Goal: Task Accomplishment & Management: Complete application form

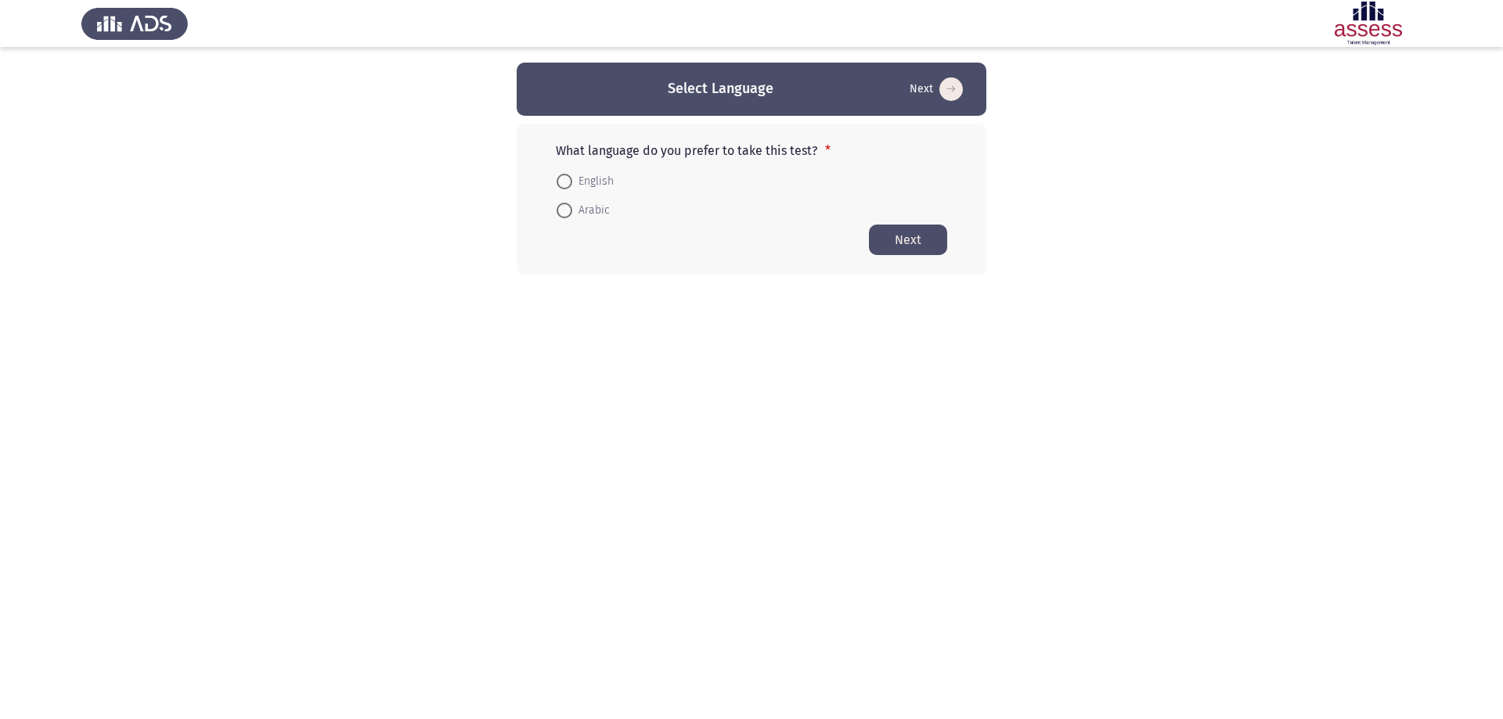
click at [564, 178] on span at bounding box center [565, 182] width 16 height 16
click at [564, 178] on input "English" at bounding box center [565, 182] width 16 height 16
radio input "true"
click at [913, 239] on button "Next" at bounding box center [908, 239] width 78 height 31
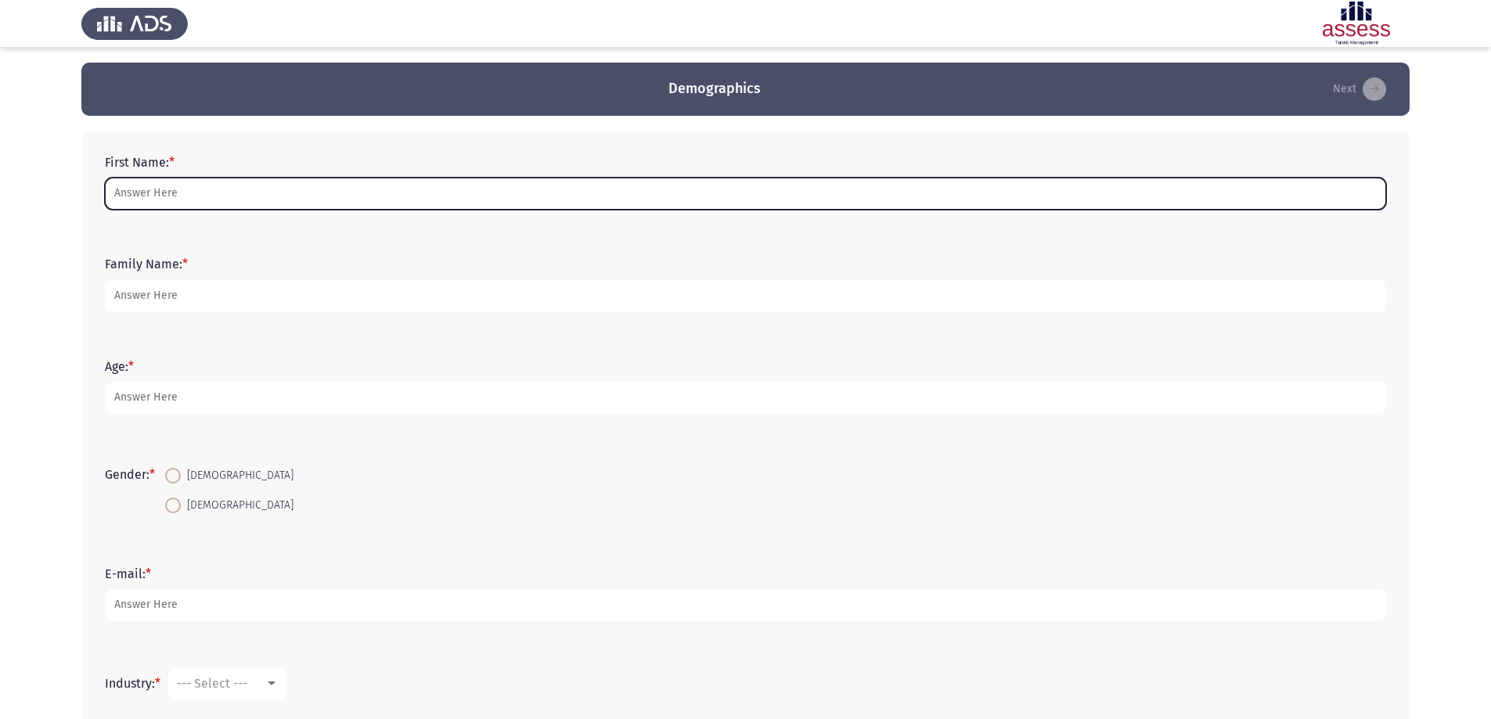
click at [225, 192] on input "First Name: *" at bounding box center [745, 194] width 1281 height 32
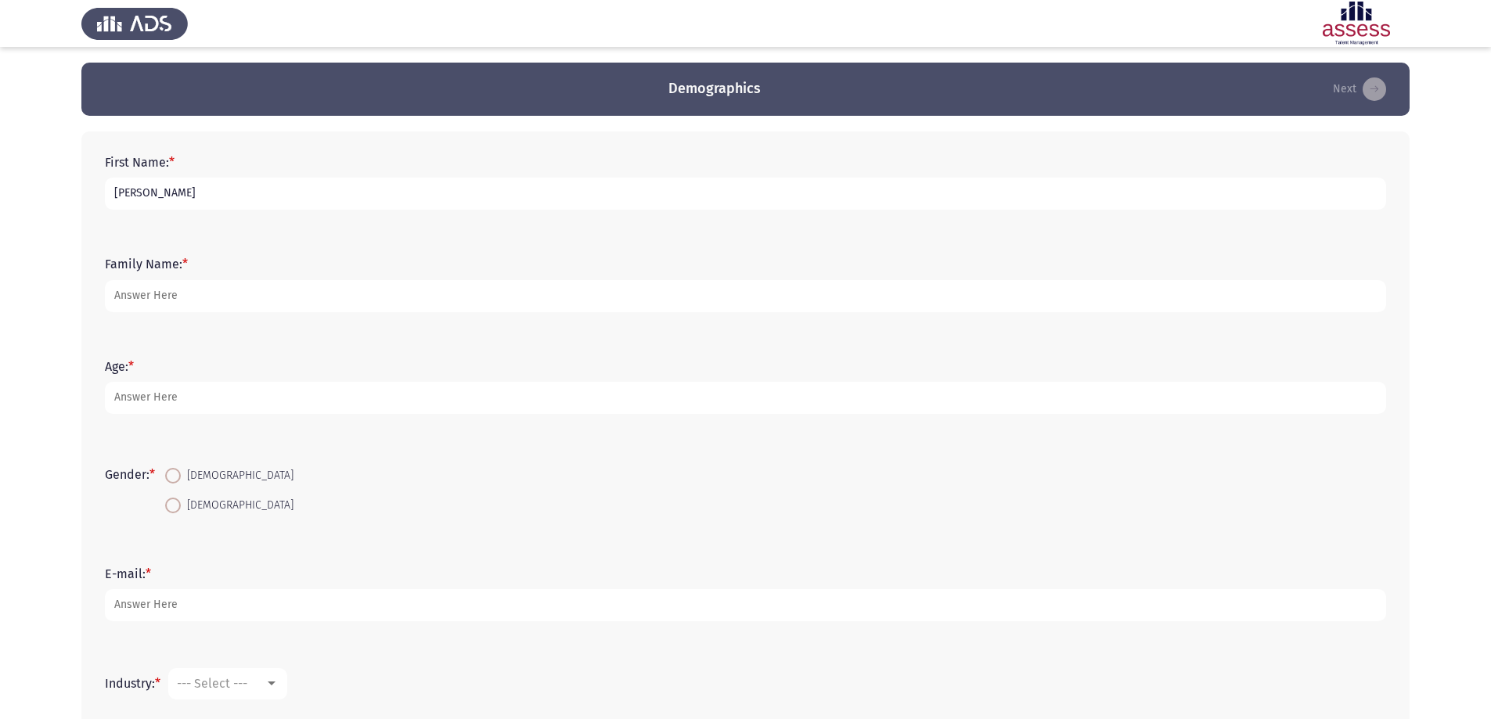
type input "[PERSON_NAME]"
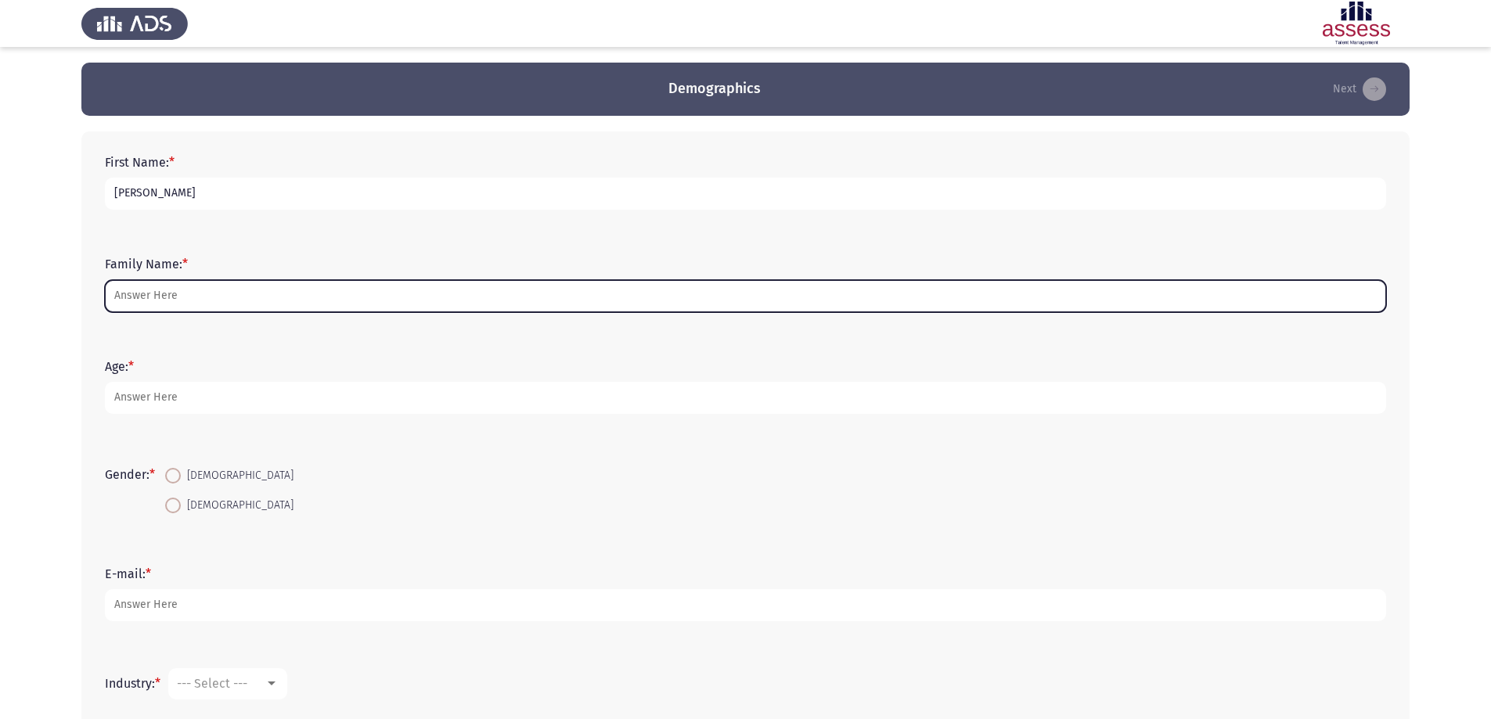
click at [199, 298] on input "Family Name: *" at bounding box center [745, 296] width 1281 height 32
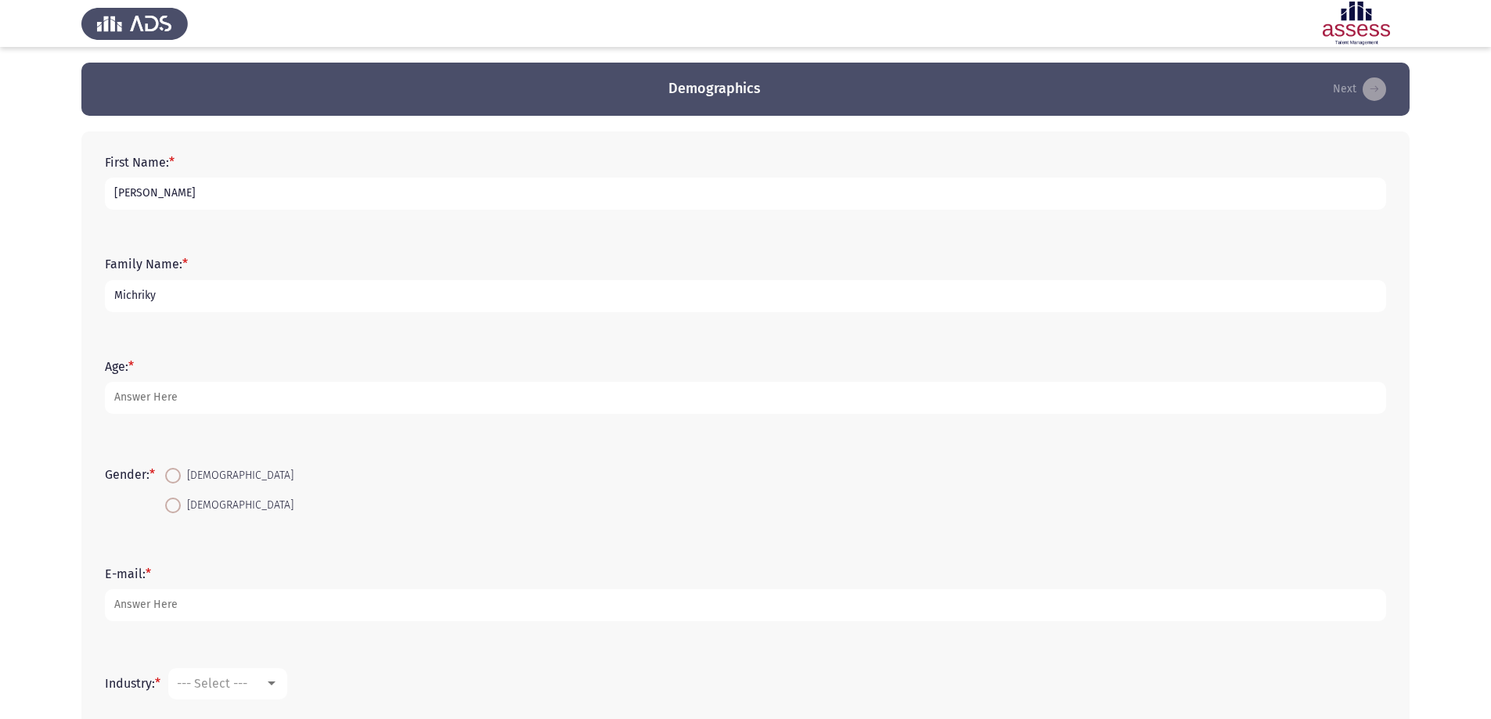
type input "Michriky"
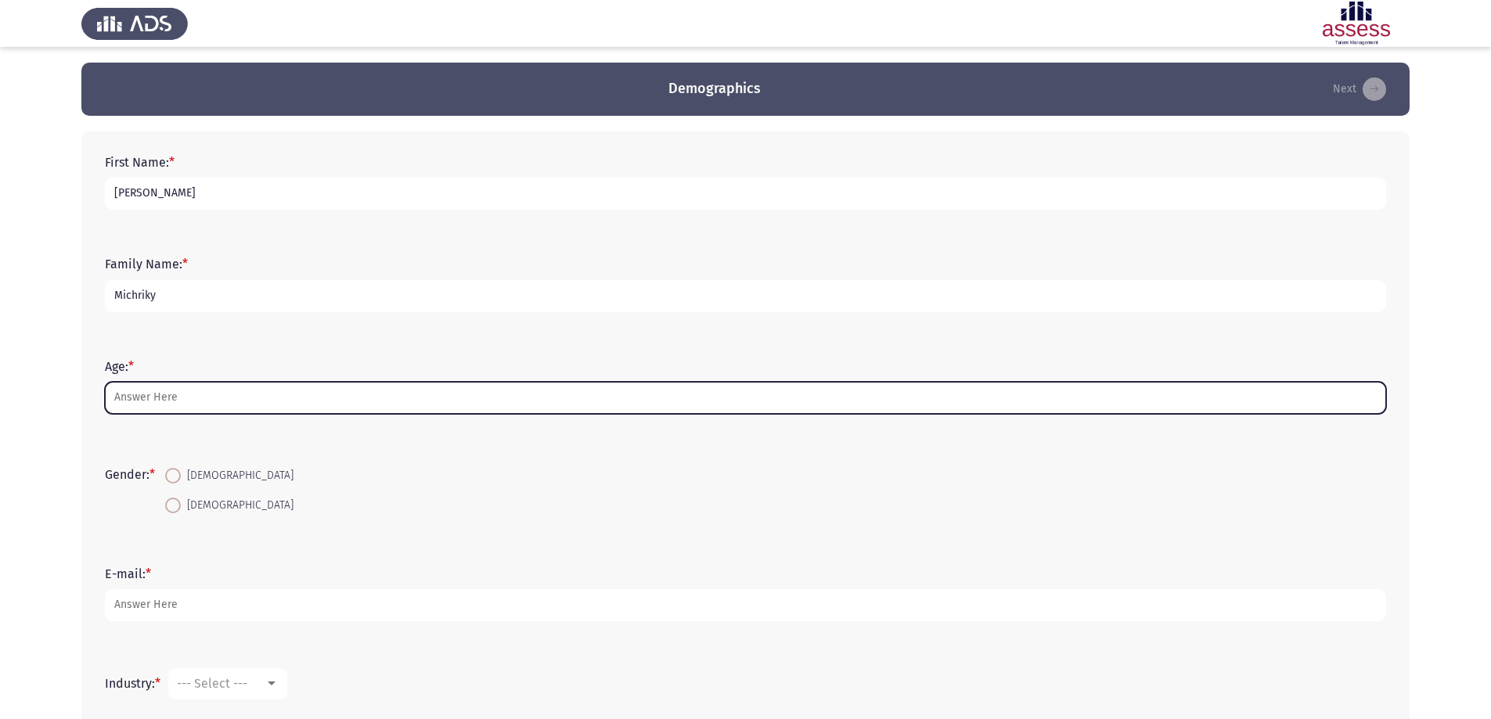
click at [194, 409] on input "Age: *" at bounding box center [745, 398] width 1281 height 32
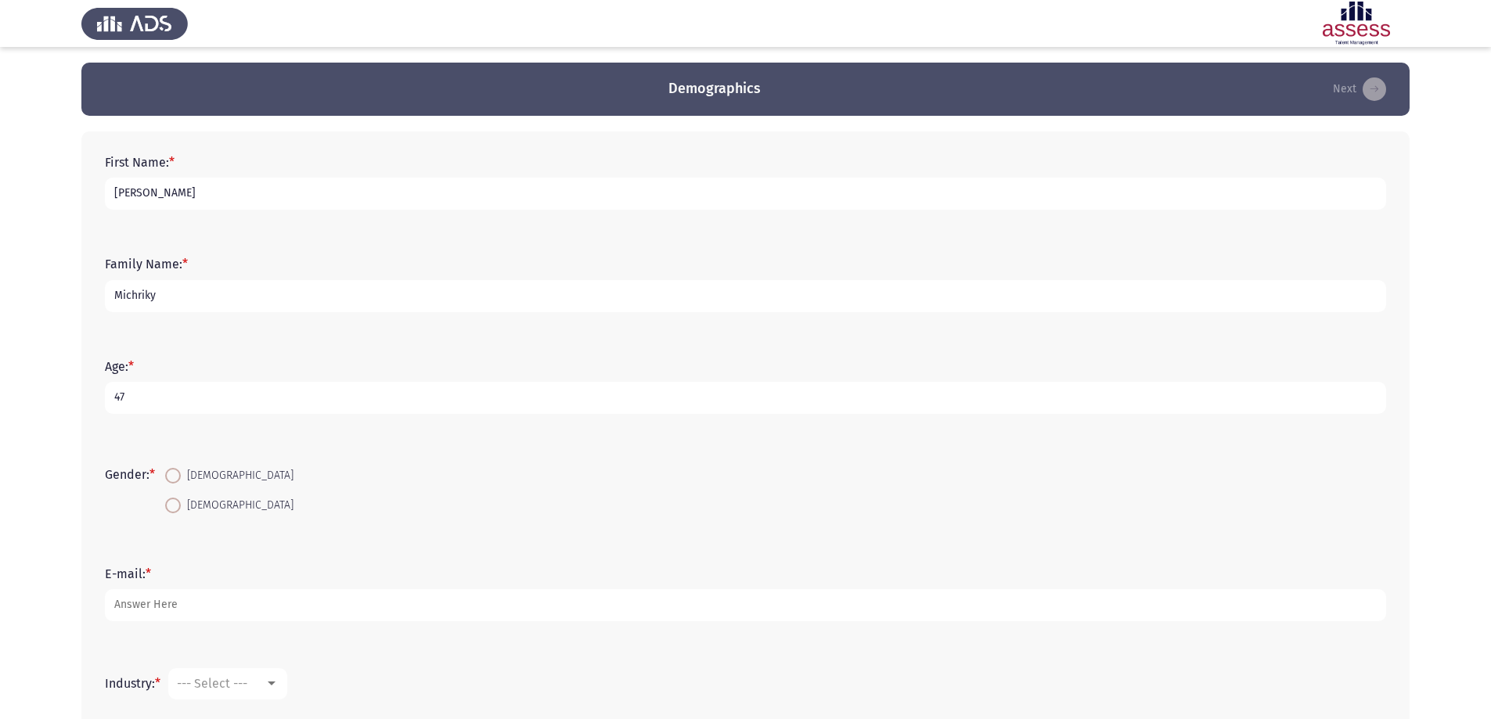
type input "47"
click at [176, 463] on mat-radio-button "[DEMOGRAPHIC_DATA]" at bounding box center [229, 475] width 149 height 29
click at [178, 474] on span at bounding box center [173, 476] width 16 height 16
click at [178, 474] on input "[DEMOGRAPHIC_DATA]" at bounding box center [173, 476] width 16 height 16
radio input "true"
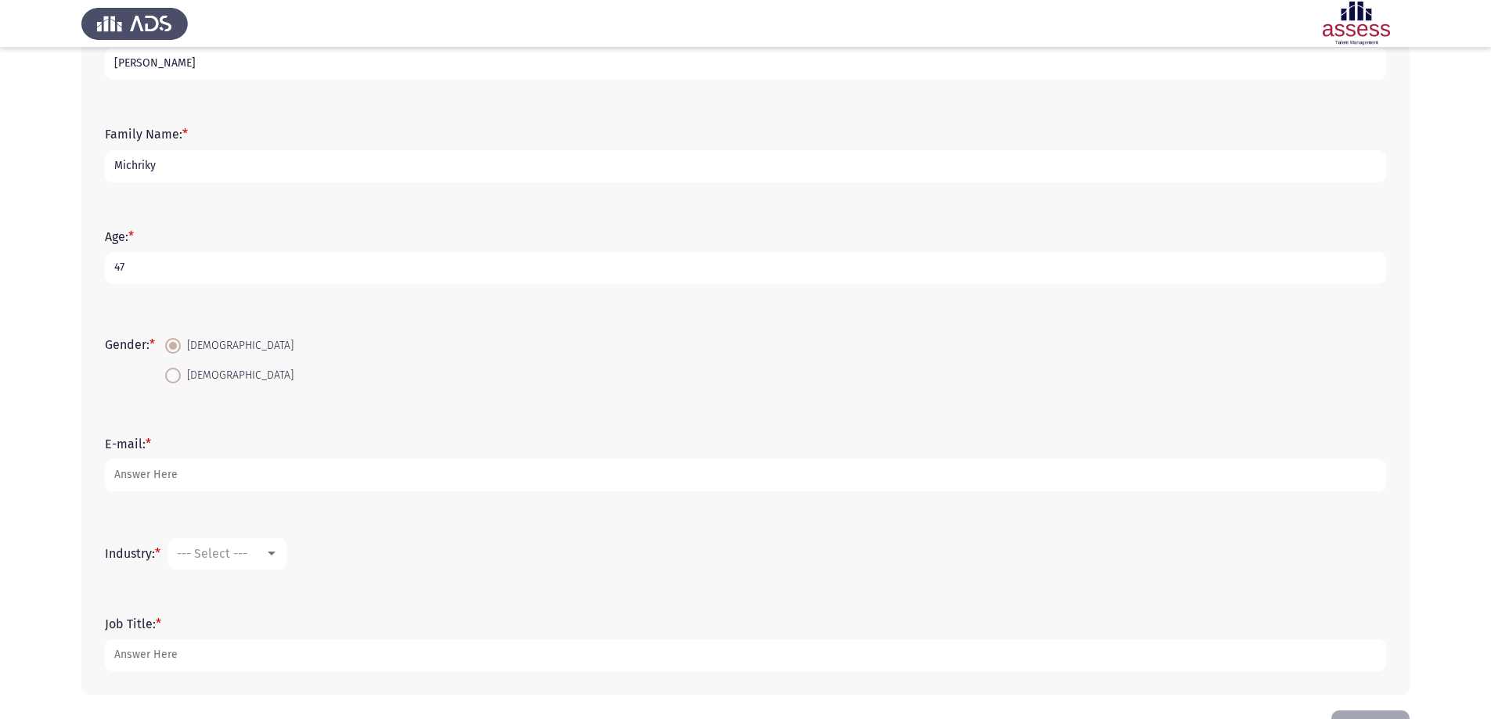
scroll to position [157, 0]
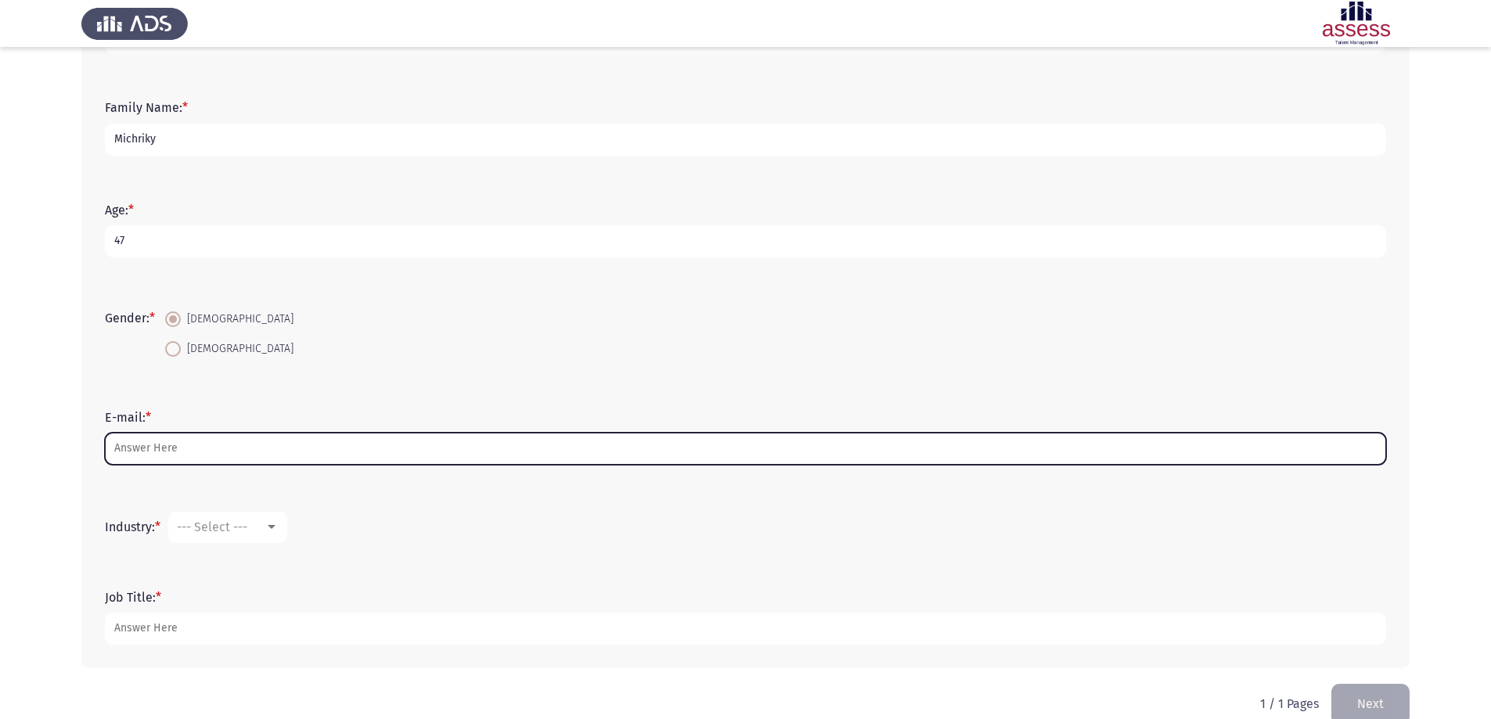
click at [205, 442] on input "E-mail: *" at bounding box center [745, 449] width 1281 height 32
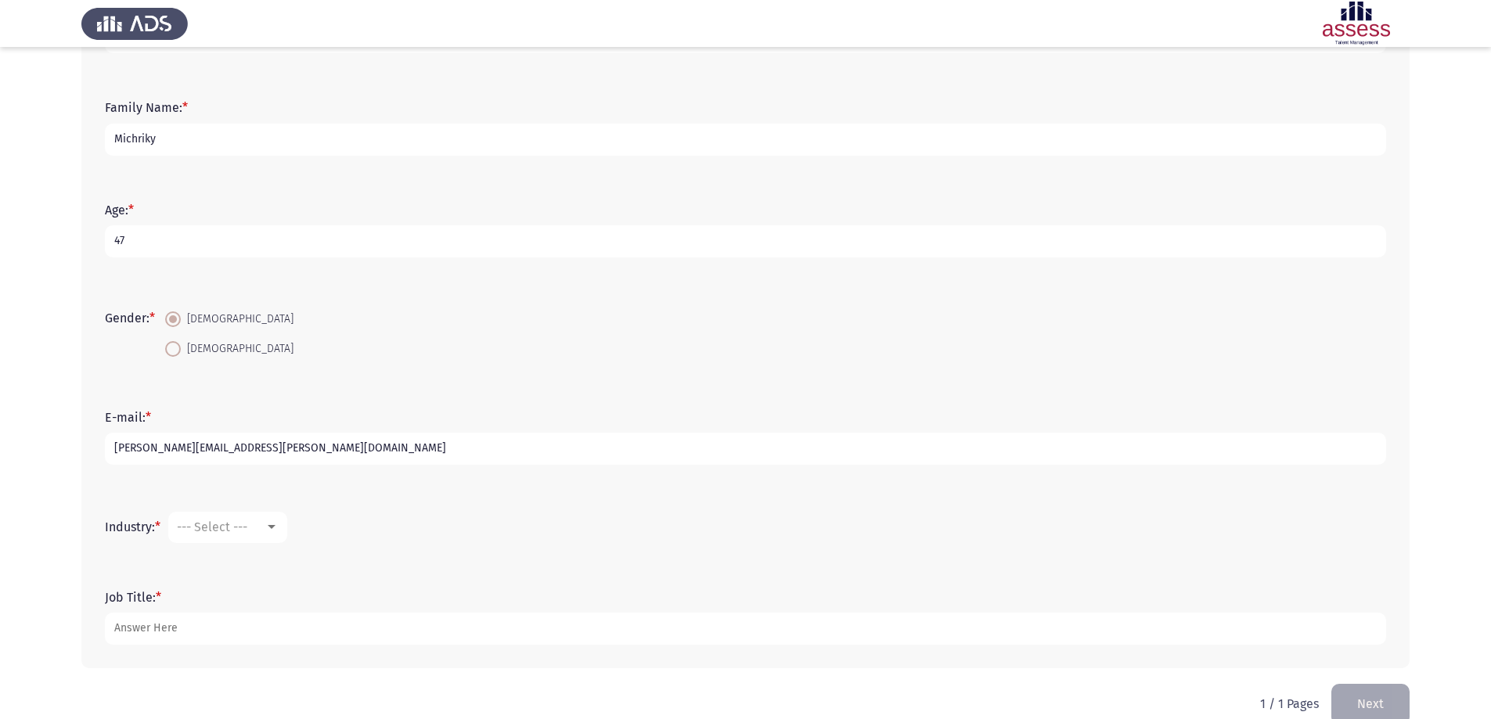
type input "[PERSON_NAME][EMAIL_ADDRESS][PERSON_NAME][DOMAIN_NAME]"
click at [269, 524] on div at bounding box center [272, 527] width 14 height 13
click at [282, 633] on span "Construction" at bounding box center [280, 634] width 204 height 38
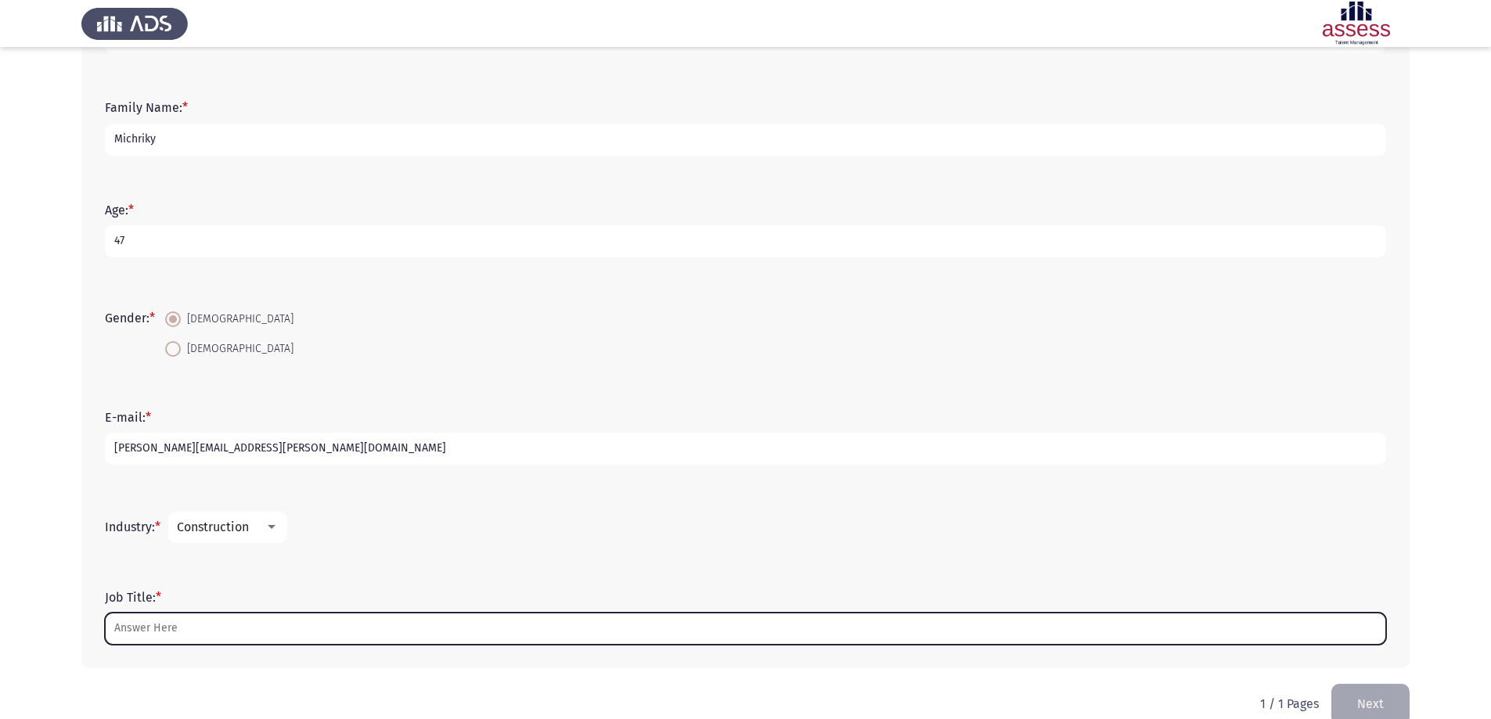
click at [266, 630] on input "Job Title: *" at bounding box center [745, 629] width 1281 height 32
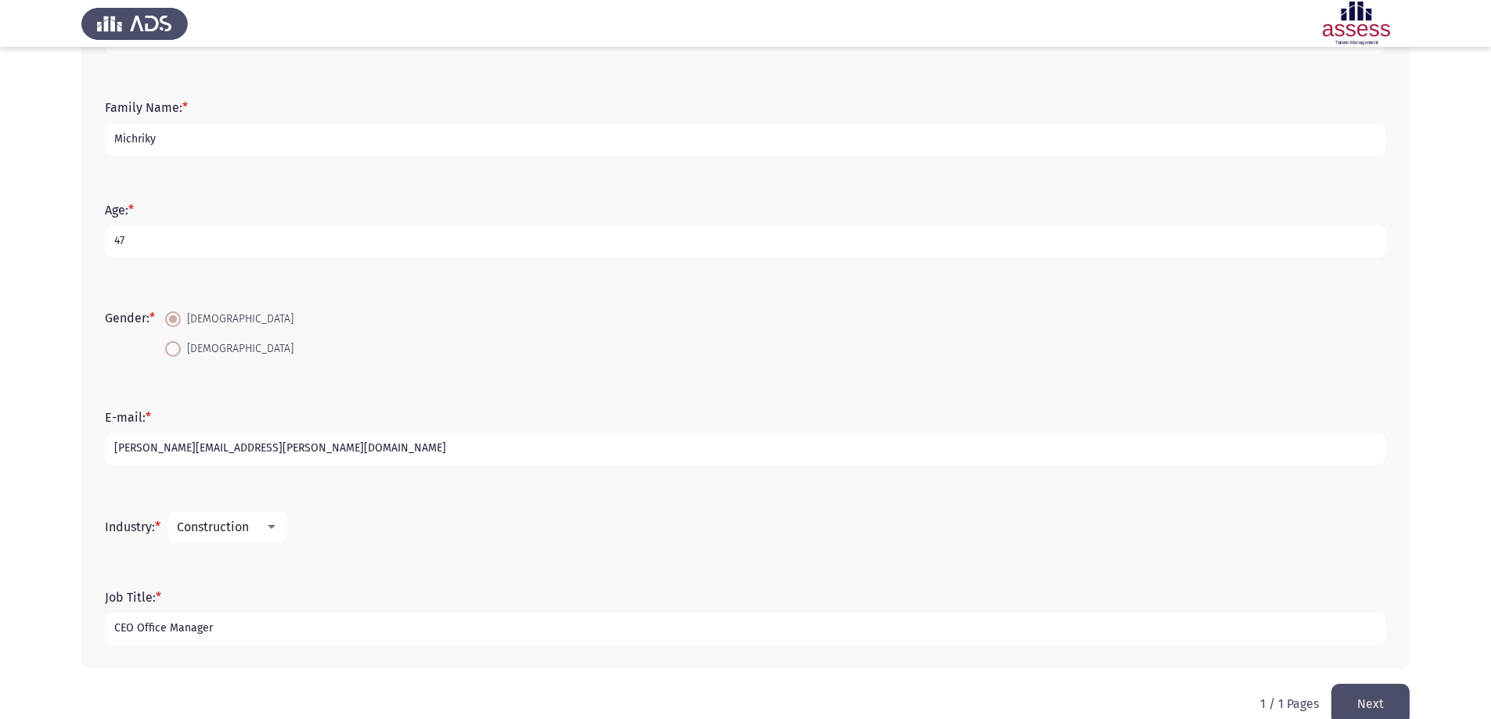
type input "CEO Office Manager"
click at [1371, 712] on button "Next" at bounding box center [1370, 704] width 78 height 40
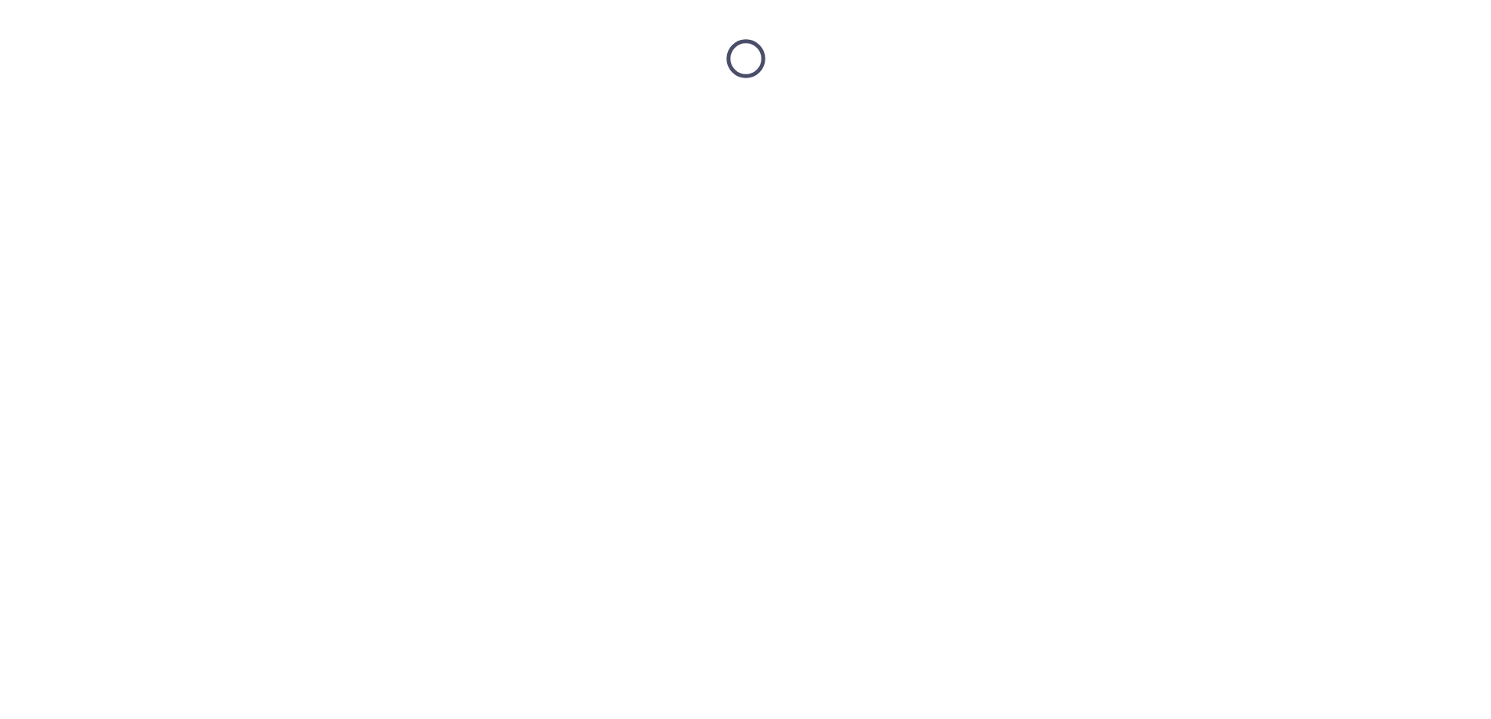
scroll to position [0, 0]
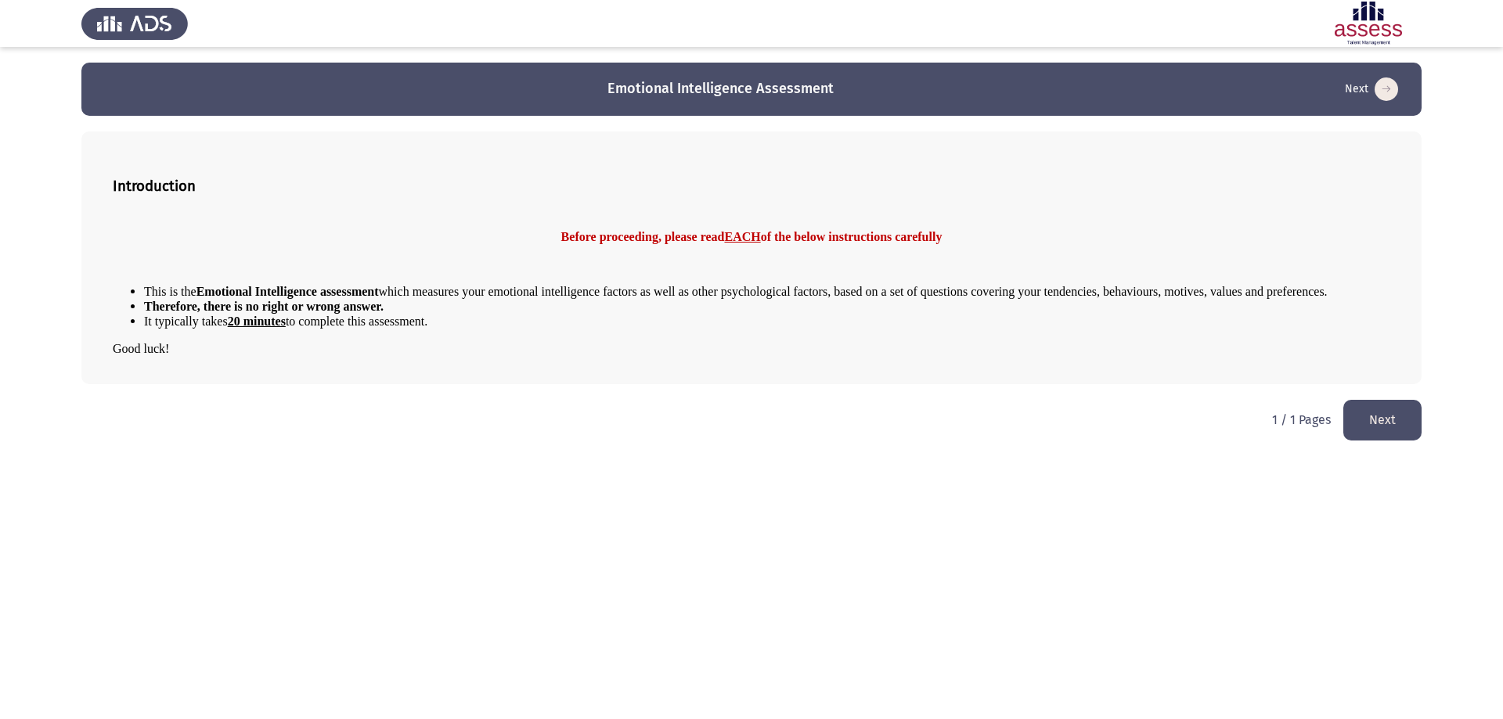
click at [1396, 427] on button "Next" at bounding box center [1382, 420] width 78 height 40
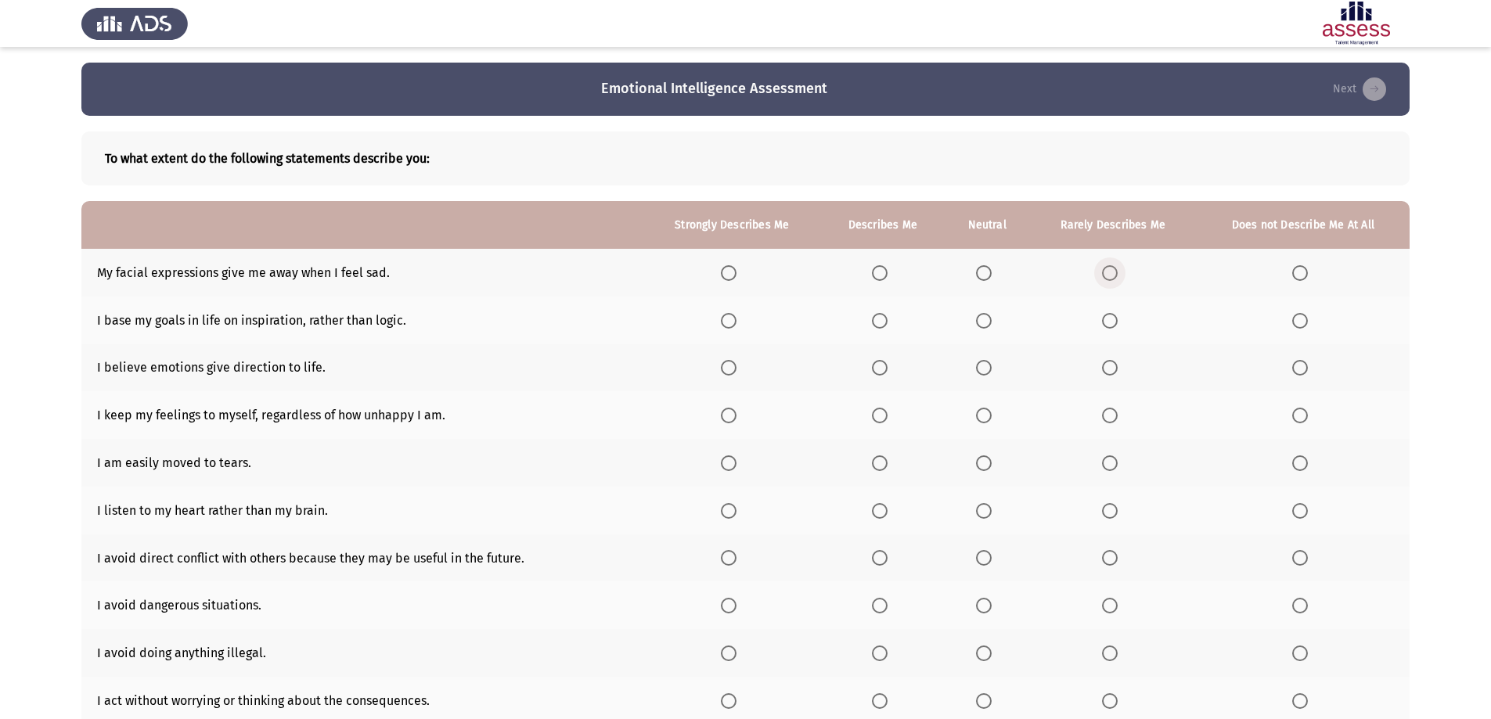
click at [1113, 273] on span "Select an option" at bounding box center [1110, 273] width 16 height 16
click at [1113, 273] on input "Select an option" at bounding box center [1110, 273] width 16 height 16
click at [985, 319] on span "Select an option" at bounding box center [984, 321] width 16 height 16
click at [985, 319] on input "Select an option" at bounding box center [984, 321] width 16 height 16
click at [888, 366] on span "Select an option" at bounding box center [880, 368] width 16 height 16
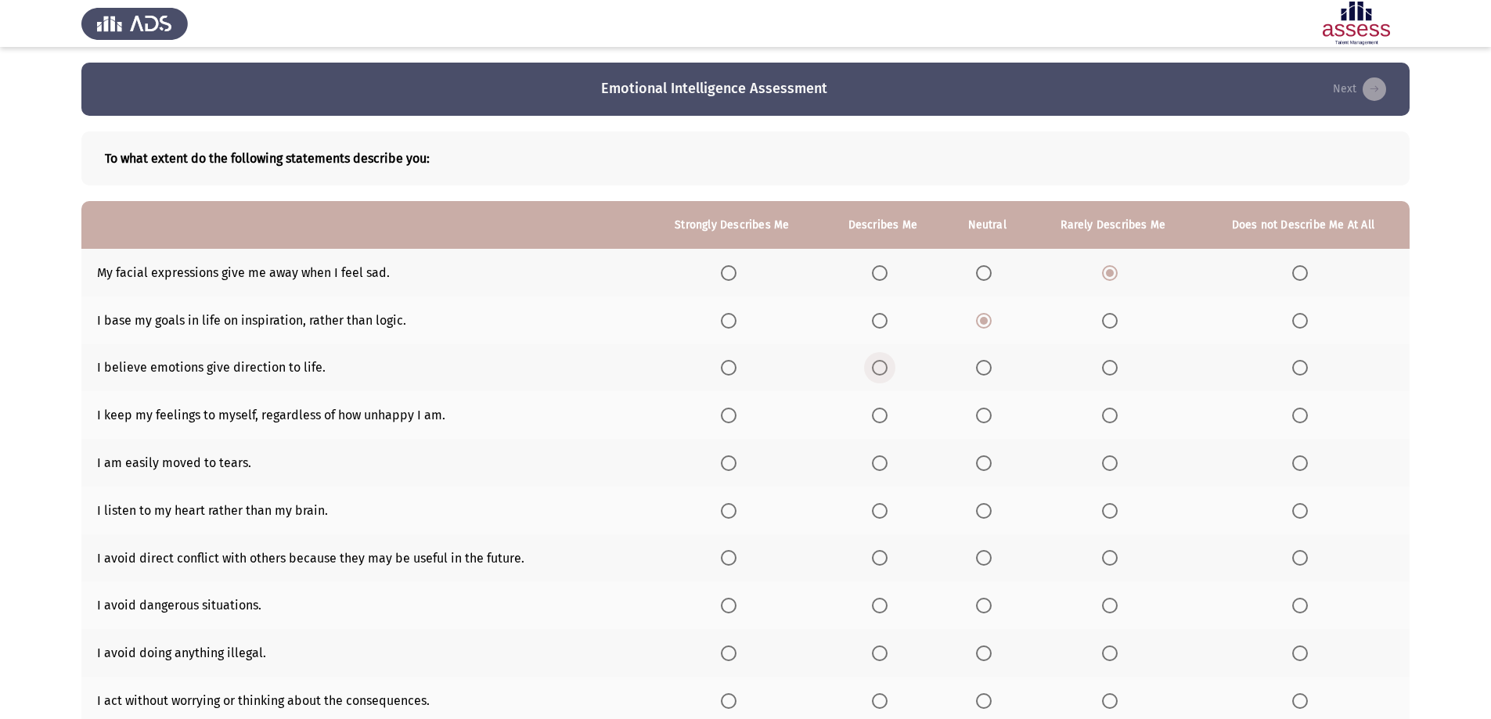
click at [888, 366] on input "Select an option" at bounding box center [880, 368] width 16 height 16
click at [882, 416] on span "Select an option" at bounding box center [880, 416] width 16 height 16
click at [882, 416] on input "Select an option" at bounding box center [880, 416] width 16 height 16
click at [1114, 462] on span "Select an option" at bounding box center [1110, 464] width 16 height 16
click at [1114, 462] on input "Select an option" at bounding box center [1110, 464] width 16 height 16
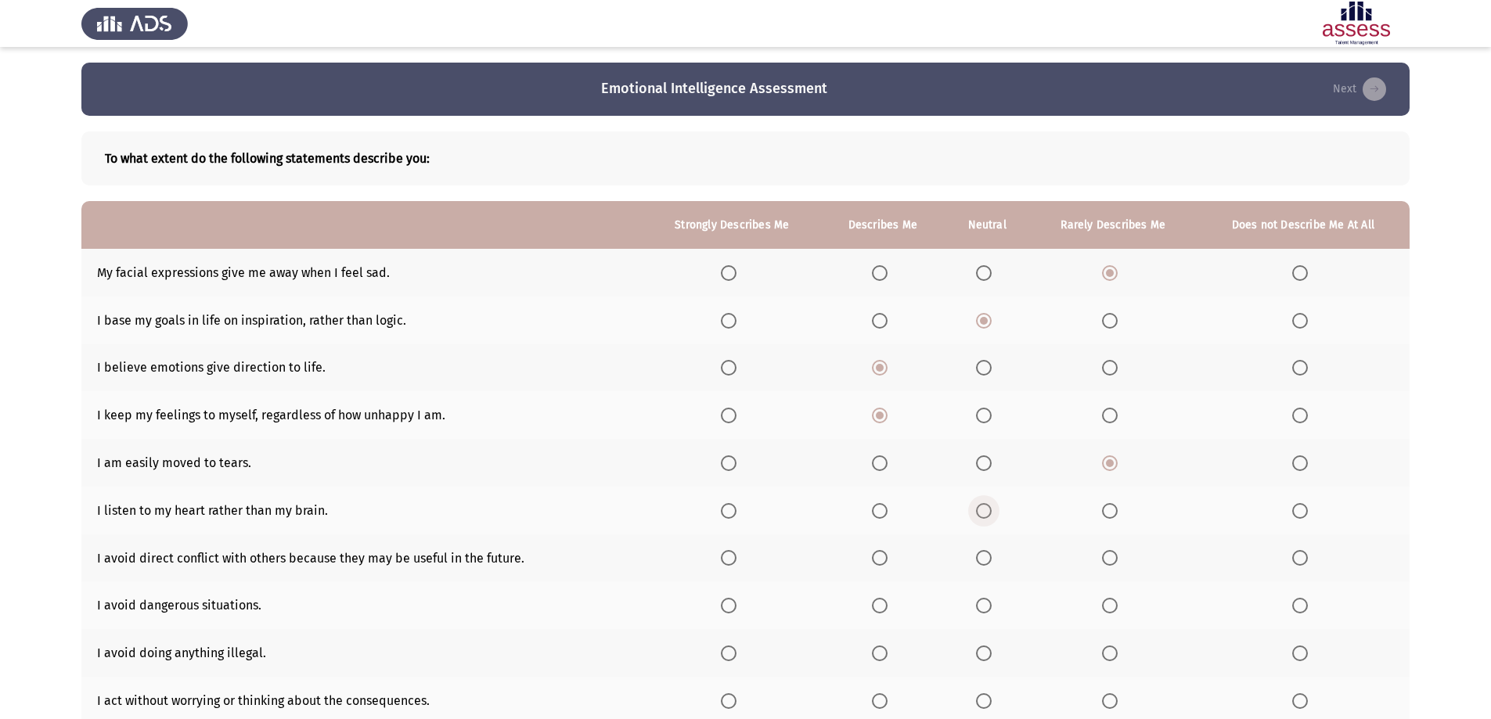
click at [990, 517] on span "Select an option" at bounding box center [984, 511] width 16 height 16
click at [990, 517] on input "Select an option" at bounding box center [984, 511] width 16 height 16
click at [987, 556] on span "Select an option" at bounding box center [984, 558] width 16 height 16
click at [987, 556] on input "Select an option" at bounding box center [984, 558] width 16 height 16
click at [1301, 607] on span "Select an option" at bounding box center [1300, 606] width 16 height 16
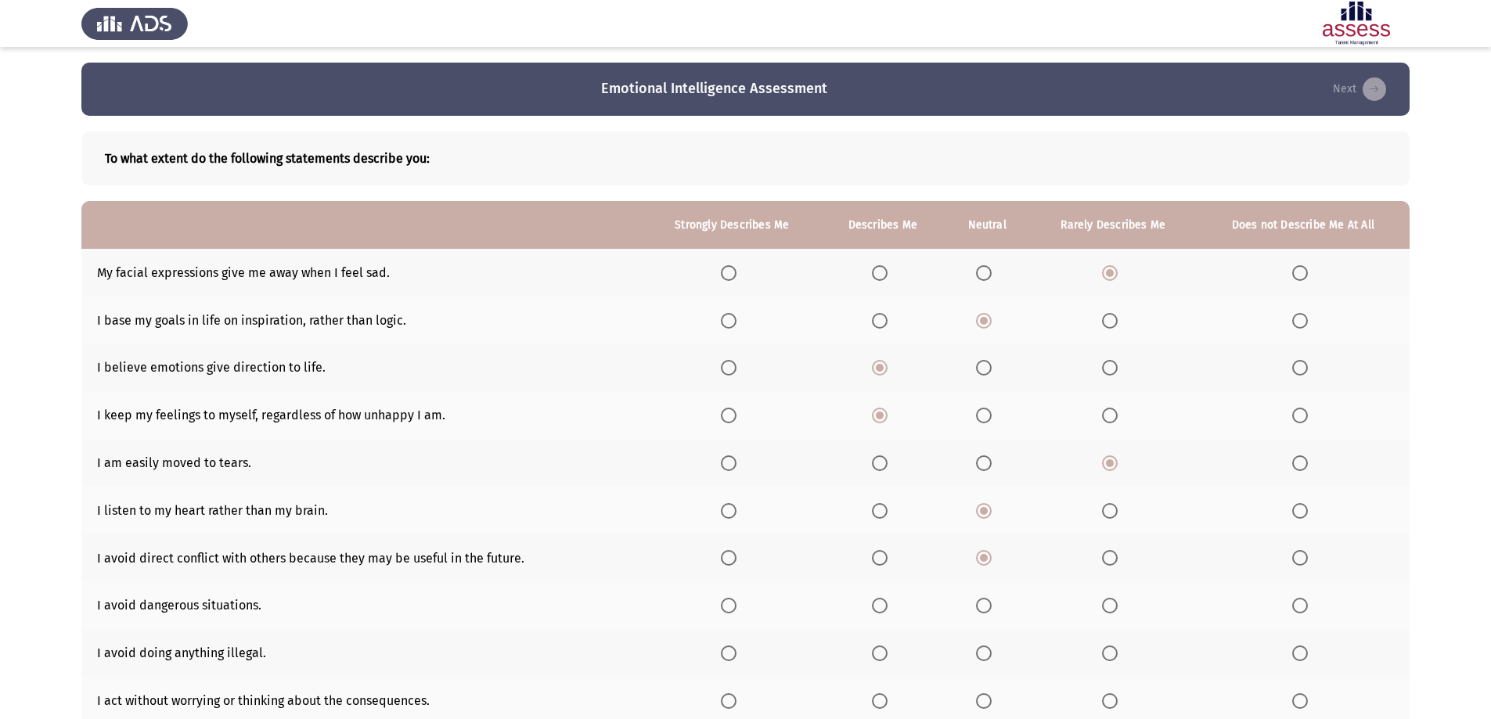
click at [1301, 607] on input "Select an option" at bounding box center [1300, 606] width 16 height 16
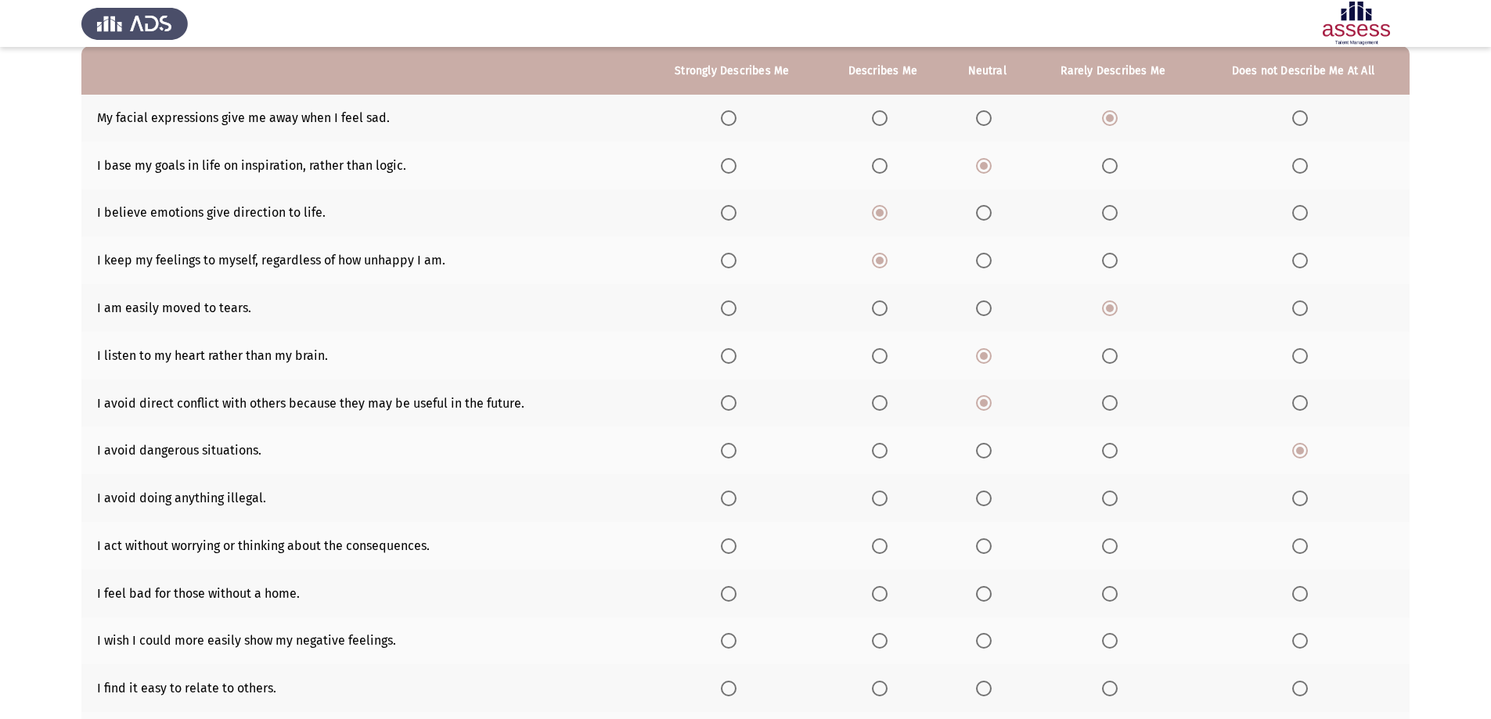
scroll to position [157, 0]
click at [734, 494] on span "Select an option" at bounding box center [729, 497] width 16 height 16
click at [734, 494] on input "Select an option" at bounding box center [729, 497] width 16 height 16
click at [883, 542] on span "Select an option" at bounding box center [880, 545] width 16 height 16
click at [883, 542] on input "Select an option" at bounding box center [880, 545] width 16 height 16
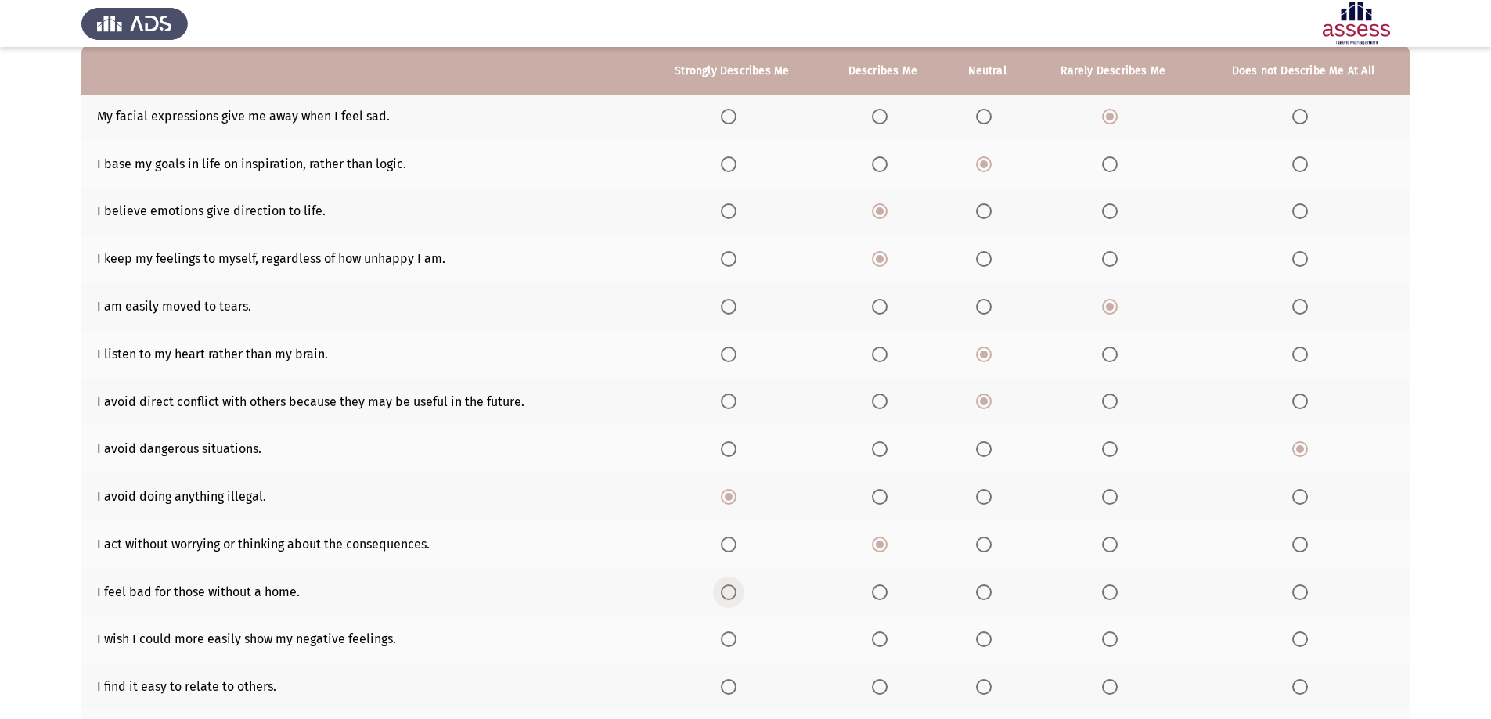
click at [730, 593] on span "Select an option" at bounding box center [729, 593] width 16 height 16
click at [730, 593] on input "Select an option" at bounding box center [729, 593] width 16 height 16
click at [885, 590] on span "Select an option" at bounding box center [880, 593] width 16 height 16
click at [885, 590] on input "Select an option" at bounding box center [880, 593] width 16 height 16
click at [1118, 640] on span "Select an option" at bounding box center [1110, 640] width 16 height 16
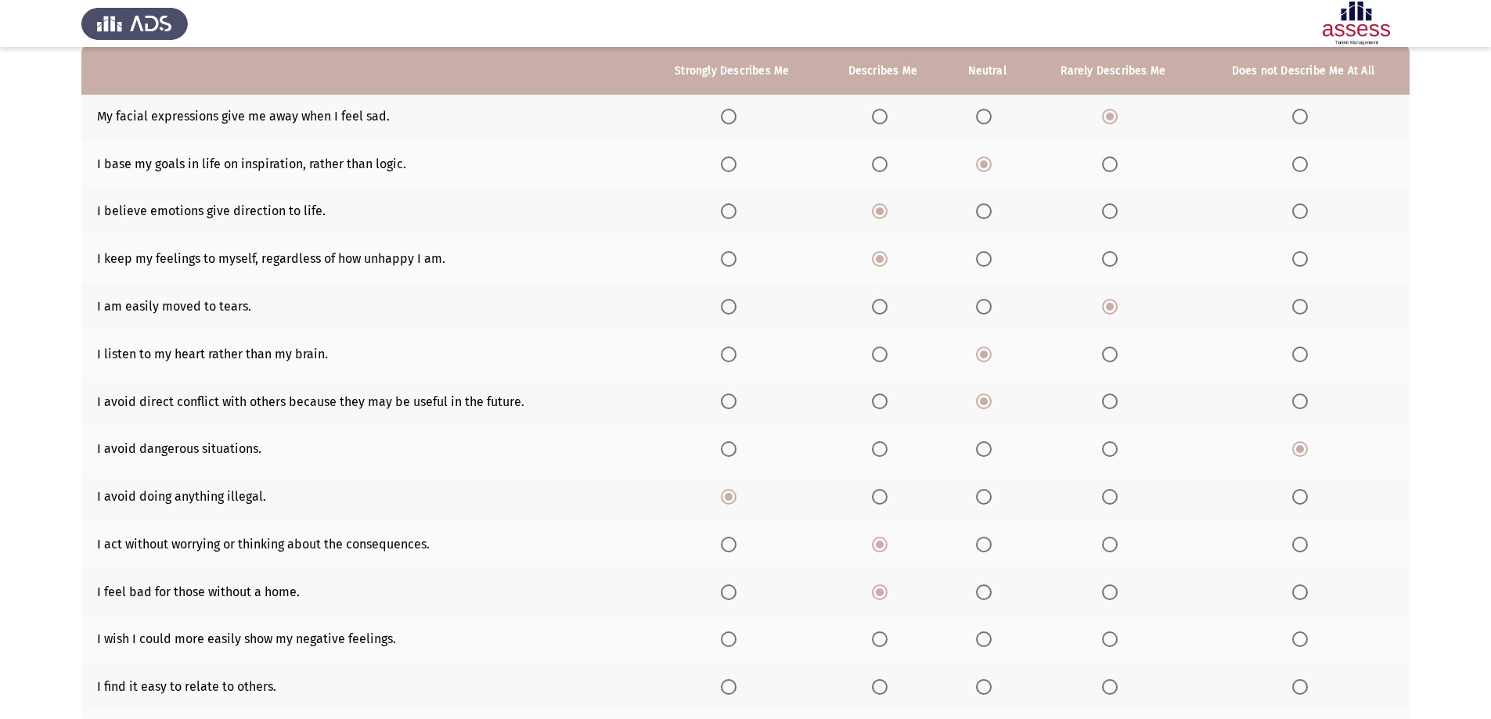
click at [1118, 640] on input "Select an option" at bounding box center [1110, 640] width 16 height 16
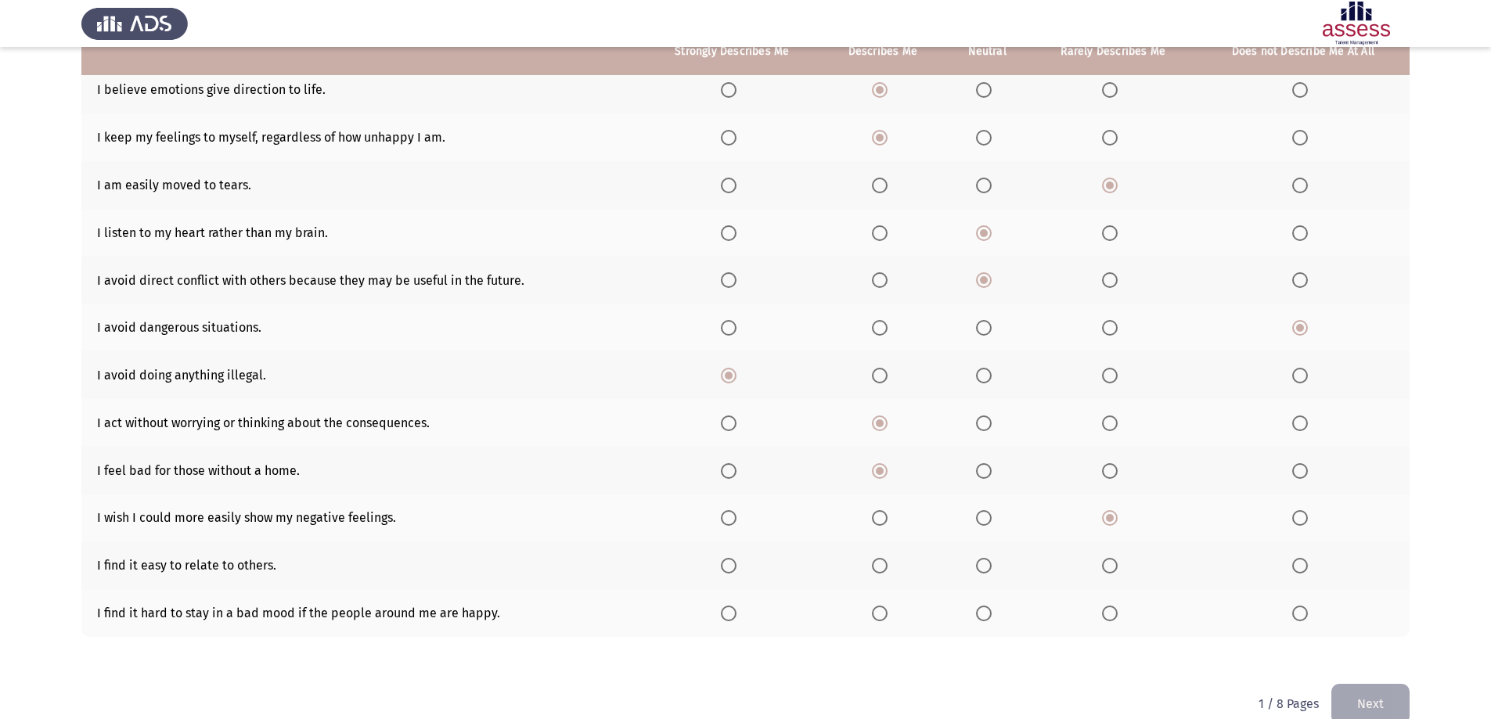
scroll to position [305, 0]
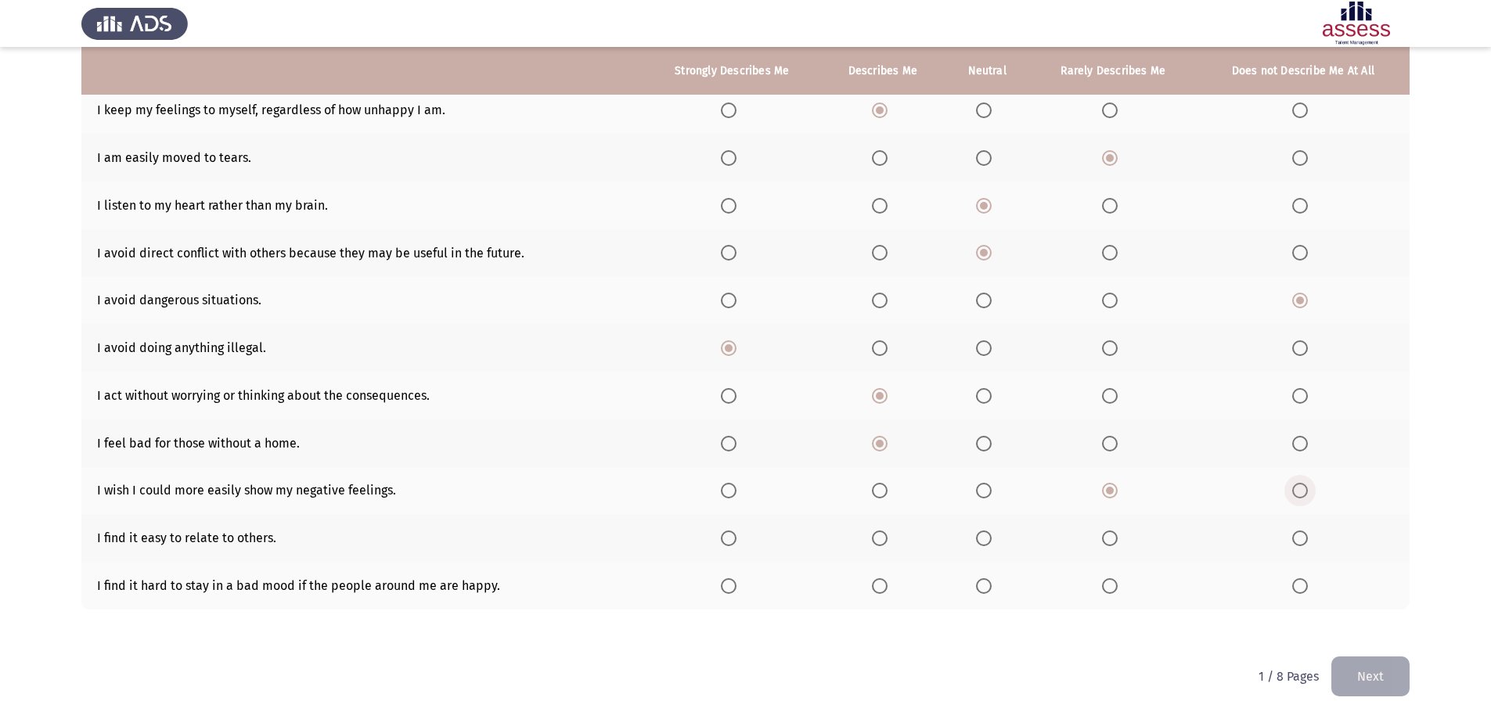
click at [1299, 486] on span "Select an option" at bounding box center [1300, 491] width 16 height 16
click at [1299, 486] on input "Select an option" at bounding box center [1300, 491] width 16 height 16
click at [729, 539] on span "Select an option" at bounding box center [729, 539] width 16 height 16
click at [729, 539] on input "Select an option" at bounding box center [729, 539] width 16 height 16
click at [877, 592] on span "Select an option" at bounding box center [880, 586] width 16 height 16
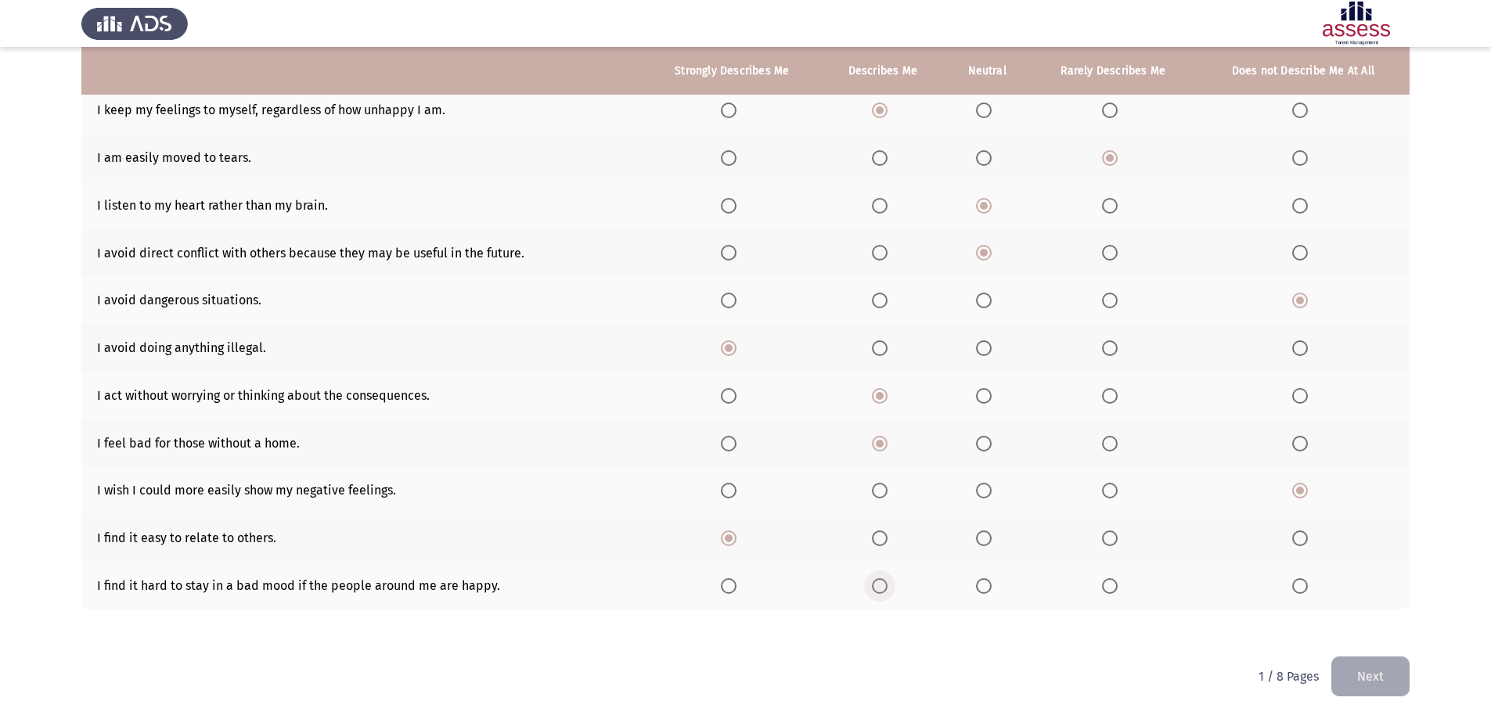
click at [877, 592] on input "Select an option" at bounding box center [880, 586] width 16 height 16
click at [1378, 678] on button "Next" at bounding box center [1370, 677] width 78 height 40
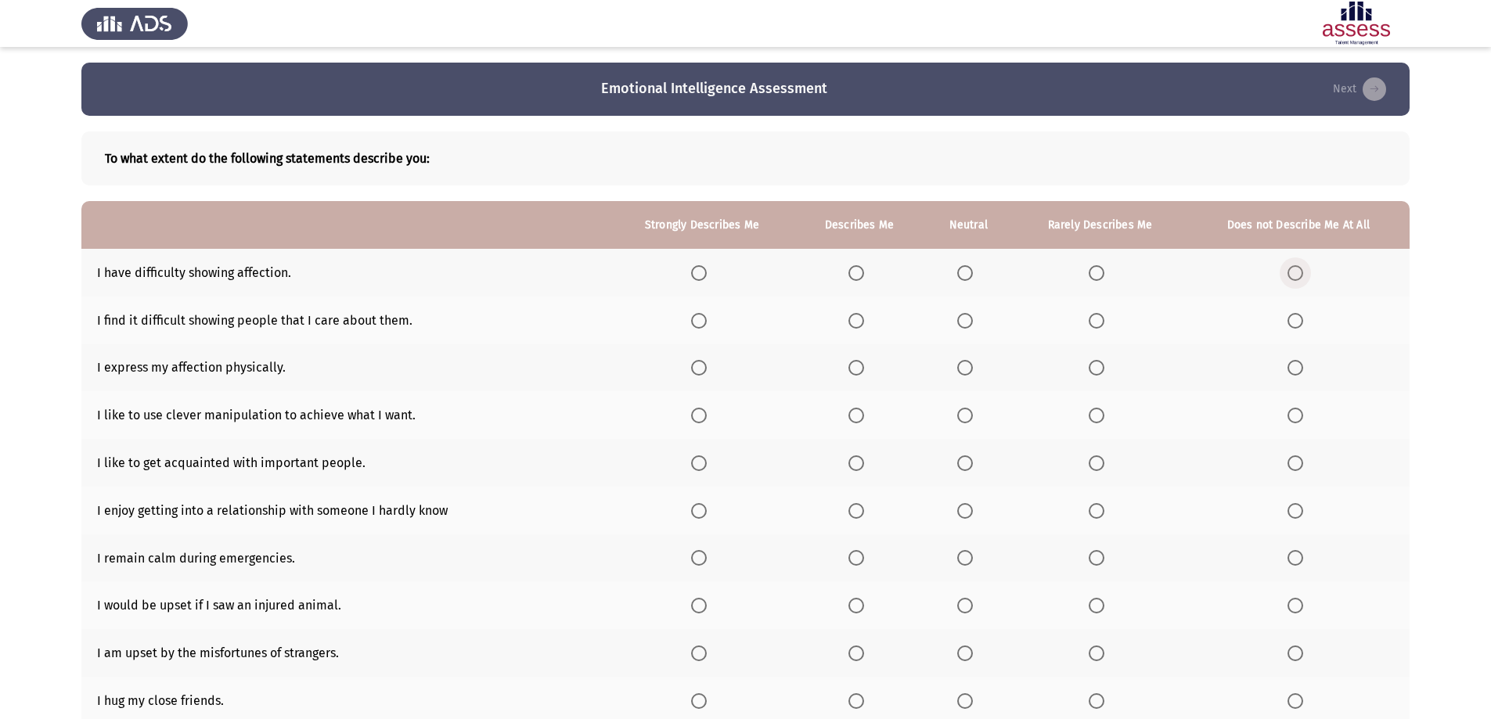
click at [1294, 272] on span "Select an option" at bounding box center [1296, 273] width 16 height 16
click at [1294, 272] on input "Select an option" at bounding box center [1296, 273] width 16 height 16
click at [1289, 313] on span "Select an option" at bounding box center [1296, 321] width 16 height 16
click at [1289, 313] on input "Select an option" at bounding box center [1296, 321] width 16 height 16
click at [964, 369] on span "Select an option" at bounding box center [965, 368] width 16 height 16
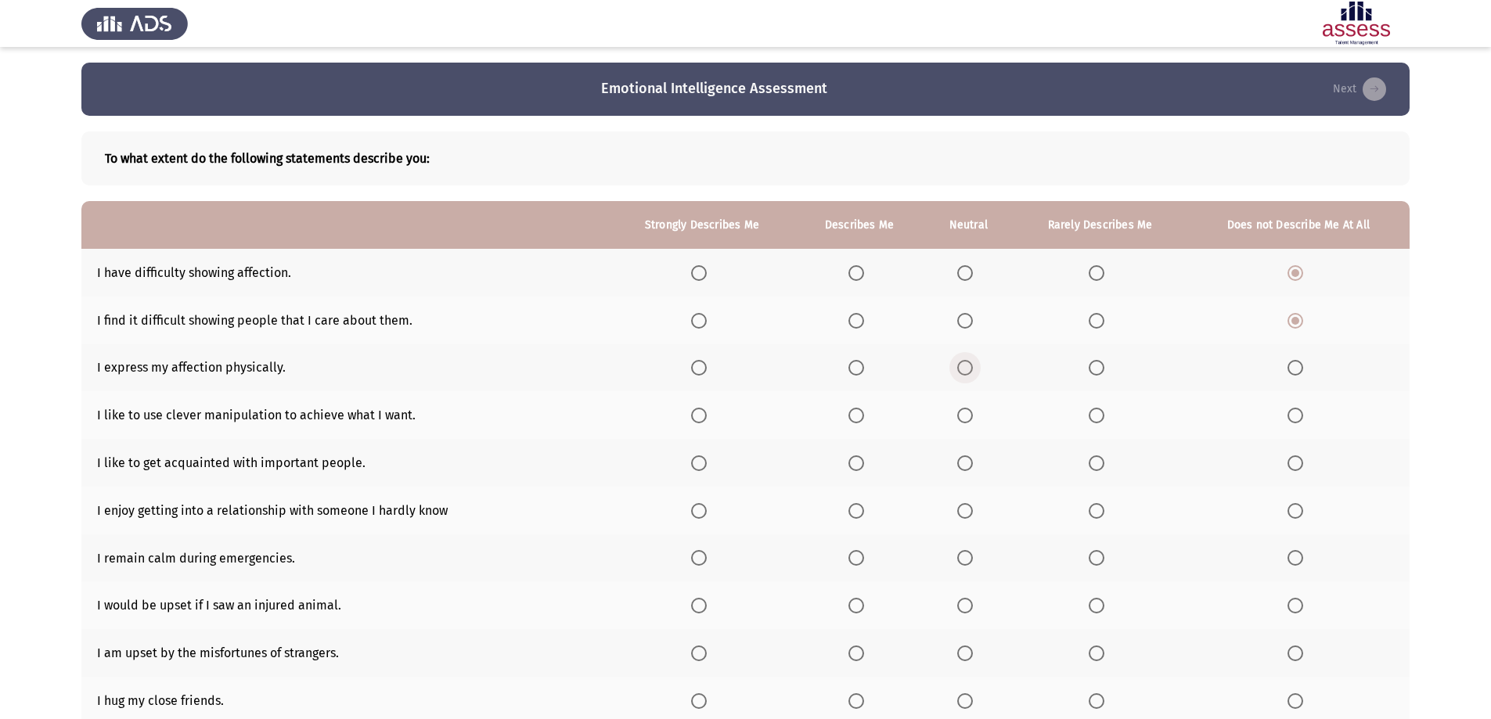
click at [964, 369] on input "Select an option" at bounding box center [965, 368] width 16 height 16
click at [978, 415] on label "Select an option" at bounding box center [968, 416] width 22 height 16
click at [973, 415] on input "Select an option" at bounding box center [965, 416] width 16 height 16
click at [973, 461] on span "Select an option" at bounding box center [965, 464] width 16 height 16
click at [973, 461] on input "Select an option" at bounding box center [965, 464] width 16 height 16
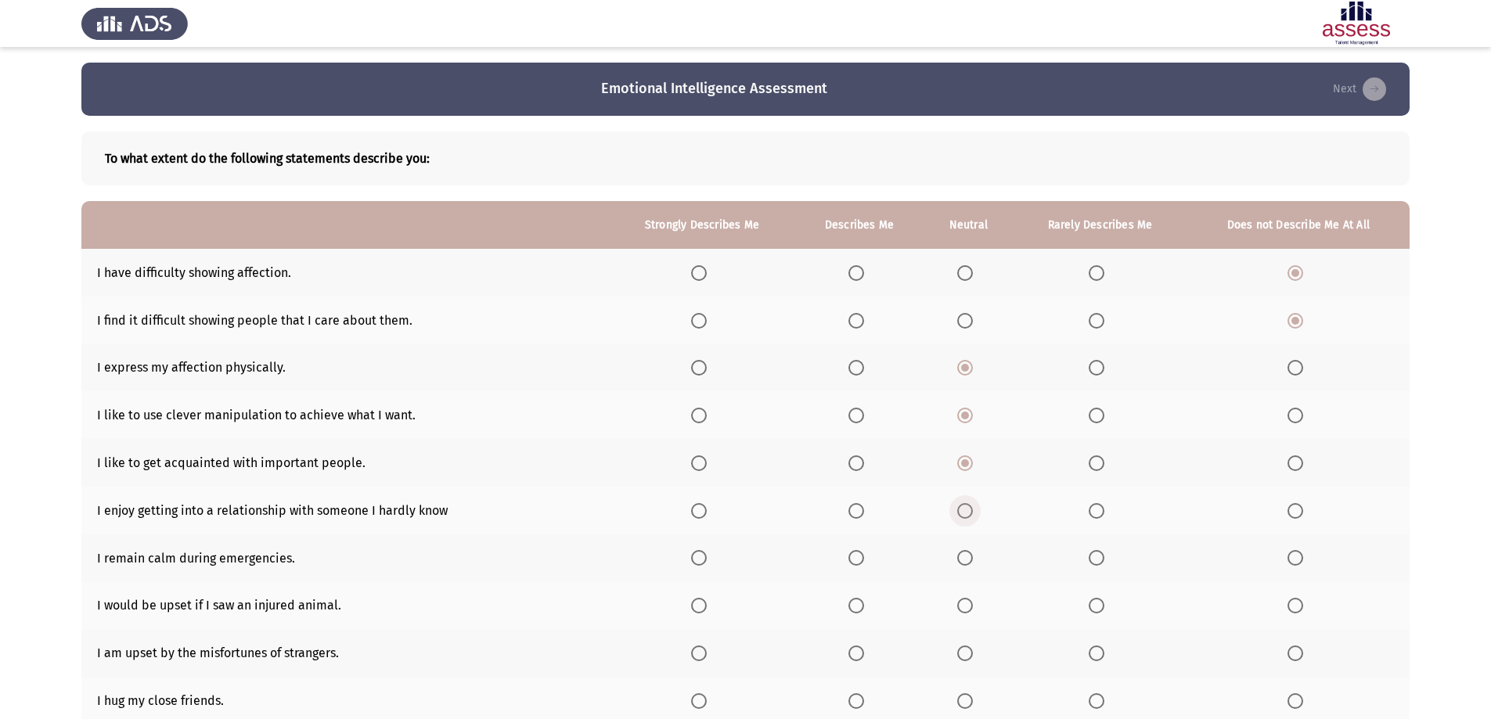
click at [965, 511] on span "Select an option" at bounding box center [965, 511] width 0 height 0
click at [968, 510] on input "Select an option" at bounding box center [965, 511] width 16 height 16
click at [697, 560] on span "Select an option" at bounding box center [699, 558] width 16 height 16
click at [697, 560] on input "Select an option" at bounding box center [699, 558] width 16 height 16
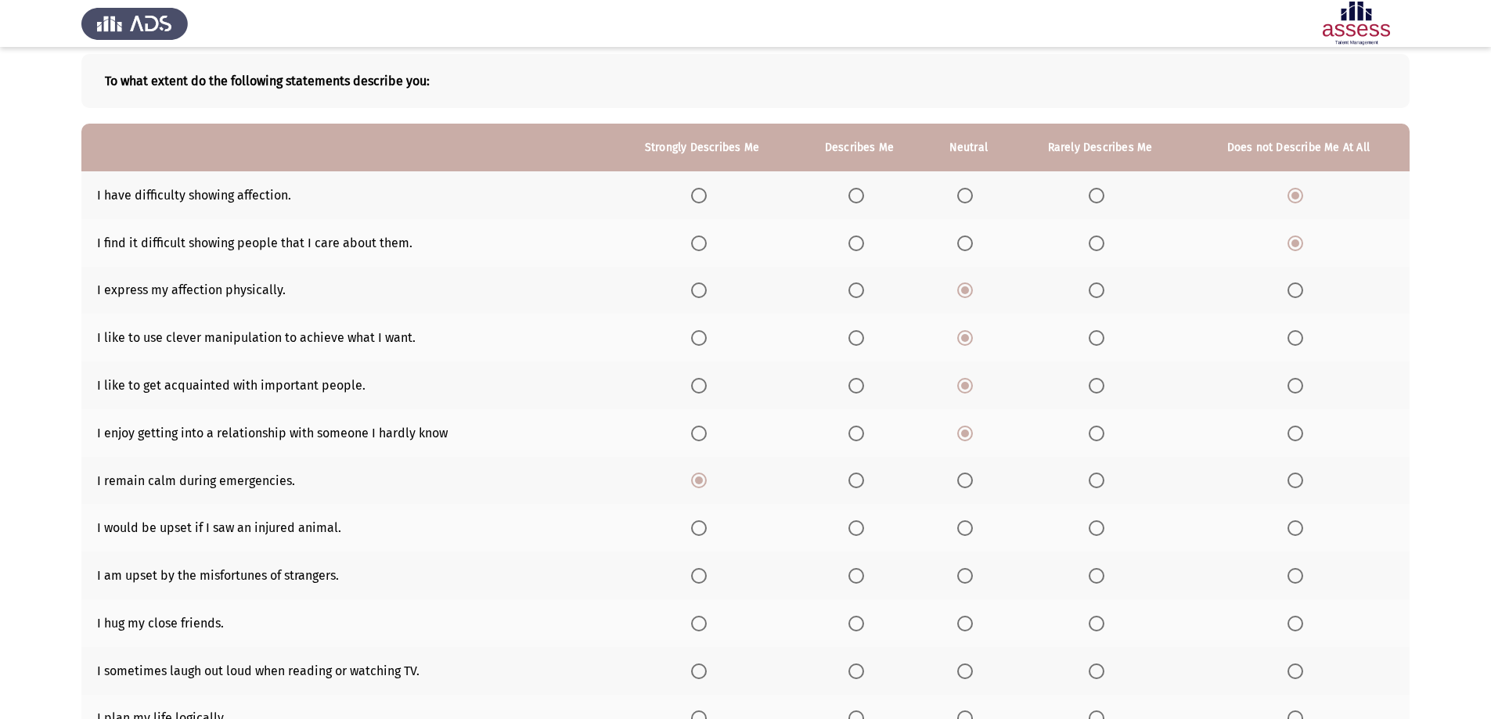
scroll to position [78, 0]
click at [967, 526] on span "Select an option" at bounding box center [965, 528] width 16 height 16
click at [967, 526] on input "Select an option" at bounding box center [965, 528] width 16 height 16
click at [967, 575] on span "Select an option" at bounding box center [965, 576] width 16 height 16
click at [967, 575] on input "Select an option" at bounding box center [965, 576] width 16 height 16
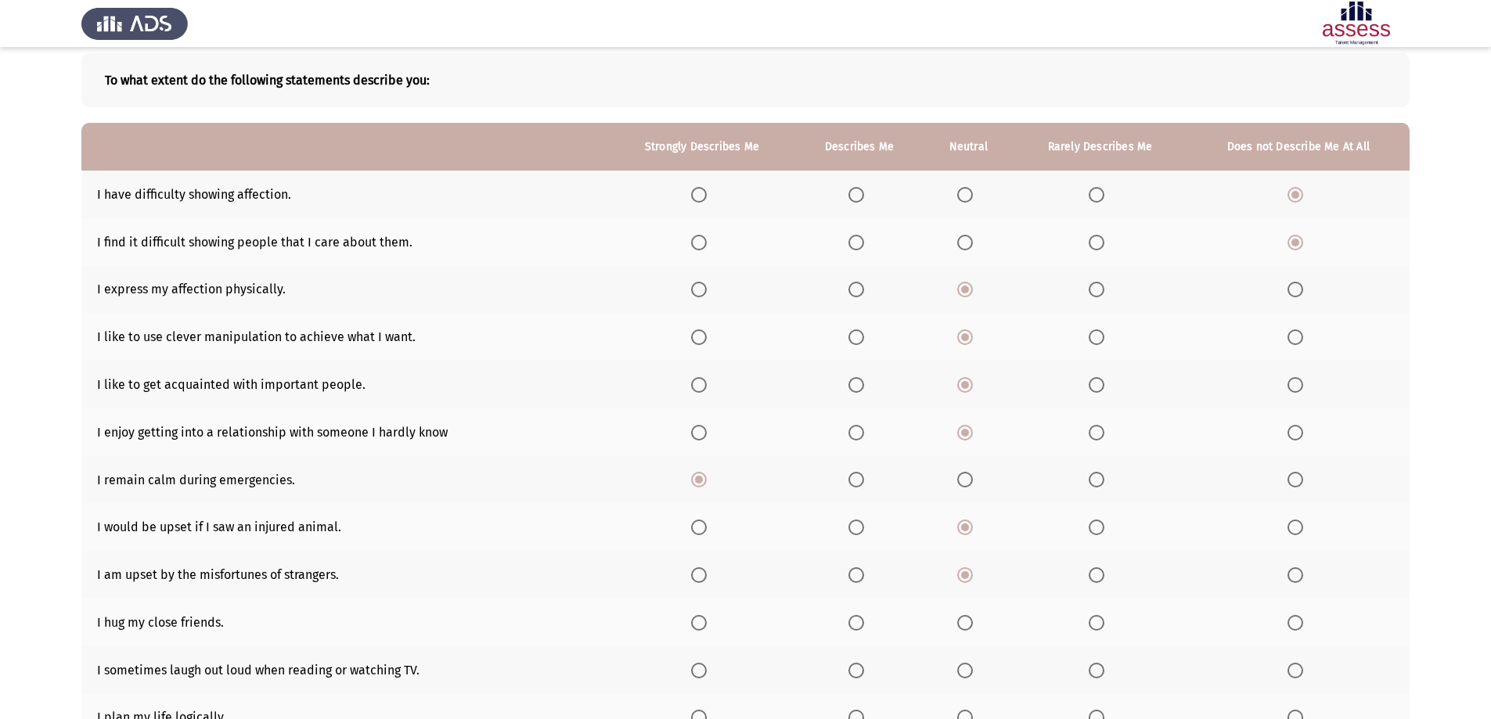
click at [857, 620] on span "Select an option" at bounding box center [857, 623] width 16 height 16
click at [857, 620] on input "Select an option" at bounding box center [857, 623] width 16 height 16
click at [857, 620] on span "Select an option" at bounding box center [856, 623] width 8 height 8
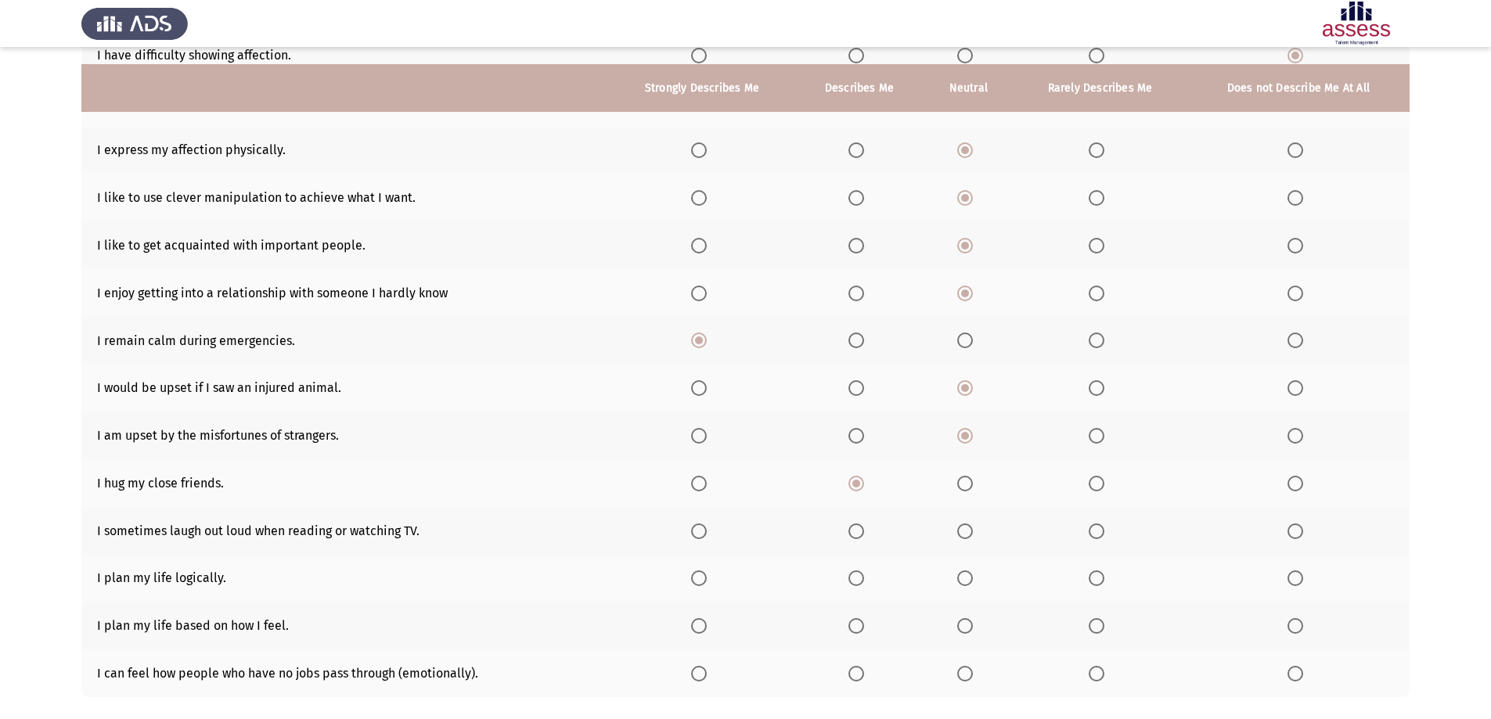
scroll to position [235, 0]
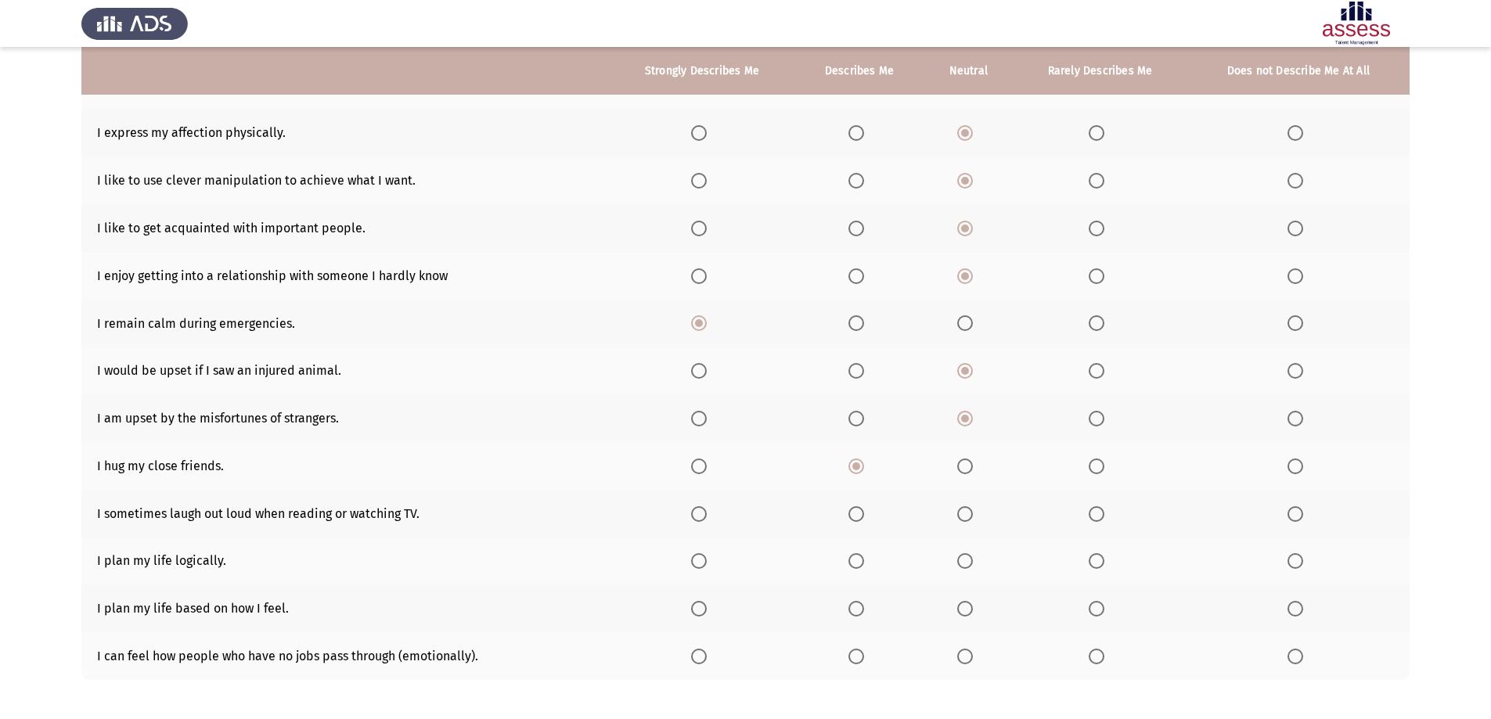
click at [700, 519] on span "Select an option" at bounding box center [699, 514] width 16 height 16
click at [700, 519] on input "Select an option" at bounding box center [699, 514] width 16 height 16
click at [967, 561] on span "Select an option" at bounding box center [965, 561] width 16 height 16
click at [967, 561] on input "Select an option" at bounding box center [965, 561] width 16 height 16
click at [968, 608] on span "Select an option" at bounding box center [965, 609] width 16 height 16
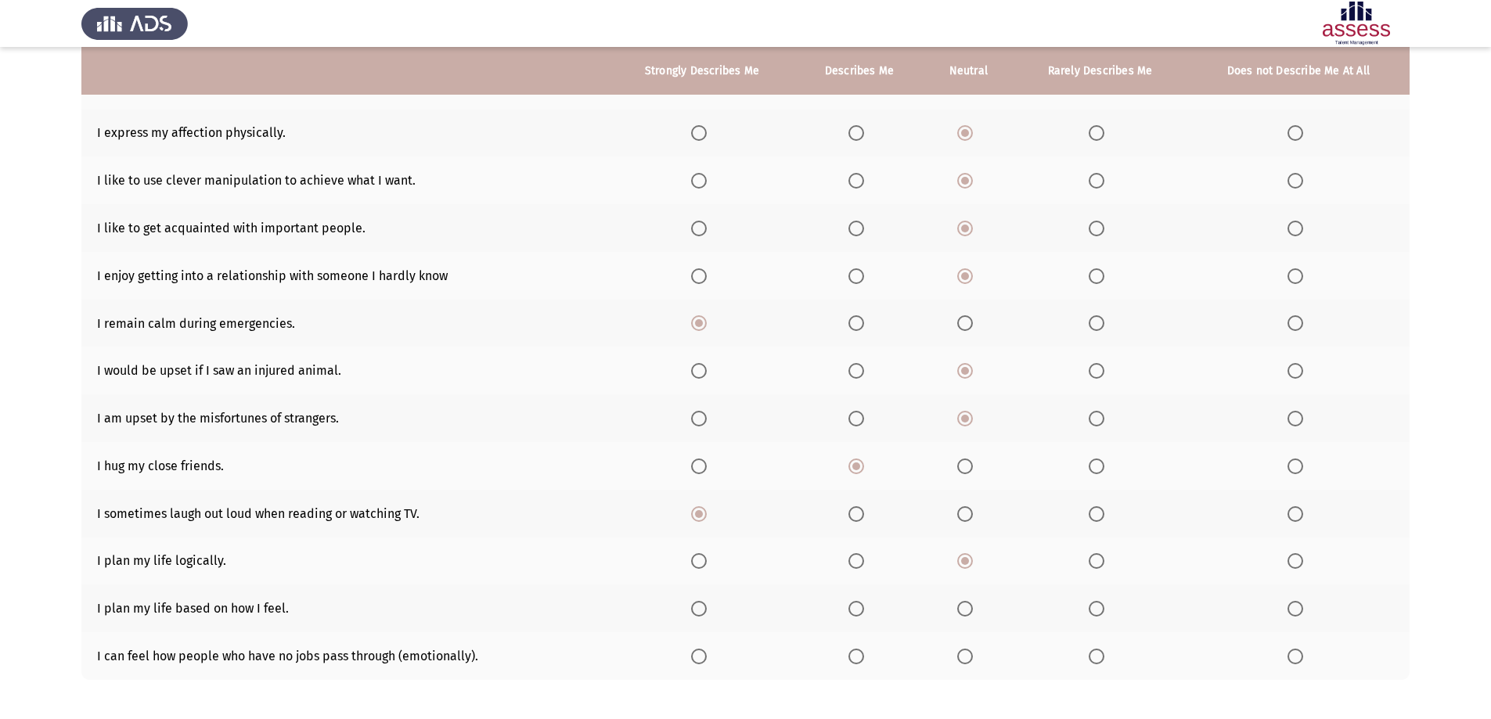
click at [968, 608] on input "Select an option" at bounding box center [965, 609] width 16 height 16
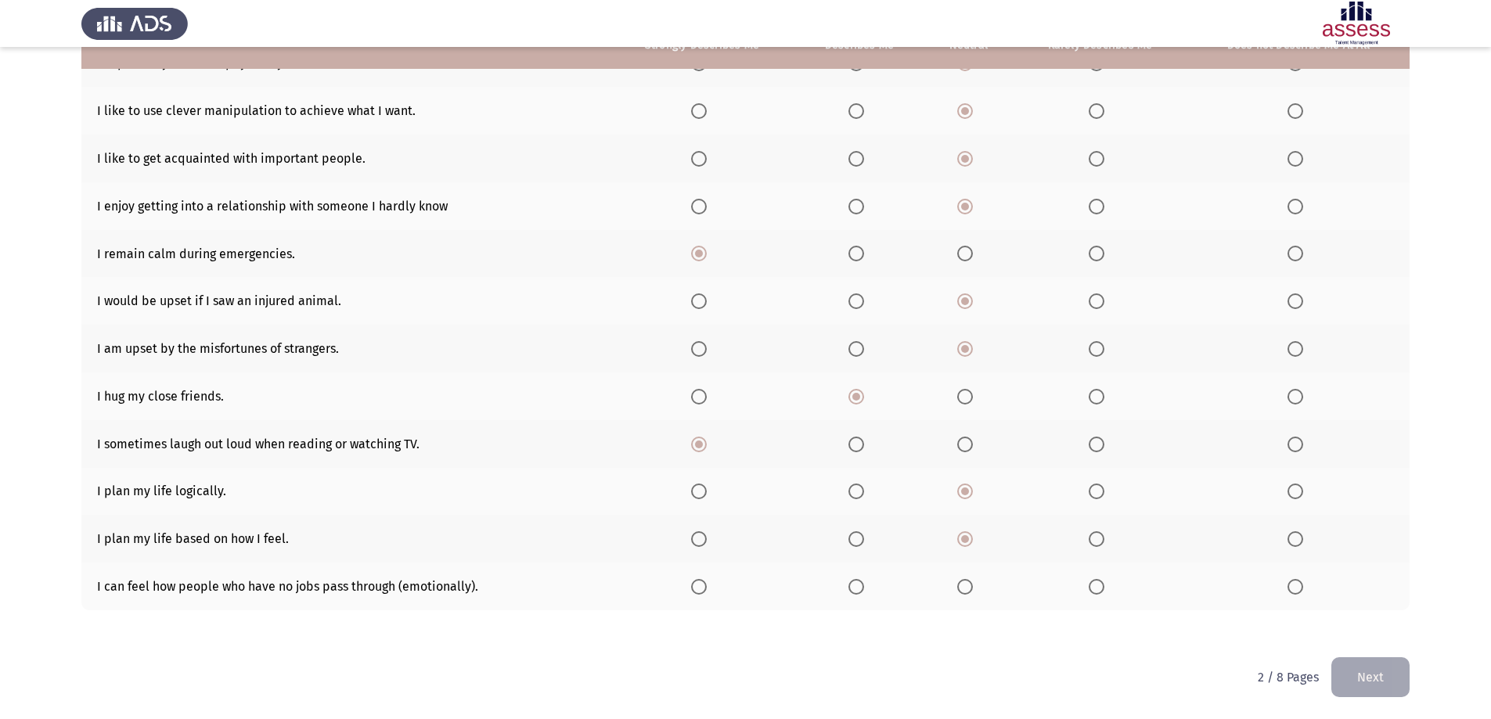
scroll to position [305, 0]
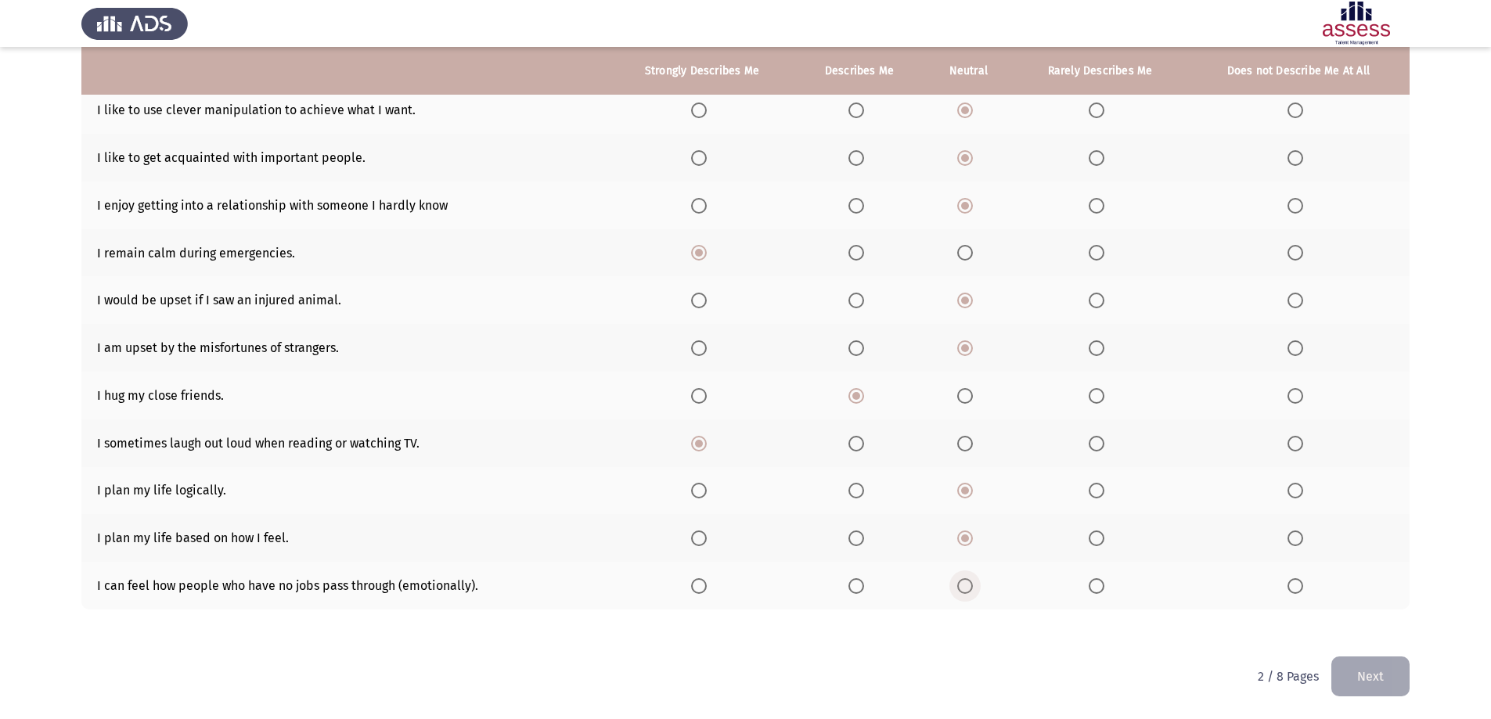
click at [973, 591] on span "Select an option" at bounding box center [965, 586] width 16 height 16
click at [973, 591] on input "Select an option" at bounding box center [965, 586] width 16 height 16
click at [973, 591] on span "Select an option" at bounding box center [965, 586] width 16 height 16
click at [973, 591] on input "Select an option" at bounding box center [965, 586] width 16 height 16
click at [857, 588] on span "Select an option" at bounding box center [857, 586] width 16 height 16
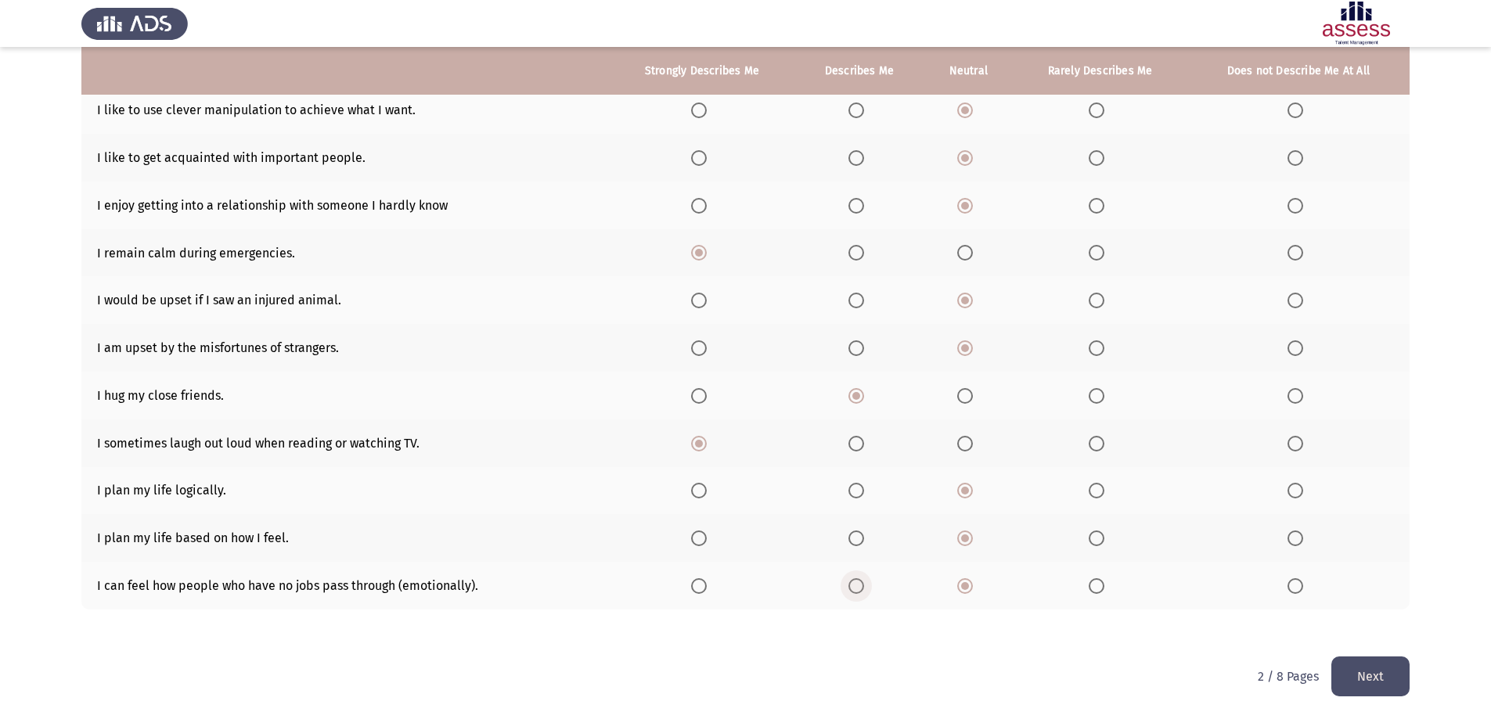
click at [857, 588] on input "Select an option" at bounding box center [857, 586] width 16 height 16
click at [1349, 676] on button "Next" at bounding box center [1370, 677] width 78 height 40
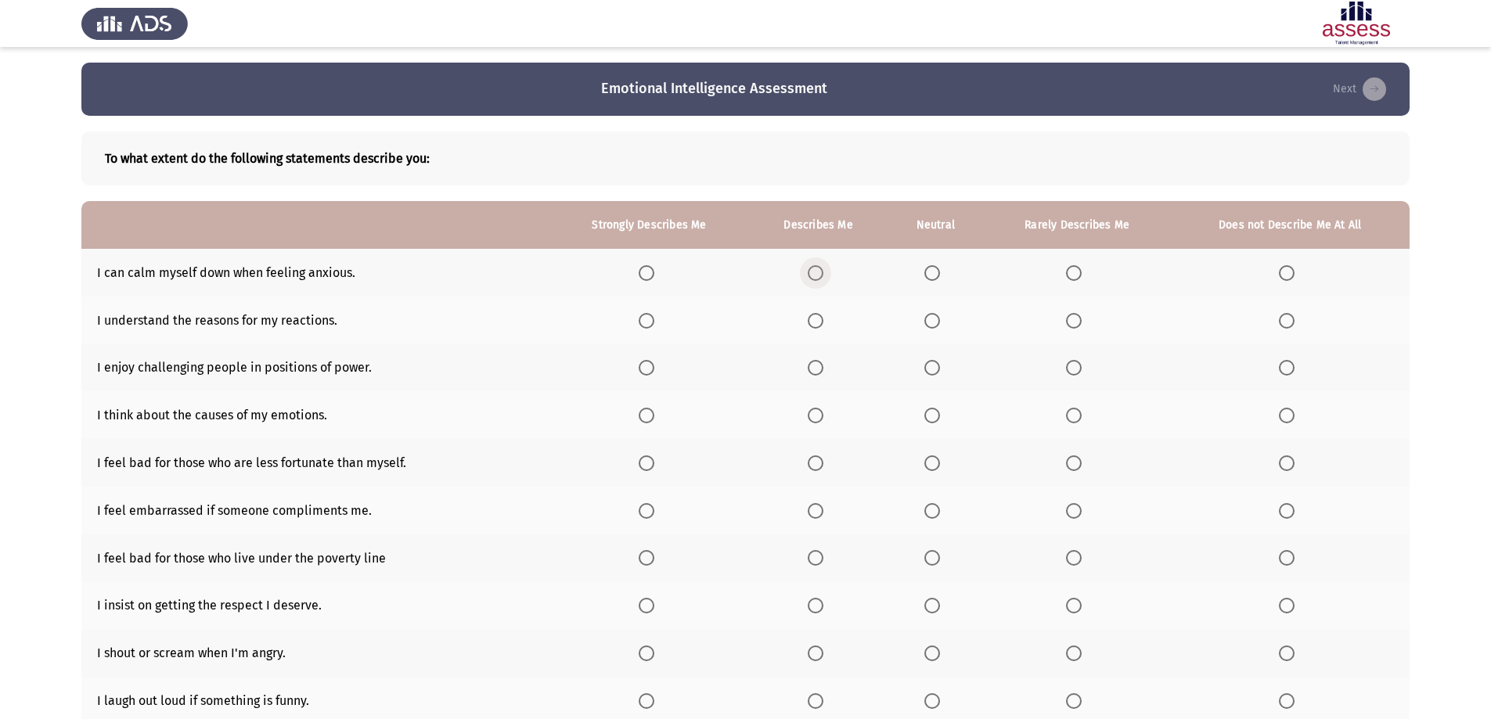
click at [817, 268] on span "Select an option" at bounding box center [816, 273] width 16 height 16
click at [817, 268] on input "Select an option" at bounding box center [816, 273] width 16 height 16
click at [653, 322] on span "Select an option" at bounding box center [647, 321] width 16 height 16
click at [653, 322] on input "Select an option" at bounding box center [647, 321] width 16 height 16
click at [938, 362] on span "Select an option" at bounding box center [932, 368] width 16 height 16
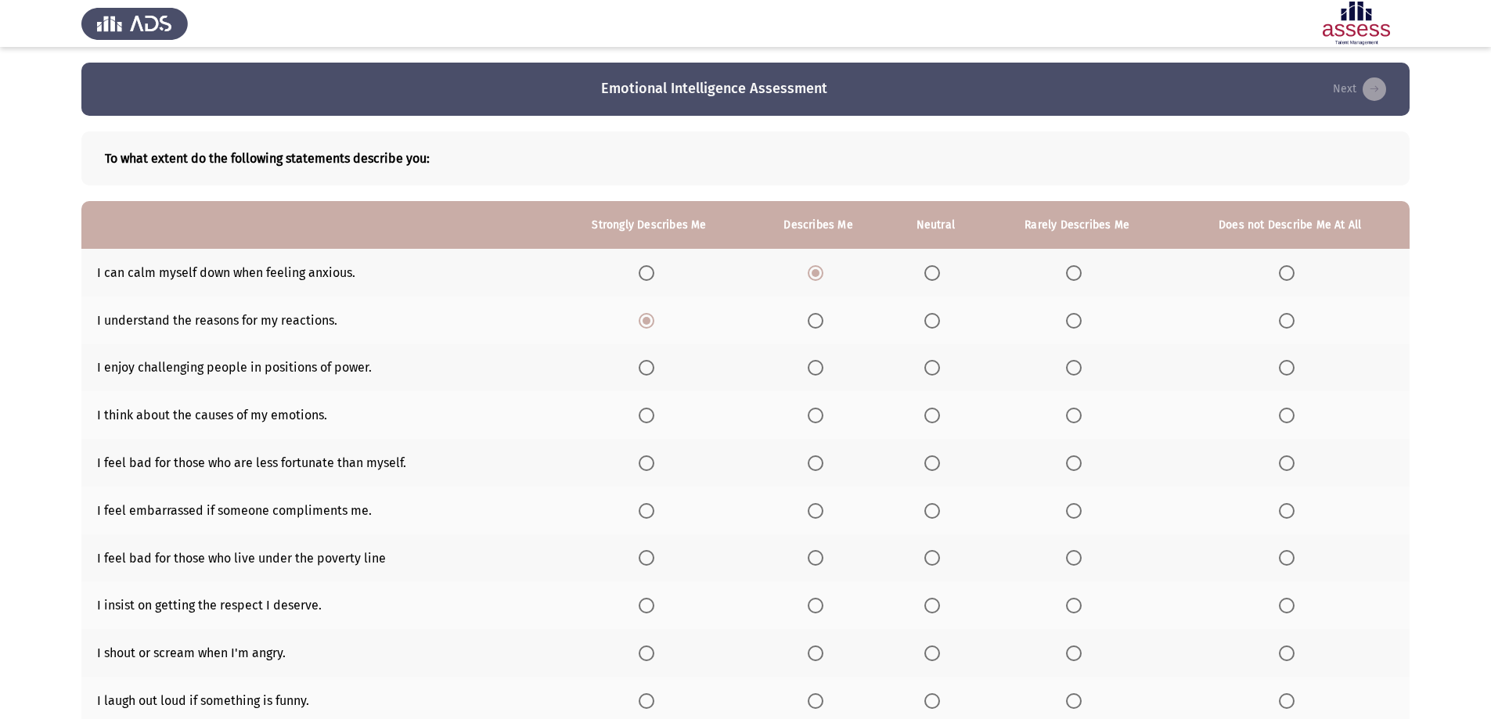
click at [938, 362] on input "Select an option" at bounding box center [932, 368] width 16 height 16
click at [1074, 416] on span "Select an option" at bounding box center [1074, 416] width 16 height 16
click at [1074, 416] on input "Select an option" at bounding box center [1074, 416] width 16 height 16
click at [935, 460] on span "Select an option" at bounding box center [932, 464] width 16 height 16
click at [935, 460] on input "Select an option" at bounding box center [932, 464] width 16 height 16
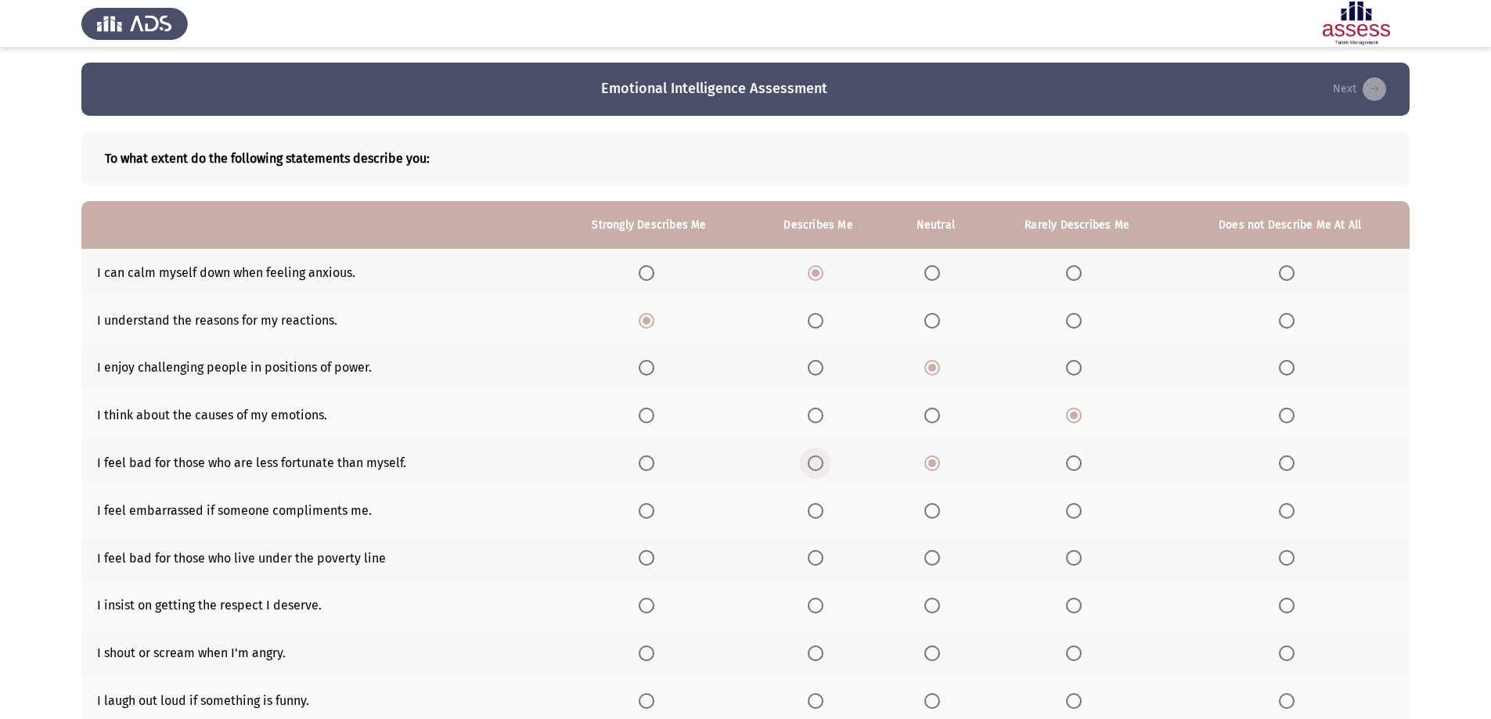
click at [823, 463] on span "Select an option" at bounding box center [816, 464] width 16 height 16
click at [823, 463] on input "Select an option" at bounding box center [816, 464] width 16 height 16
click at [934, 516] on span "Select an option" at bounding box center [932, 511] width 16 height 16
click at [934, 516] on input "Select an option" at bounding box center [932, 511] width 16 height 16
click at [820, 560] on span "Select an option" at bounding box center [816, 558] width 16 height 16
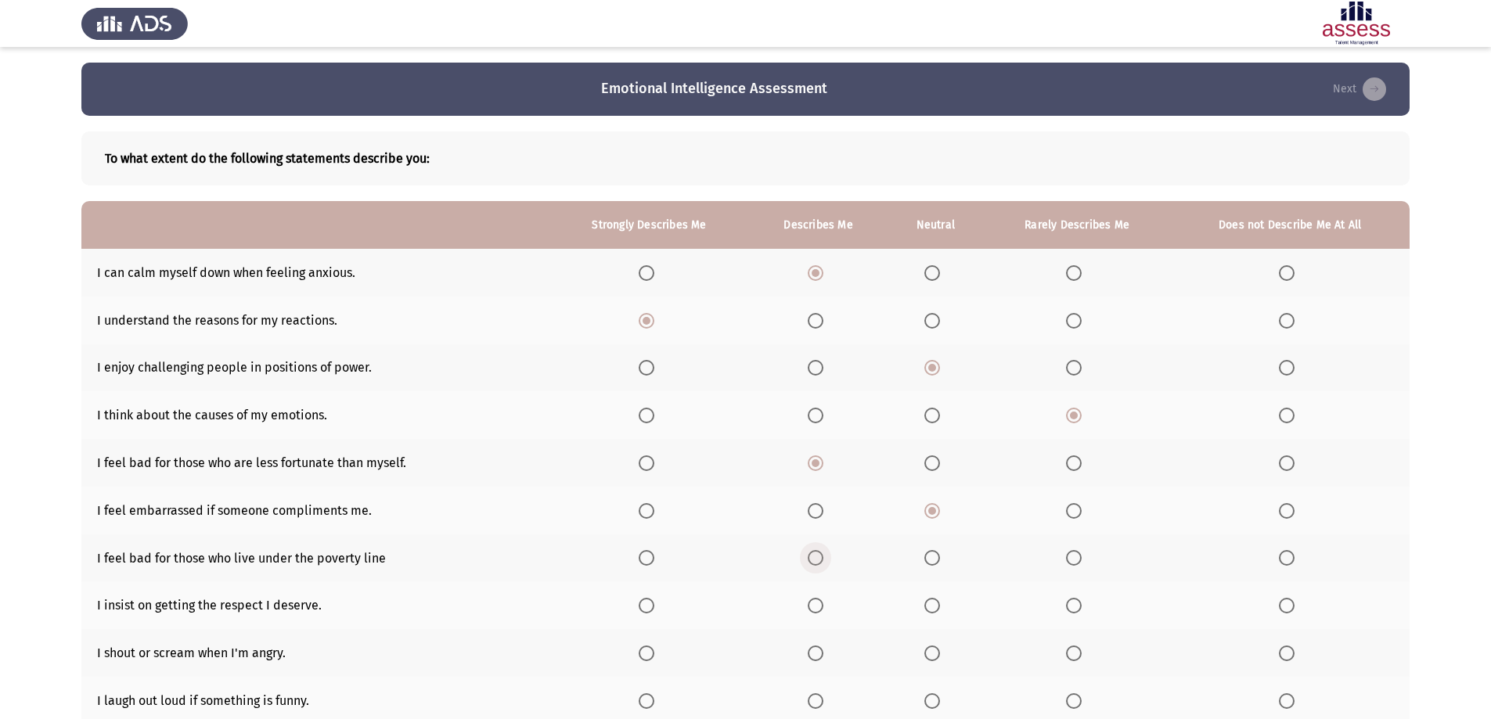
click at [820, 560] on input "Select an option" at bounding box center [816, 558] width 16 height 16
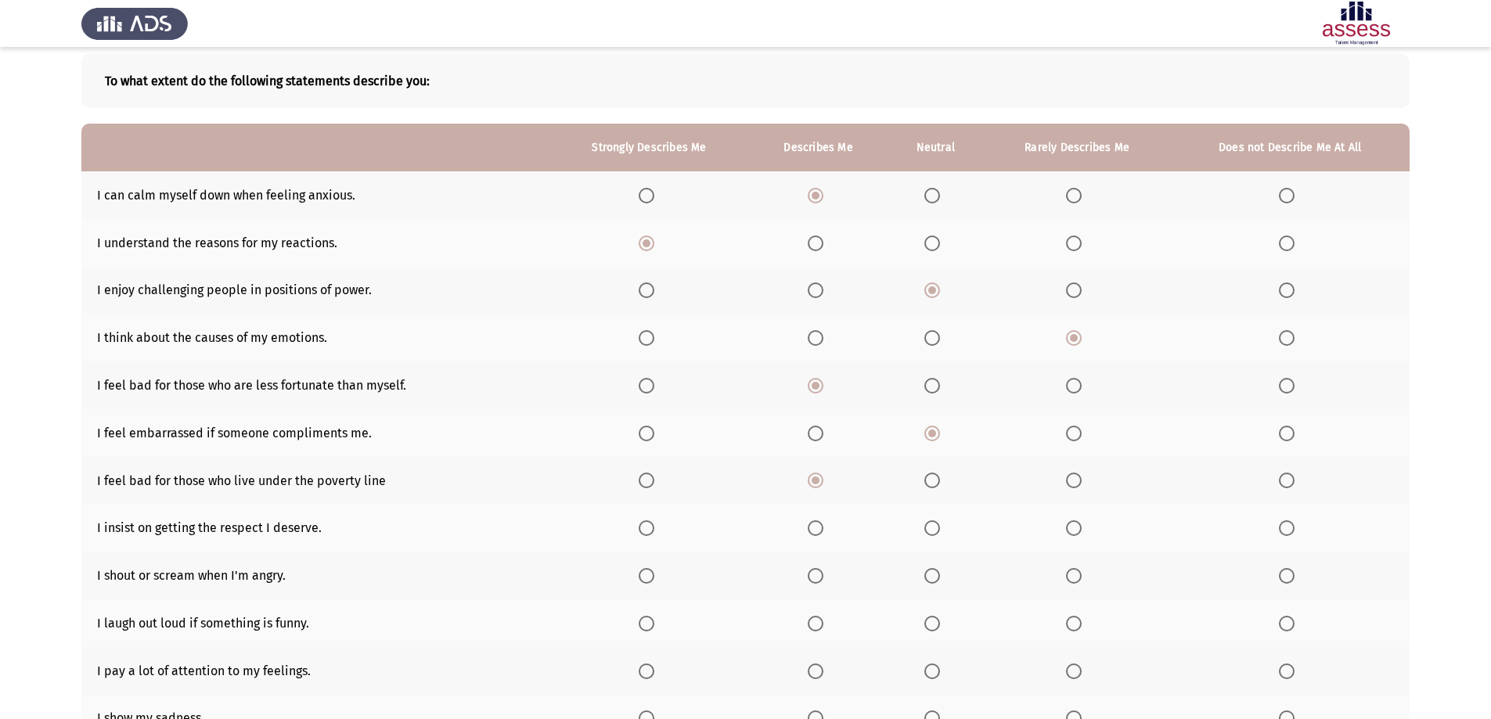
scroll to position [78, 0]
click at [654, 522] on span "Select an option" at bounding box center [647, 528] width 16 height 16
click at [654, 522] on input "Select an option" at bounding box center [647, 528] width 16 height 16
click at [820, 574] on span "Select an option" at bounding box center [816, 576] width 16 height 16
click at [820, 574] on input "Select an option" at bounding box center [816, 576] width 16 height 16
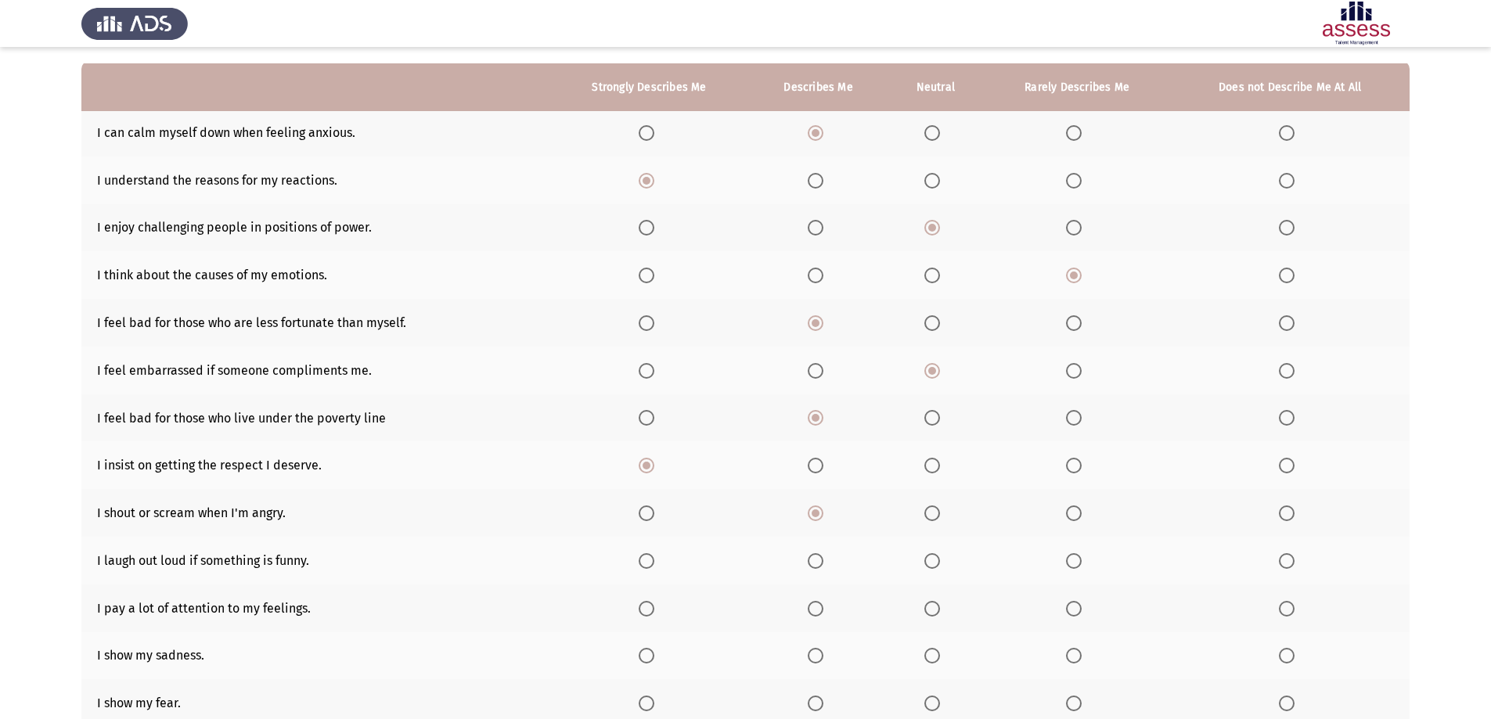
scroll to position [157, 0]
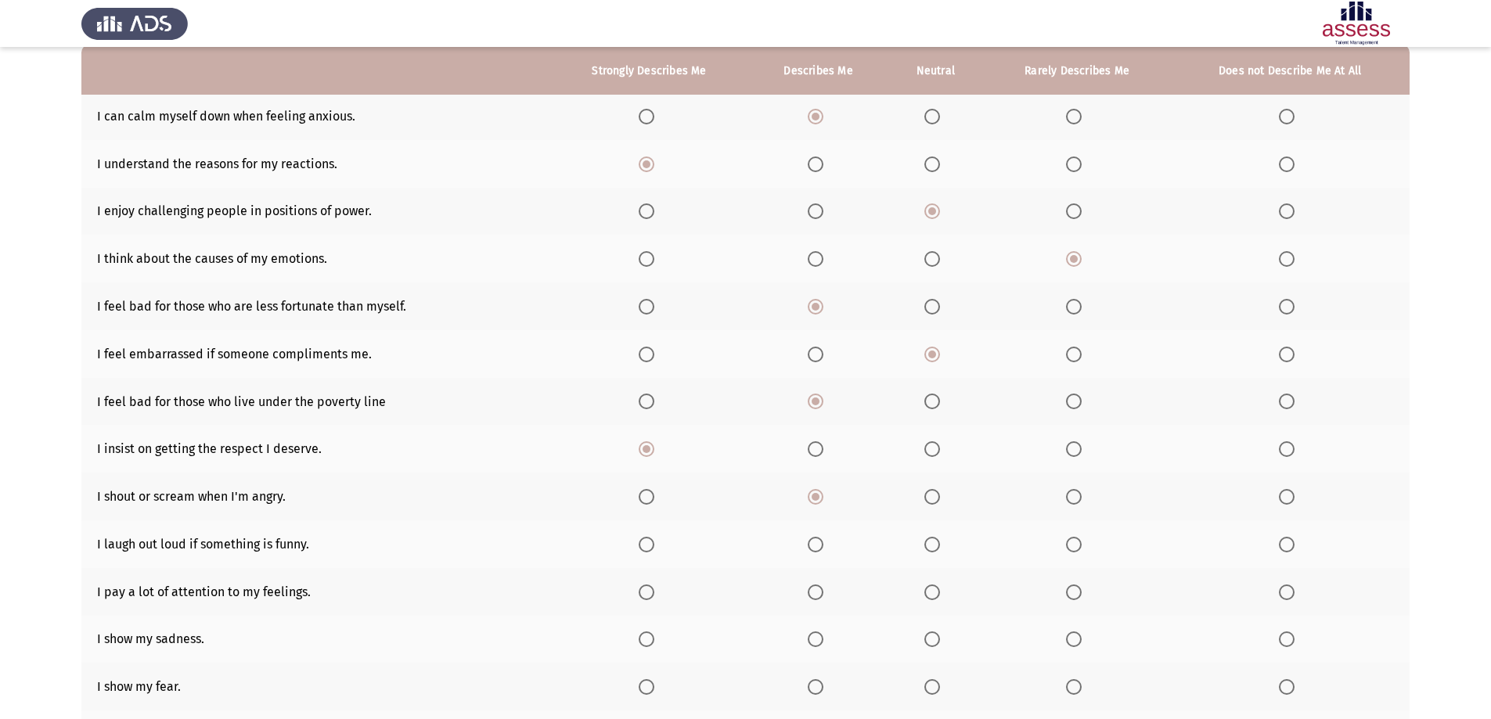
click at [940, 546] on span "Select an option" at bounding box center [932, 545] width 16 height 16
click at [940, 546] on input "Select an option" at bounding box center [932, 545] width 16 height 16
click at [816, 593] on span "Select an option" at bounding box center [816, 593] width 0 height 0
click at [820, 592] on input "Select an option" at bounding box center [816, 593] width 16 height 16
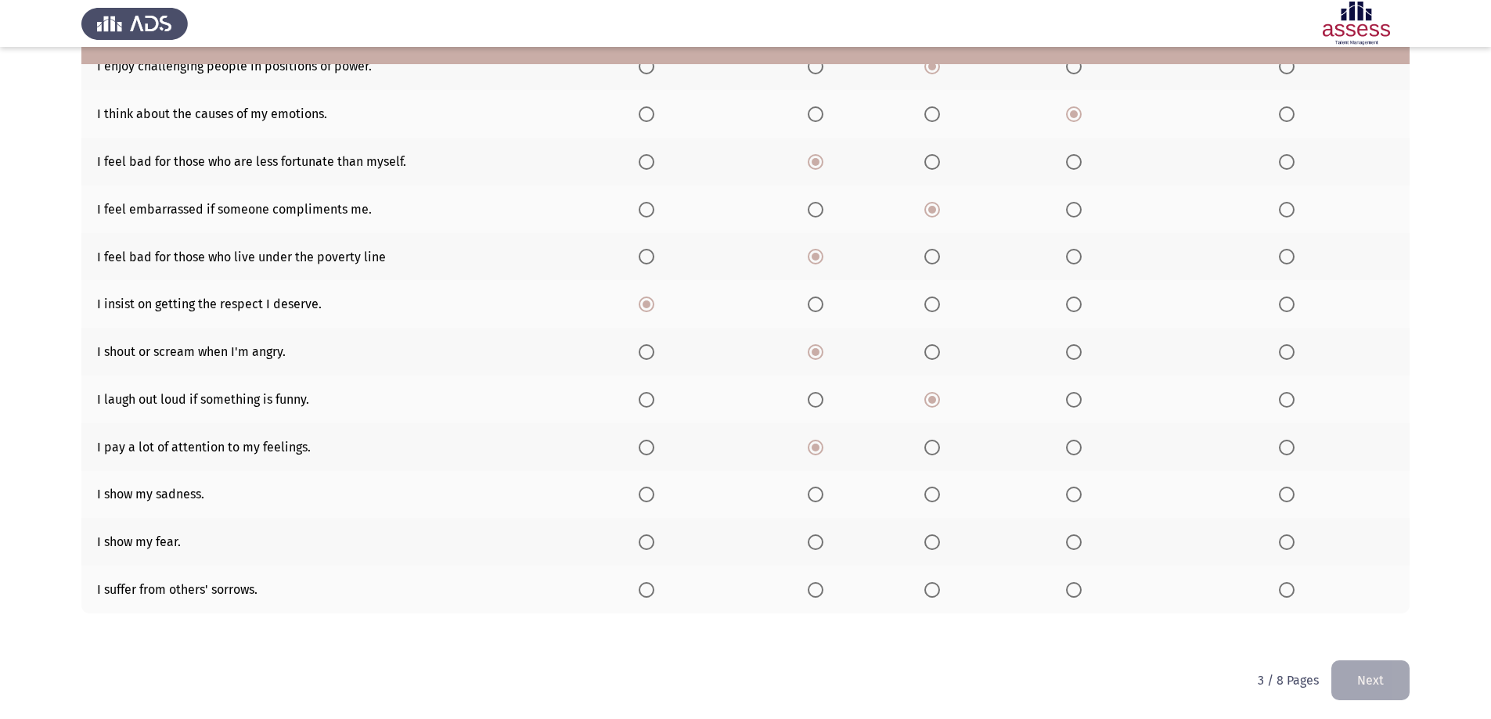
scroll to position [305, 0]
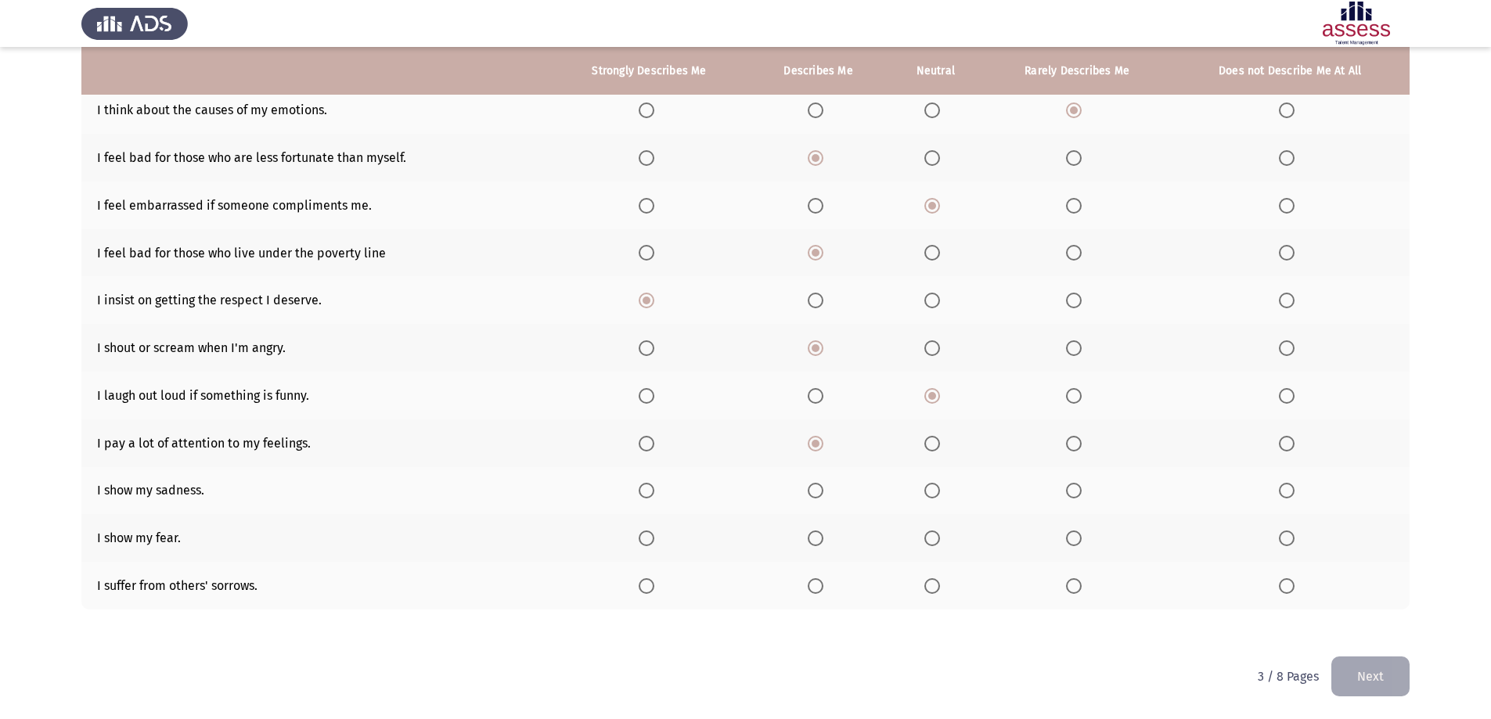
click at [932, 491] on span "Select an option" at bounding box center [932, 491] width 0 height 0
click at [935, 491] on input "Select an option" at bounding box center [932, 491] width 16 height 16
click at [1068, 541] on span "Select an option" at bounding box center [1074, 539] width 16 height 16
click at [1068, 541] on input "Select an option" at bounding box center [1074, 539] width 16 height 16
click at [1081, 583] on span "Select an option" at bounding box center [1074, 586] width 16 height 16
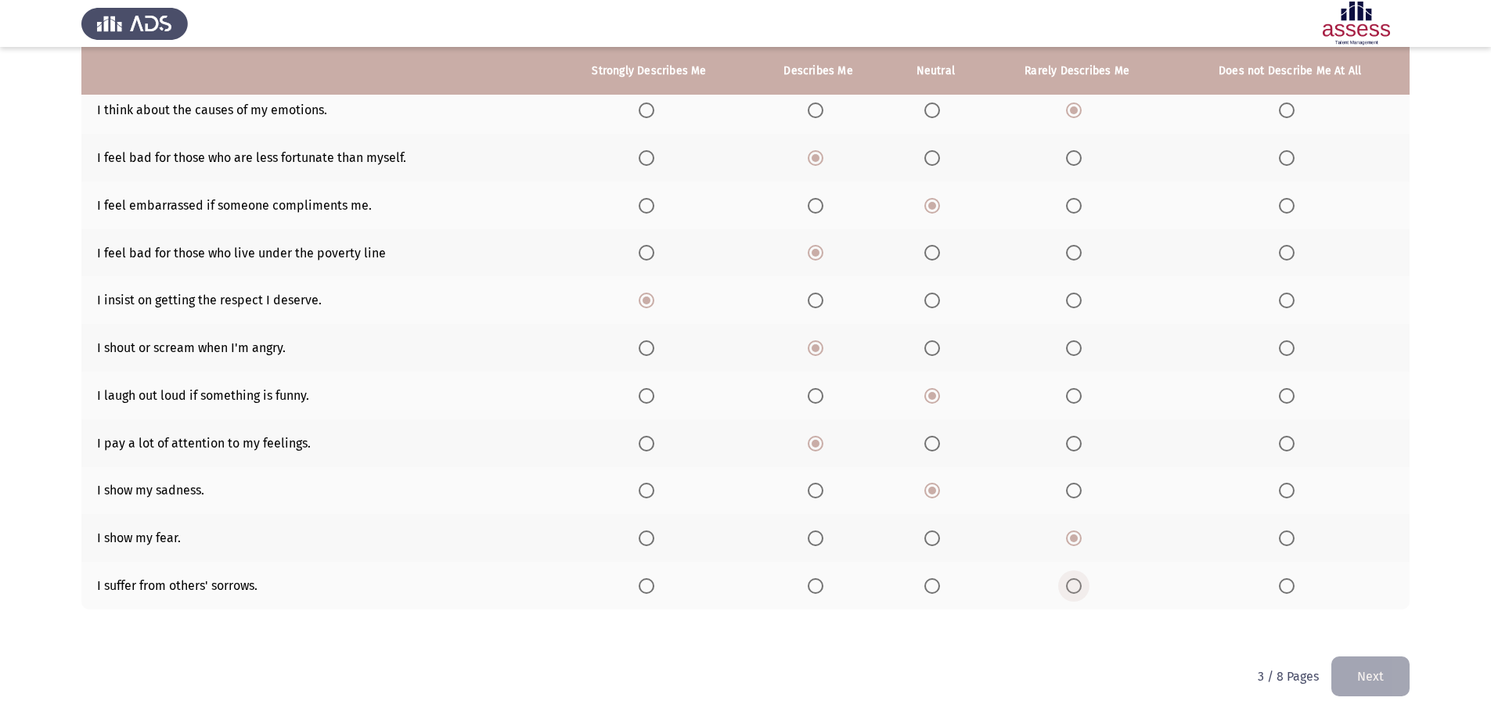
click at [1081, 583] on input "Select an option" at bounding box center [1074, 586] width 16 height 16
click at [946, 593] on label "Select an option" at bounding box center [935, 586] width 22 height 16
click at [940, 593] on input "Select an option" at bounding box center [932, 586] width 16 height 16
click at [1366, 671] on button "Next" at bounding box center [1370, 677] width 78 height 40
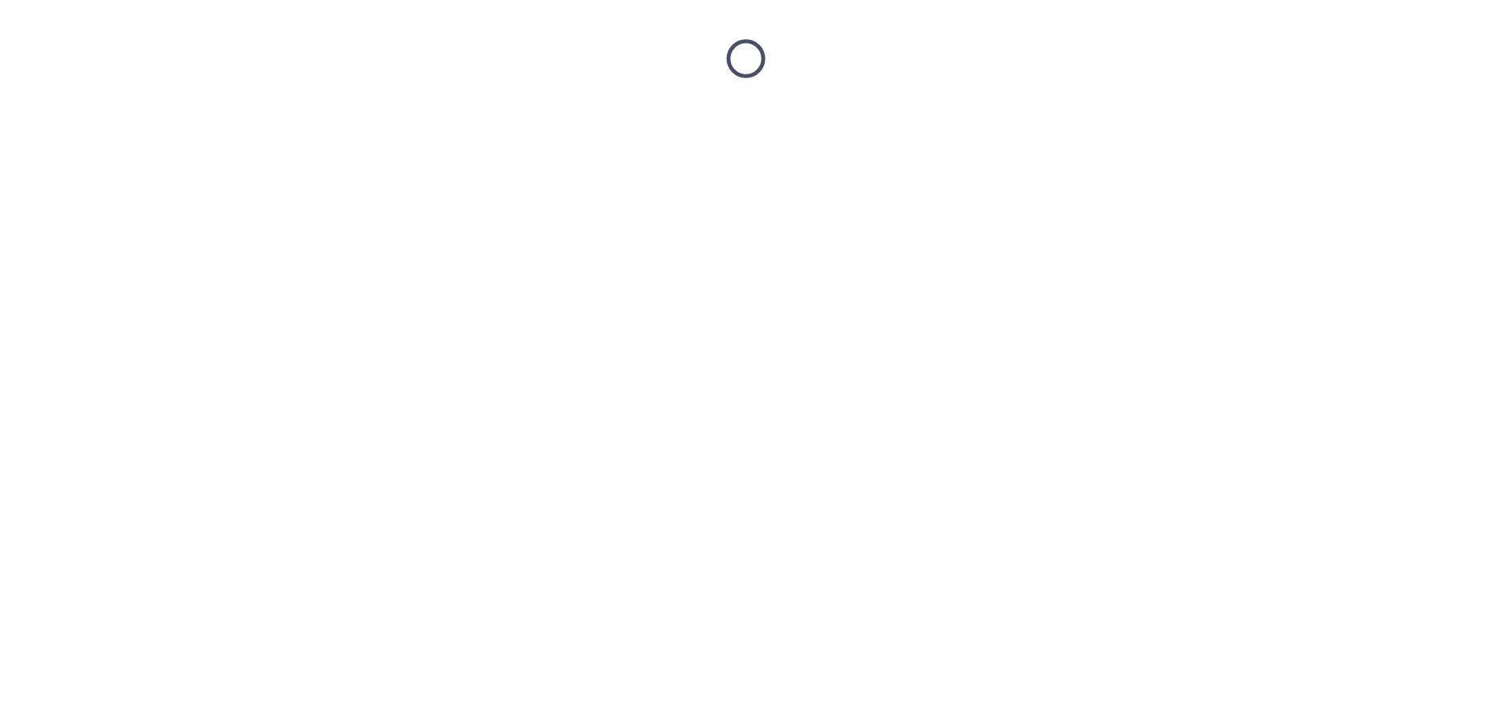
scroll to position [0, 0]
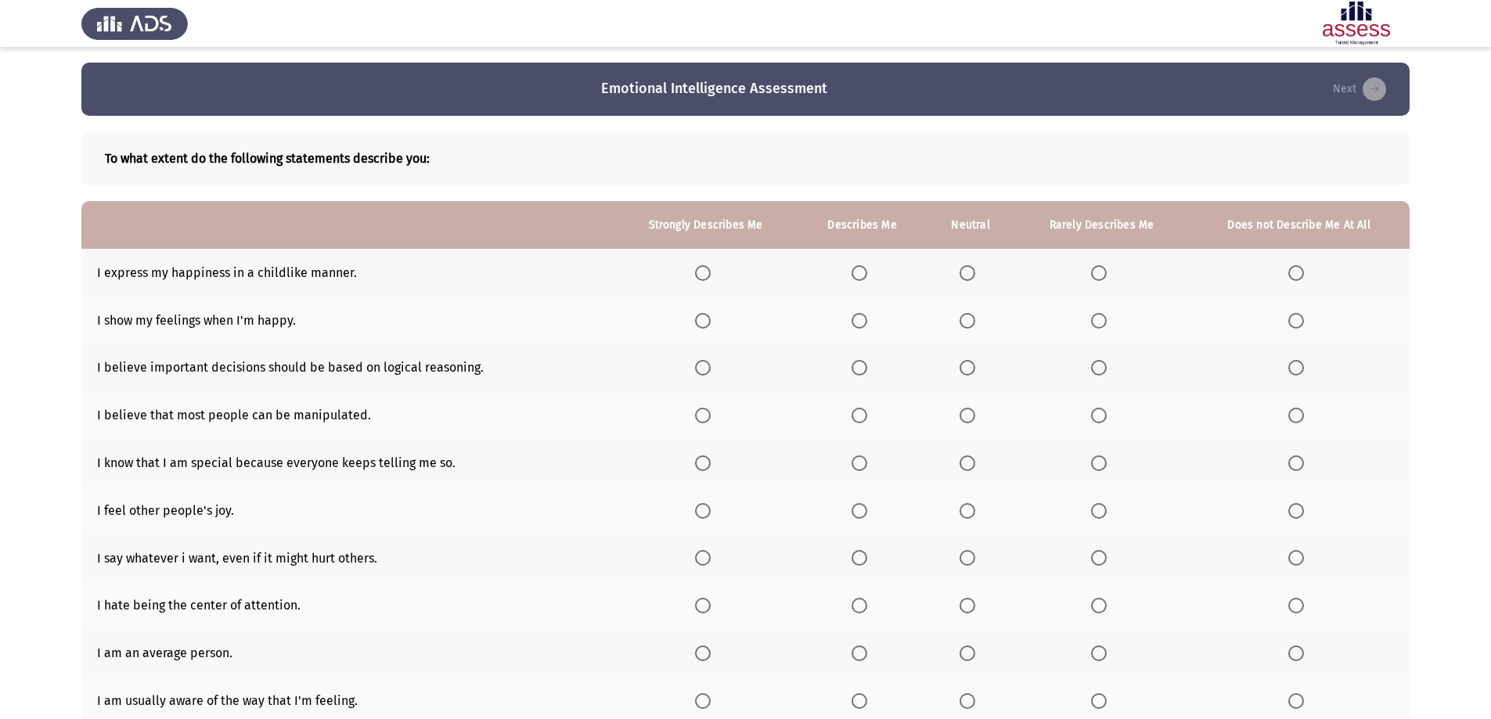
click at [706, 279] on span "Select an option" at bounding box center [703, 273] width 16 height 16
click at [706, 279] on input "Select an option" at bounding box center [703, 273] width 16 height 16
click at [711, 317] on span "Select an option" at bounding box center [703, 321] width 16 height 16
click at [711, 317] on input "Select an option" at bounding box center [703, 321] width 16 height 16
click at [866, 362] on span "Select an option" at bounding box center [860, 368] width 16 height 16
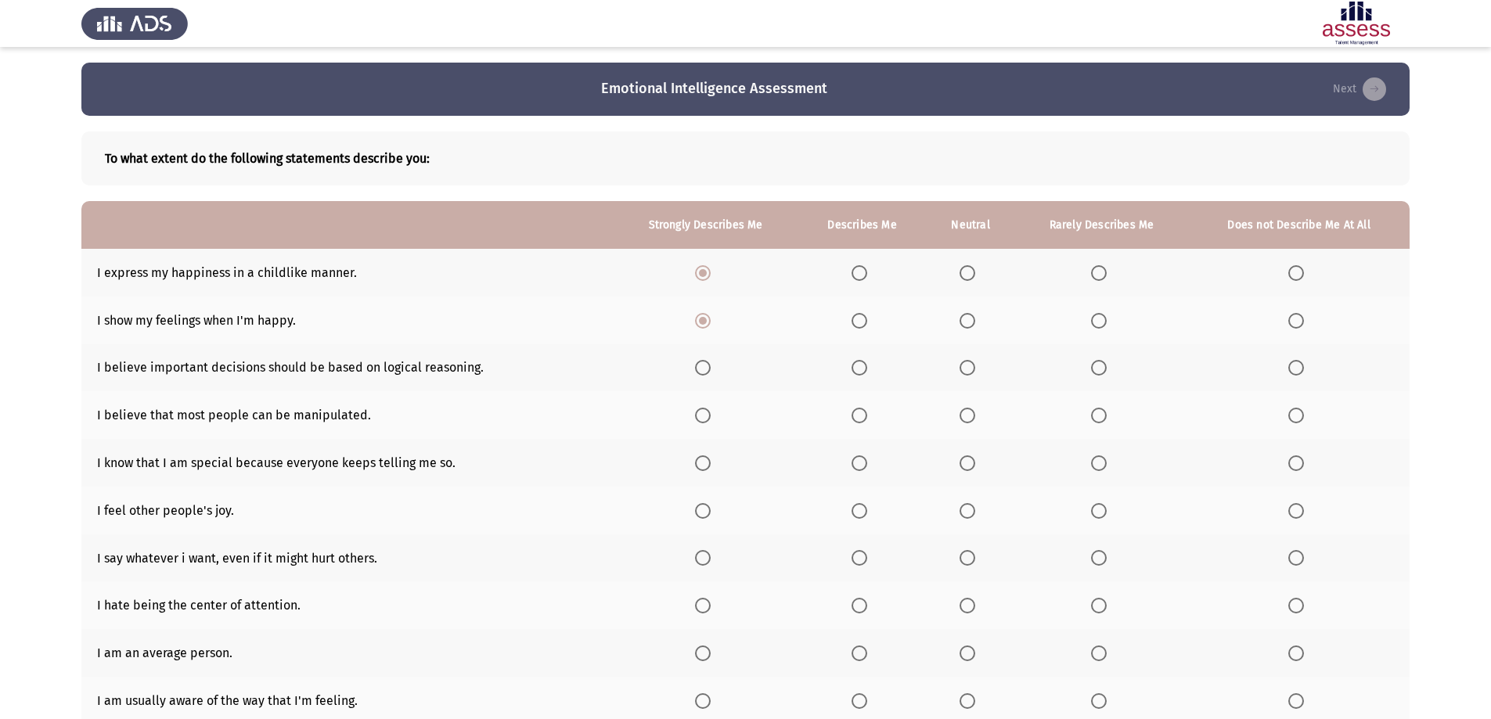
click at [866, 362] on input "Select an option" at bounding box center [860, 368] width 16 height 16
click at [861, 422] on span "Select an option" at bounding box center [860, 416] width 16 height 16
click at [861, 422] on input "Select an option" at bounding box center [860, 416] width 16 height 16
click at [701, 462] on span "Select an option" at bounding box center [703, 464] width 16 height 16
click at [701, 462] on input "Select an option" at bounding box center [703, 464] width 16 height 16
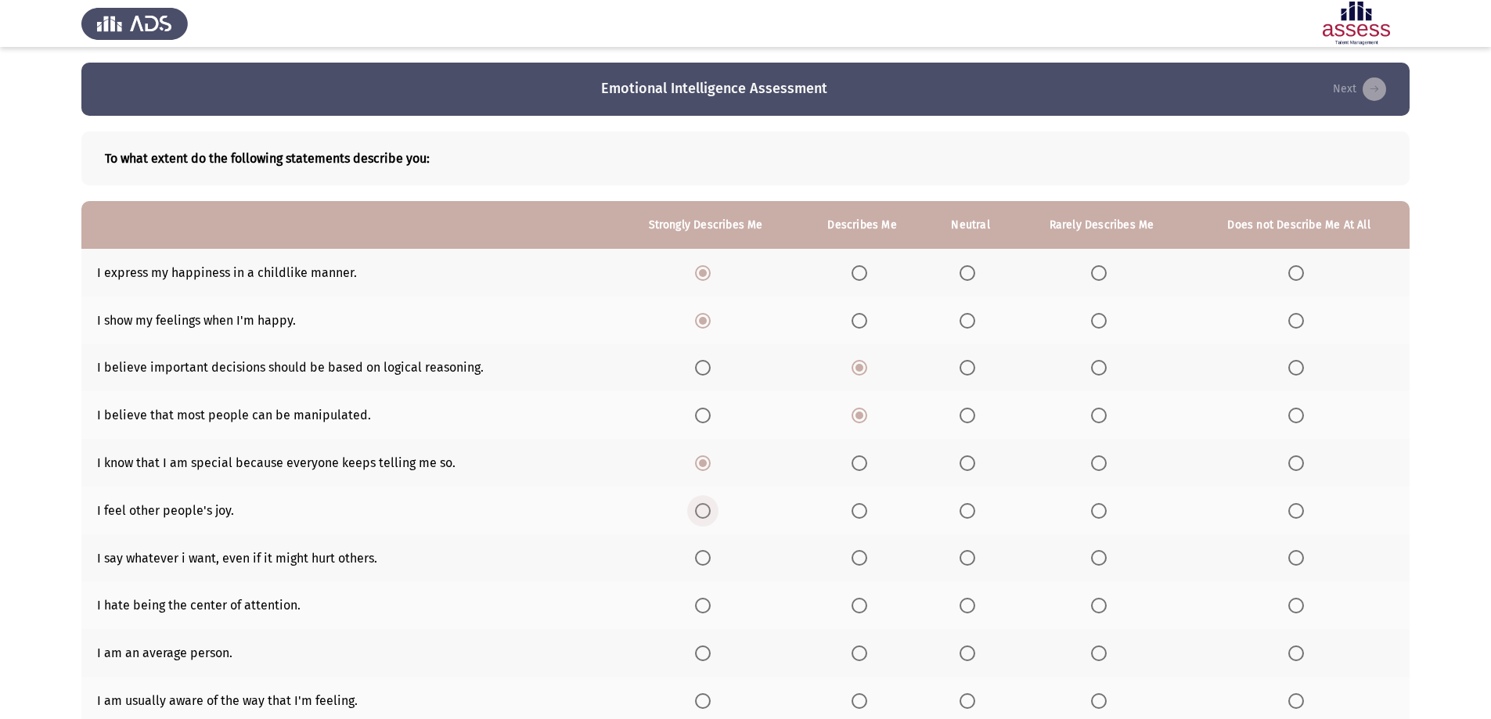
click at [705, 513] on span "Select an option" at bounding box center [703, 511] width 16 height 16
click at [705, 513] on input "Select an option" at bounding box center [703, 511] width 16 height 16
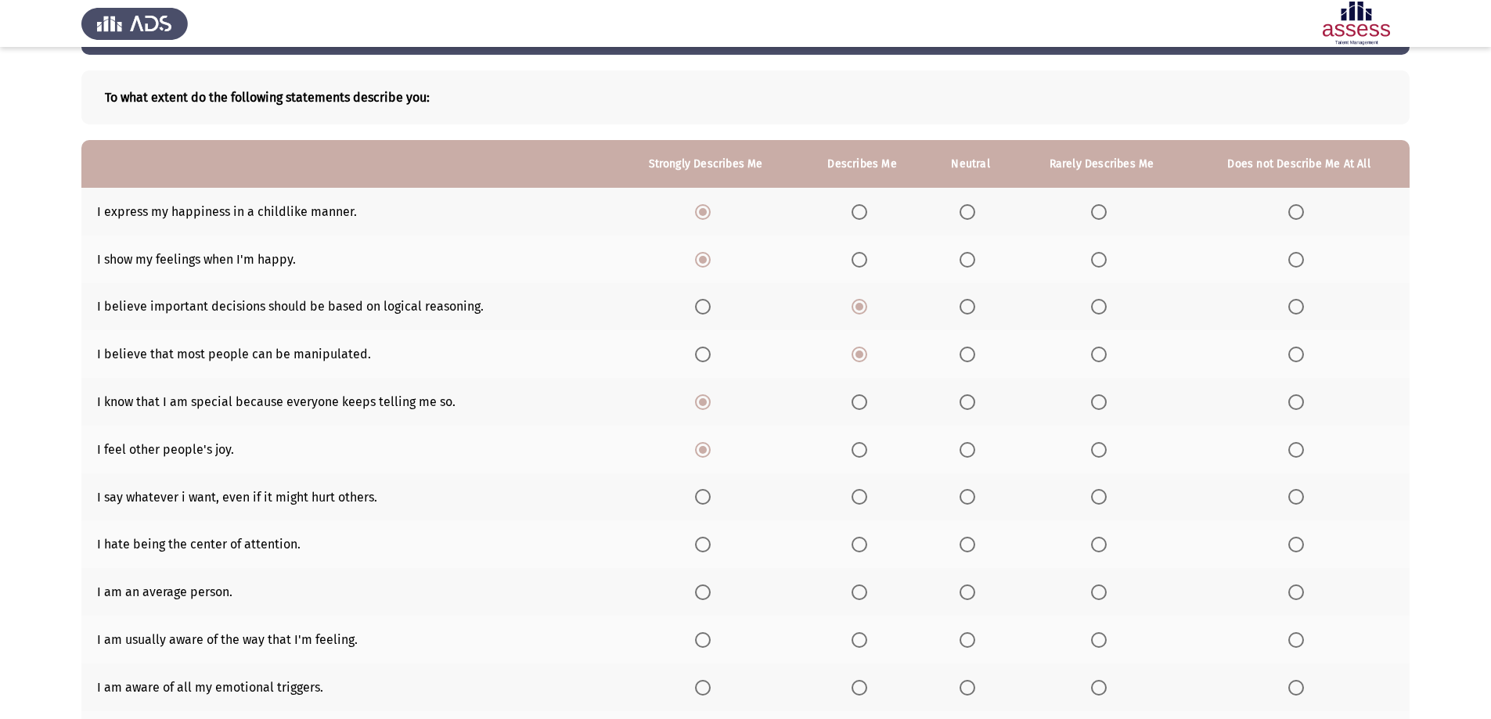
scroll to position [78, 0]
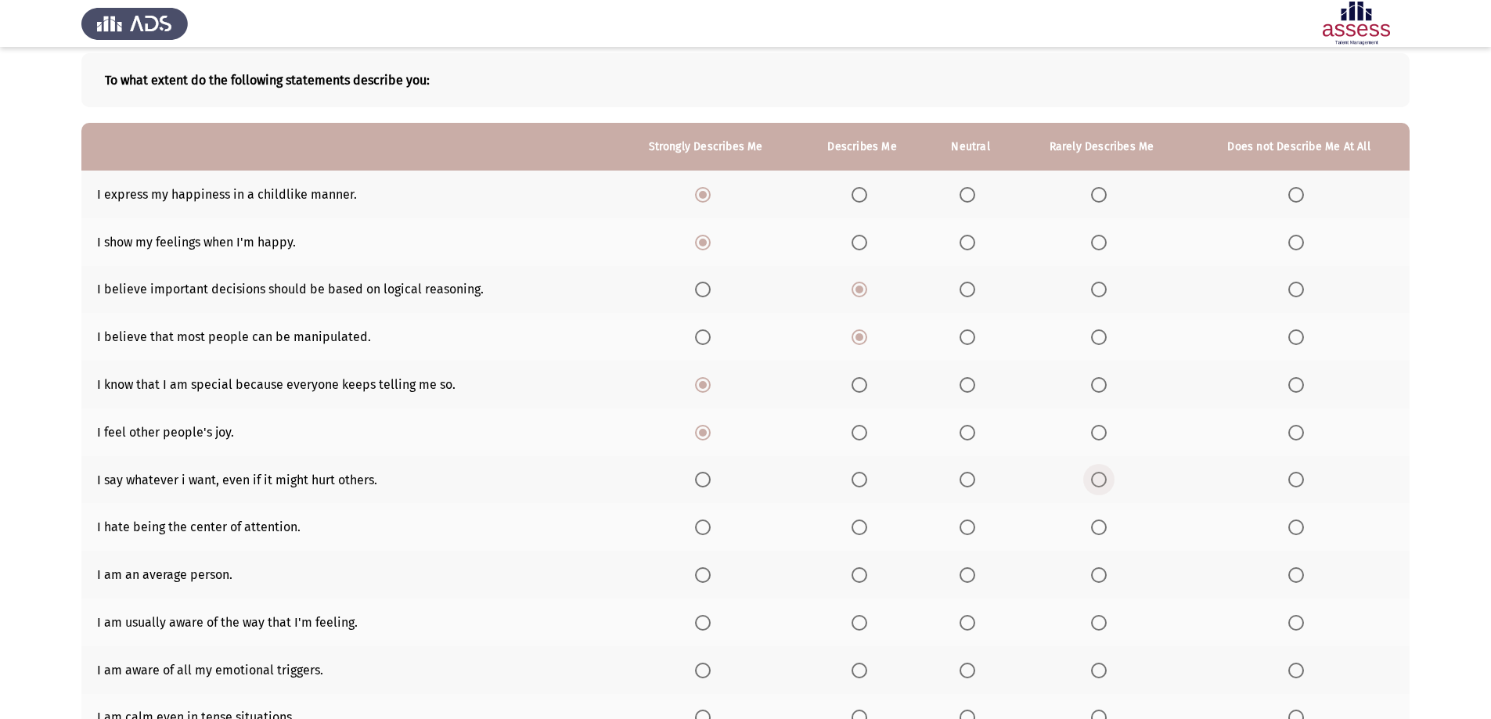
click at [1100, 482] on span "Select an option" at bounding box center [1099, 480] width 16 height 16
click at [1100, 482] on input "Select an option" at bounding box center [1099, 480] width 16 height 16
click at [1299, 531] on span "Select an option" at bounding box center [1296, 528] width 16 height 16
click at [1299, 531] on input "Select an option" at bounding box center [1296, 528] width 16 height 16
click at [971, 573] on span "Select an option" at bounding box center [968, 576] width 16 height 16
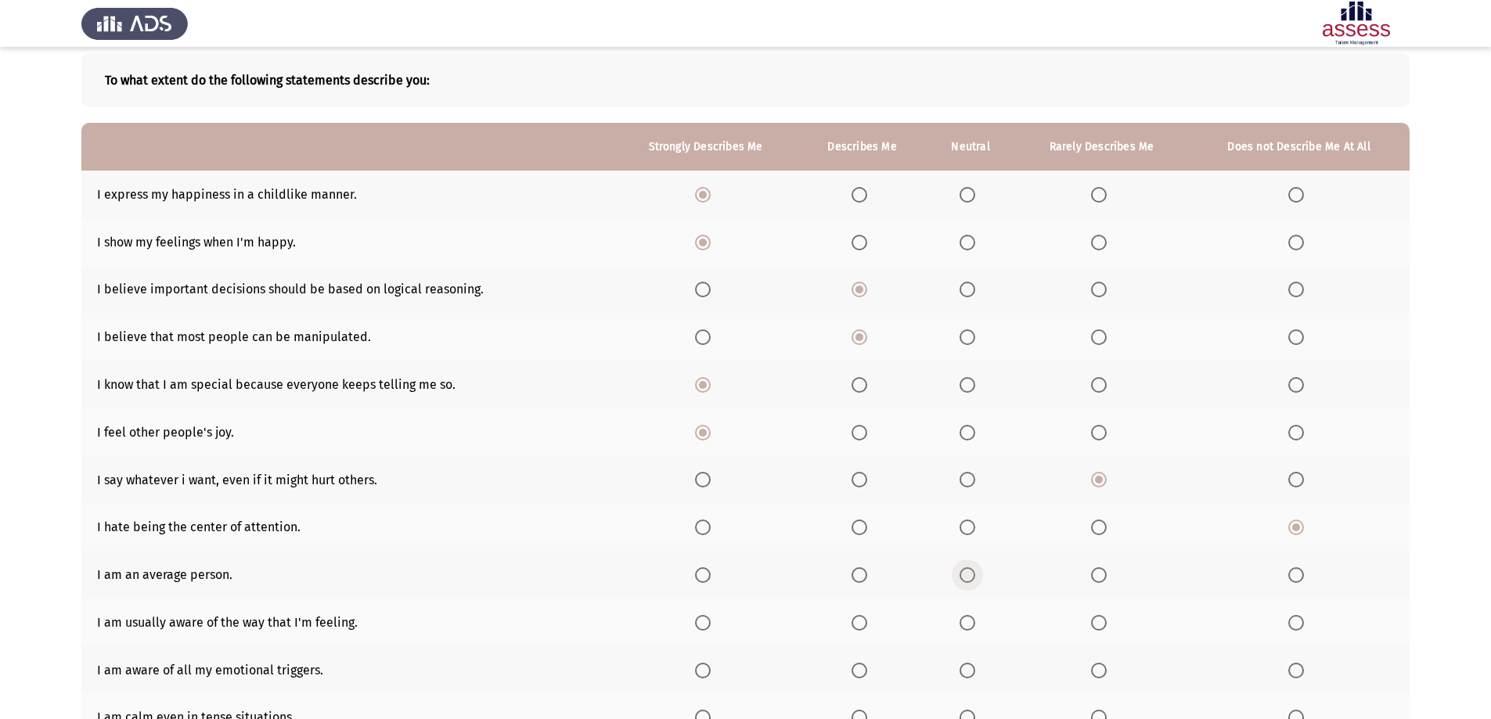
click at [971, 573] on input "Select an option" at bounding box center [968, 576] width 16 height 16
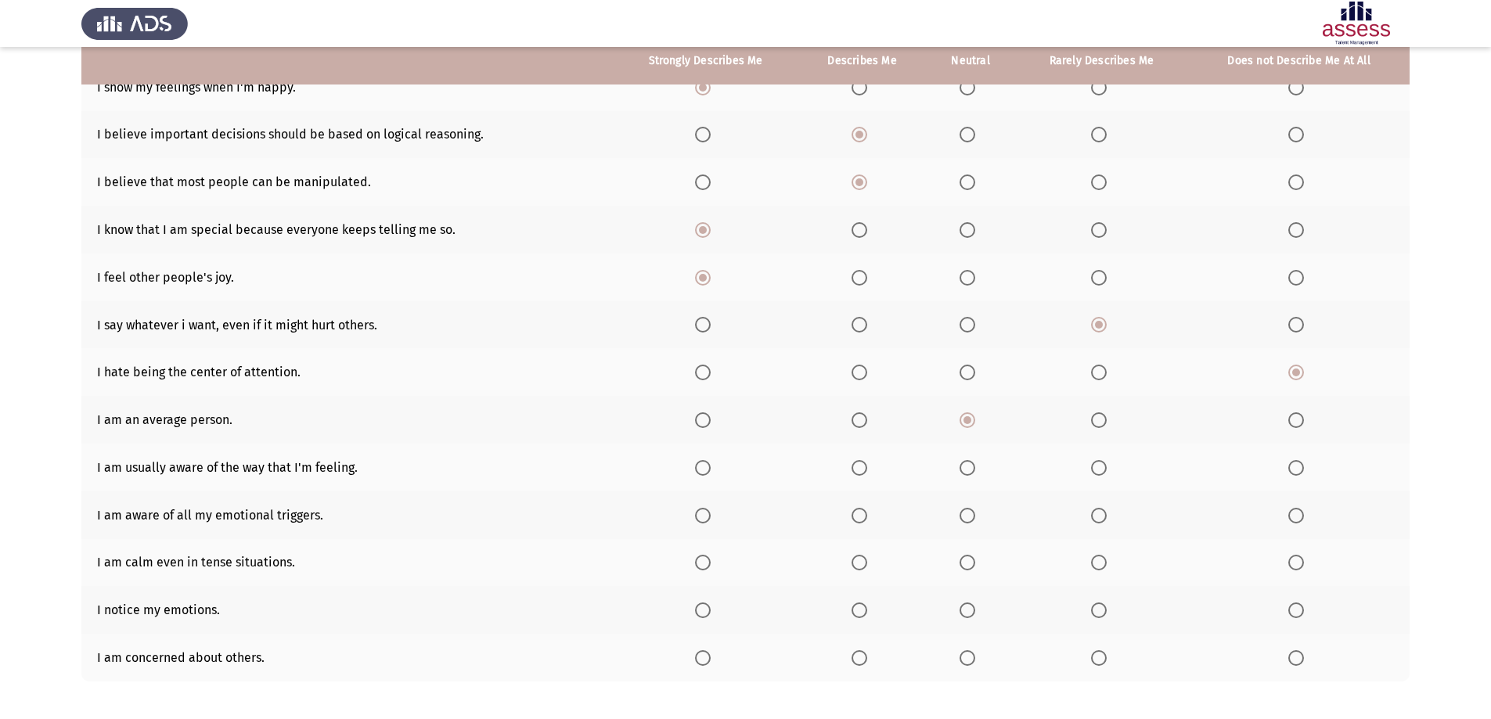
scroll to position [235, 0]
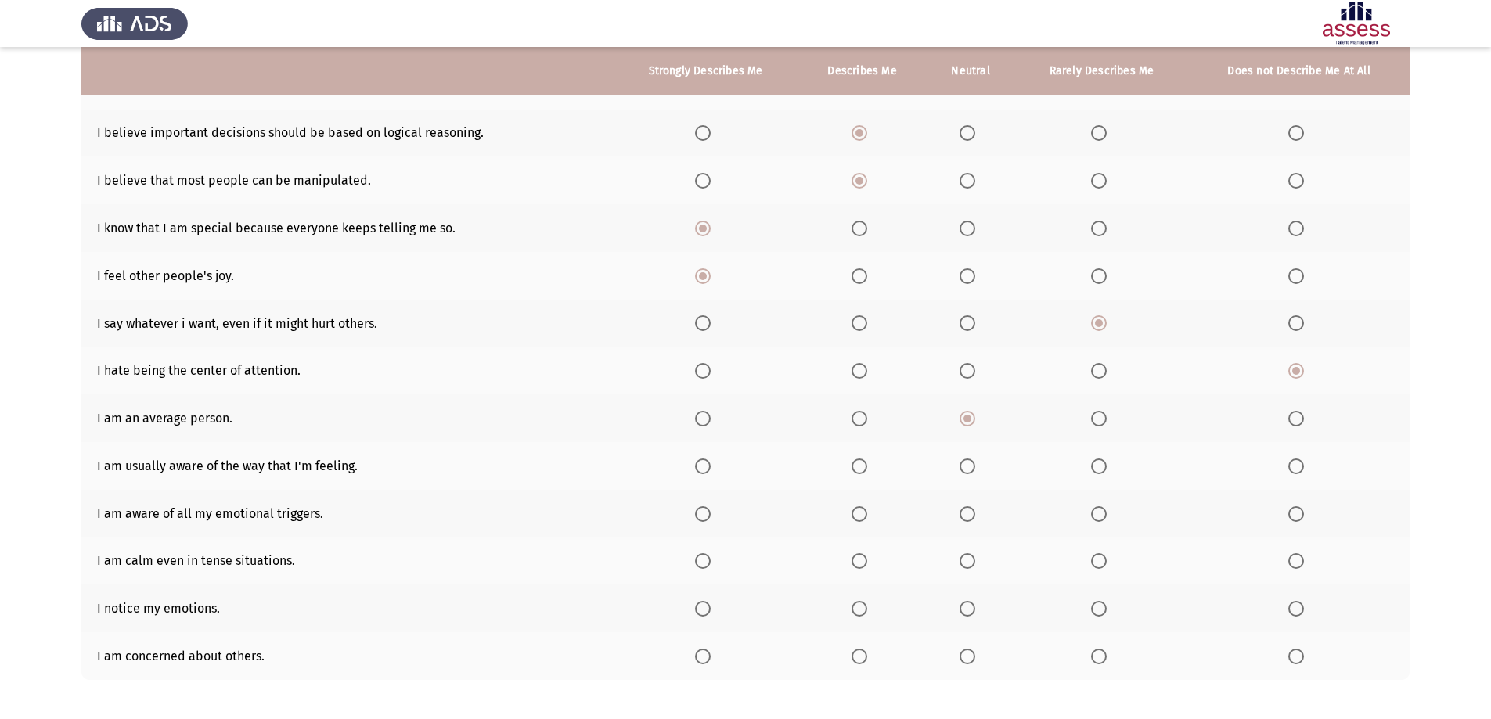
click at [1297, 414] on span "Select an option" at bounding box center [1296, 419] width 16 height 16
click at [1297, 414] on input "Select an option" at bounding box center [1296, 419] width 16 height 16
click at [863, 474] on span "Select an option" at bounding box center [860, 467] width 16 height 16
click at [863, 474] on input "Select an option" at bounding box center [860, 467] width 16 height 16
click at [711, 513] on span "Select an option" at bounding box center [703, 514] width 16 height 16
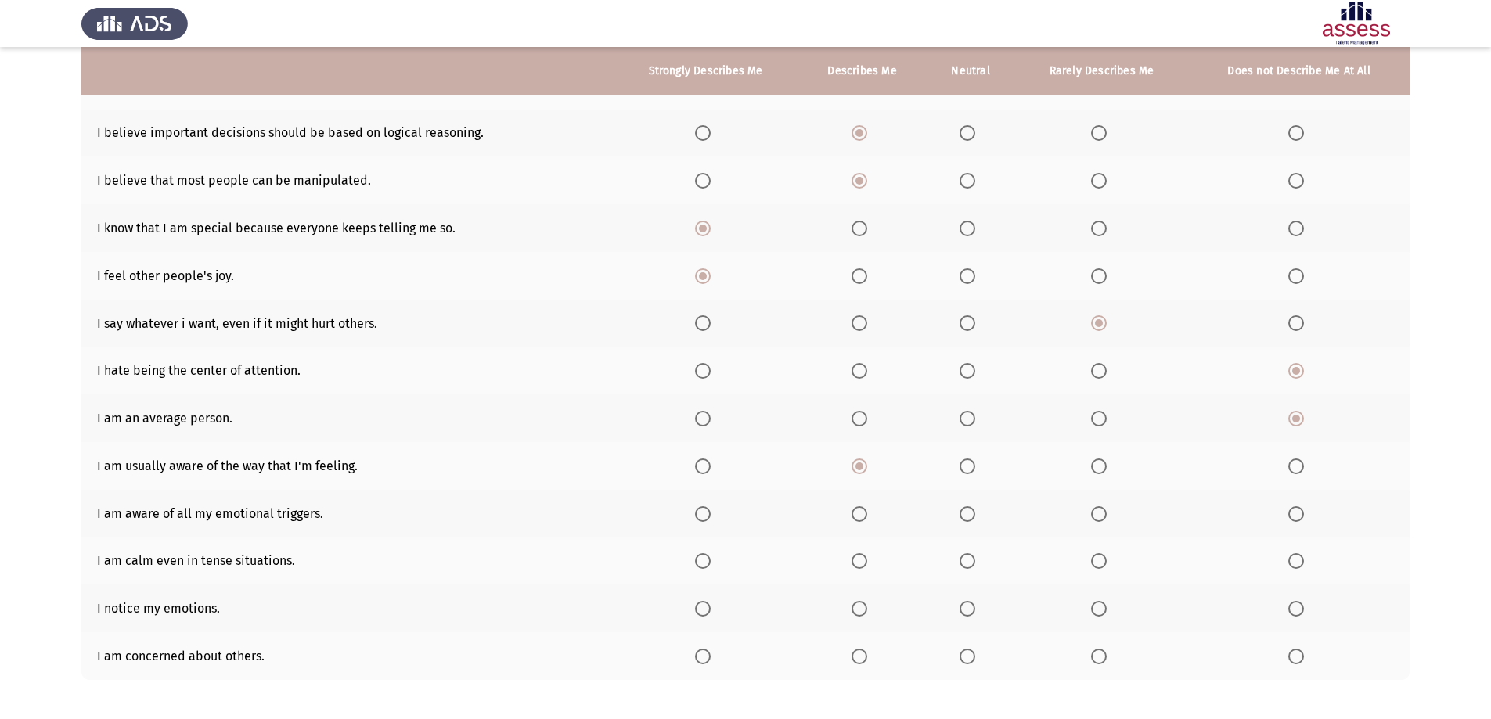
click at [711, 513] on input "Select an option" at bounding box center [703, 514] width 16 height 16
click at [968, 560] on span "Select an option" at bounding box center [968, 561] width 16 height 16
click at [968, 560] on input "Select an option" at bounding box center [968, 561] width 16 height 16
click at [860, 605] on span "Select an option" at bounding box center [860, 609] width 16 height 16
click at [860, 605] on input "Select an option" at bounding box center [860, 609] width 16 height 16
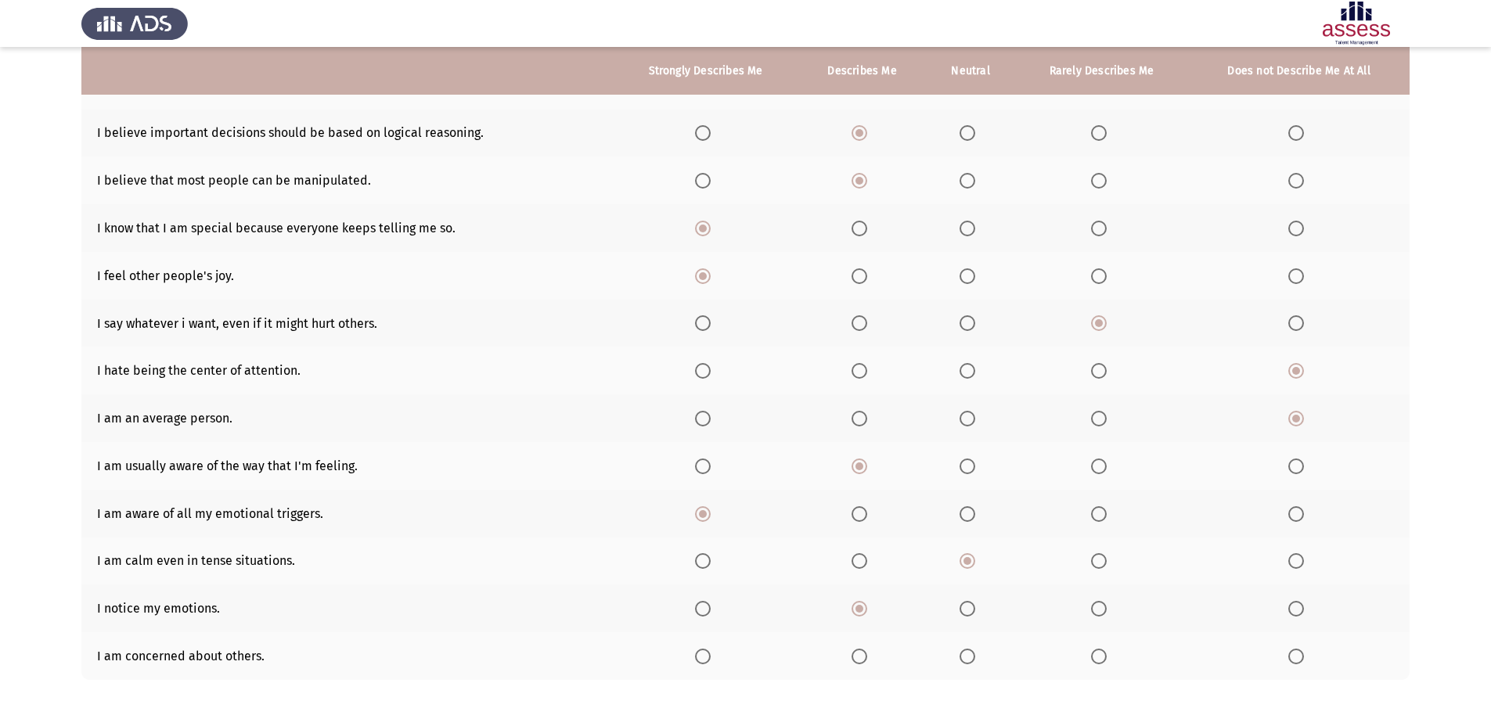
click at [695, 654] on th at bounding box center [706, 656] width 186 height 48
click at [701, 660] on span "Select an option" at bounding box center [703, 657] width 16 height 16
click at [701, 660] on input "Select an option" at bounding box center [703, 657] width 16 height 16
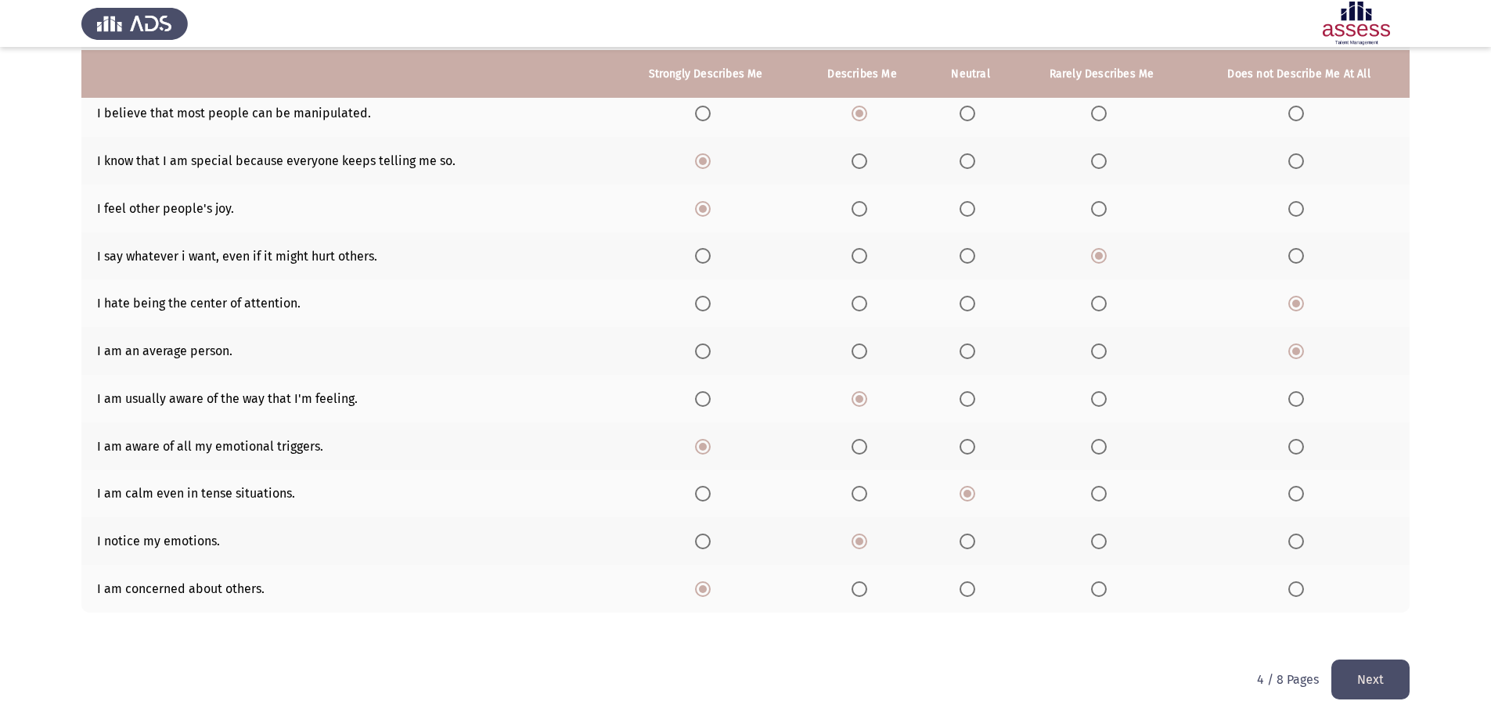
scroll to position [305, 0]
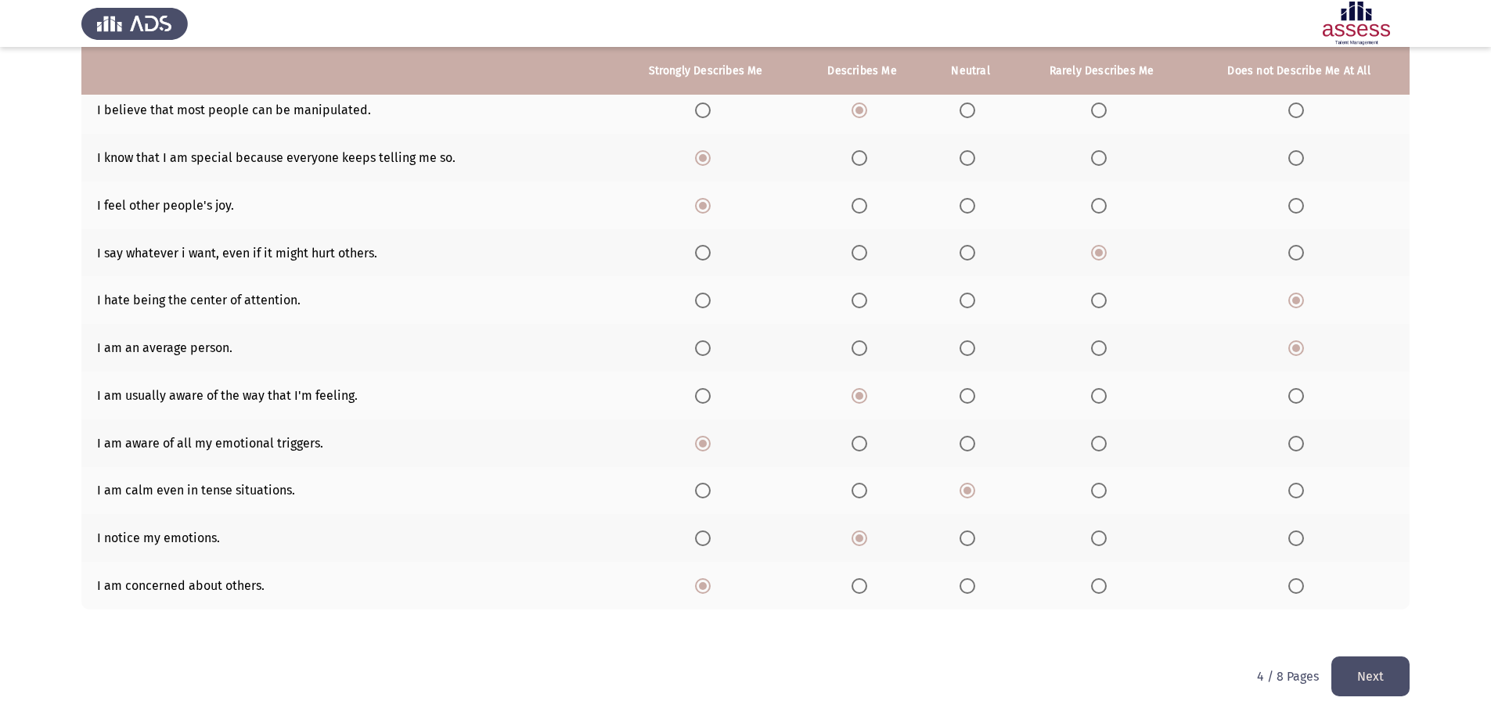
click at [1370, 679] on button "Next" at bounding box center [1370, 677] width 78 height 40
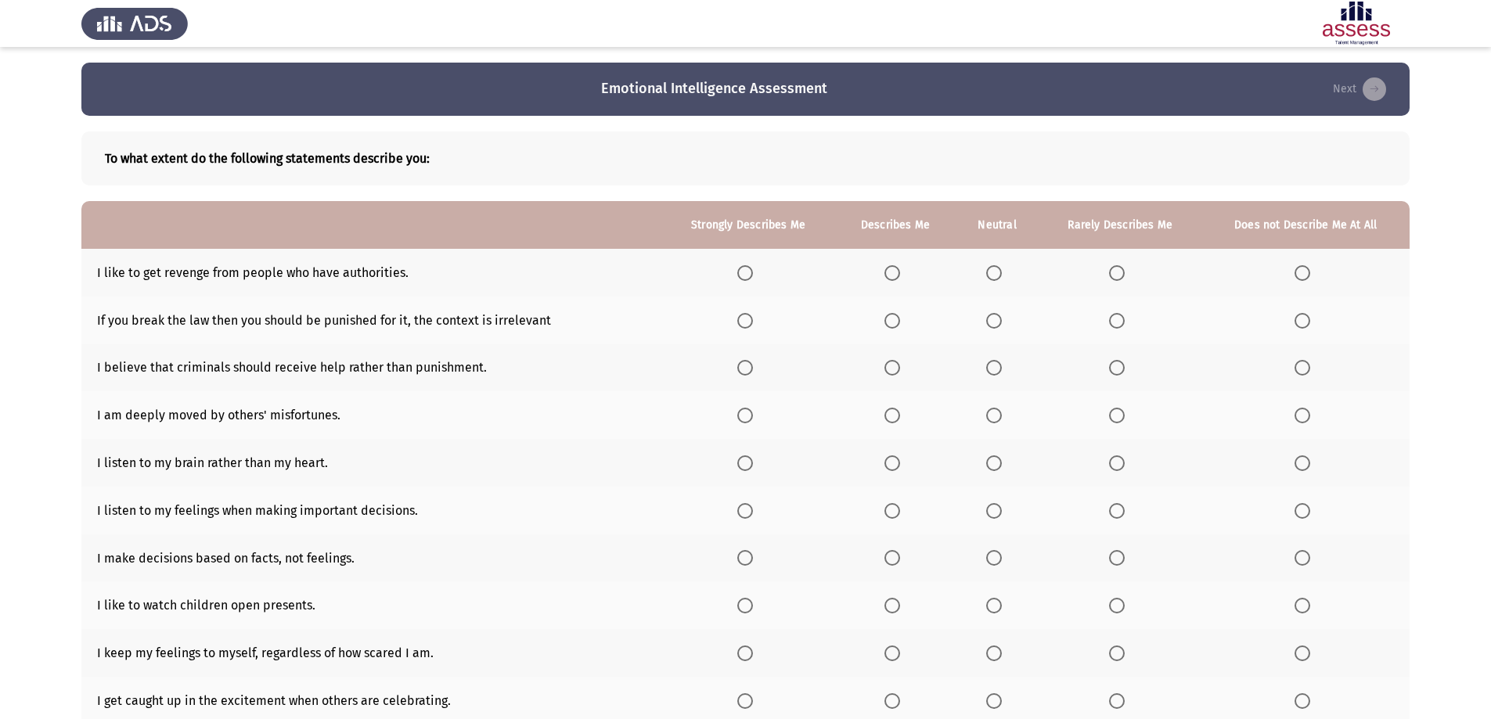
click at [1310, 266] on span "Select an option" at bounding box center [1303, 273] width 16 height 16
click at [1310, 266] on input "Select an option" at bounding box center [1303, 273] width 16 height 16
click at [991, 319] on span "Select an option" at bounding box center [994, 321] width 16 height 16
click at [991, 319] on input "Select an option" at bounding box center [994, 321] width 16 height 16
click at [1304, 368] on span "Select an option" at bounding box center [1303, 368] width 16 height 16
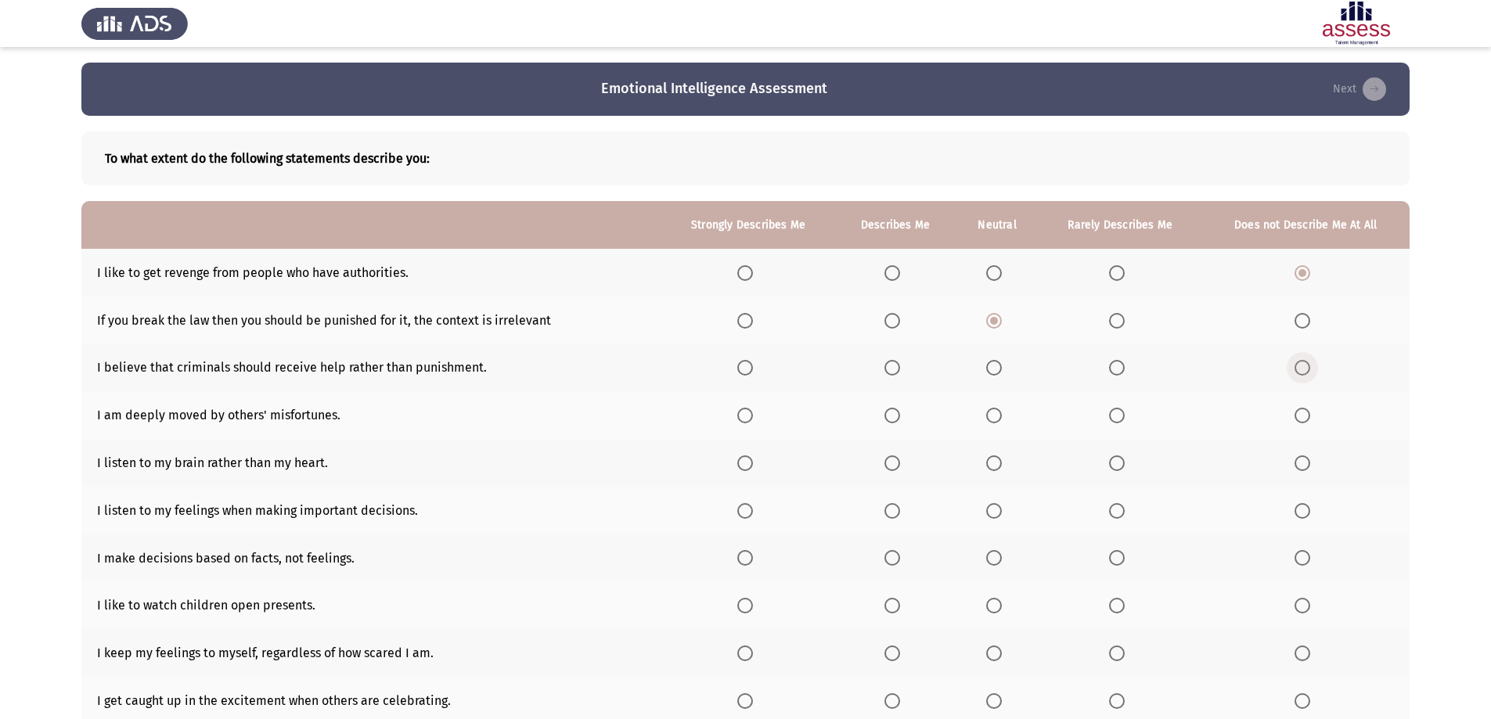
click at [1304, 368] on input "Select an option" at bounding box center [1303, 368] width 16 height 16
click at [1117, 368] on span "Select an option" at bounding box center [1117, 368] width 0 height 0
click at [1119, 368] on input "Select an option" at bounding box center [1117, 368] width 16 height 16
click at [1000, 413] on span "Select an option" at bounding box center [994, 416] width 16 height 16
click at [1000, 413] on input "Select an option" at bounding box center [994, 416] width 16 height 16
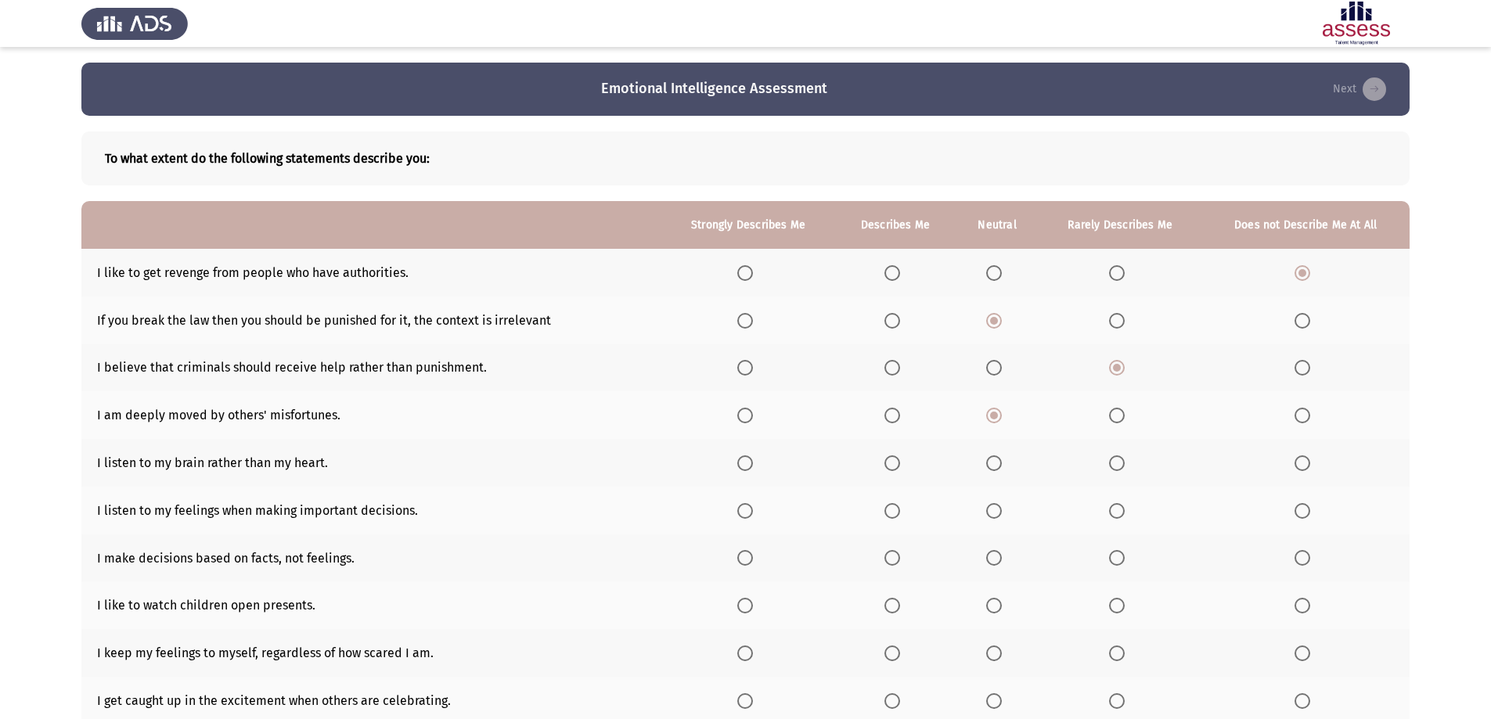
click at [995, 466] on span "Select an option" at bounding box center [994, 464] width 16 height 16
click at [995, 466] on input "Select an option" at bounding box center [994, 464] width 16 height 16
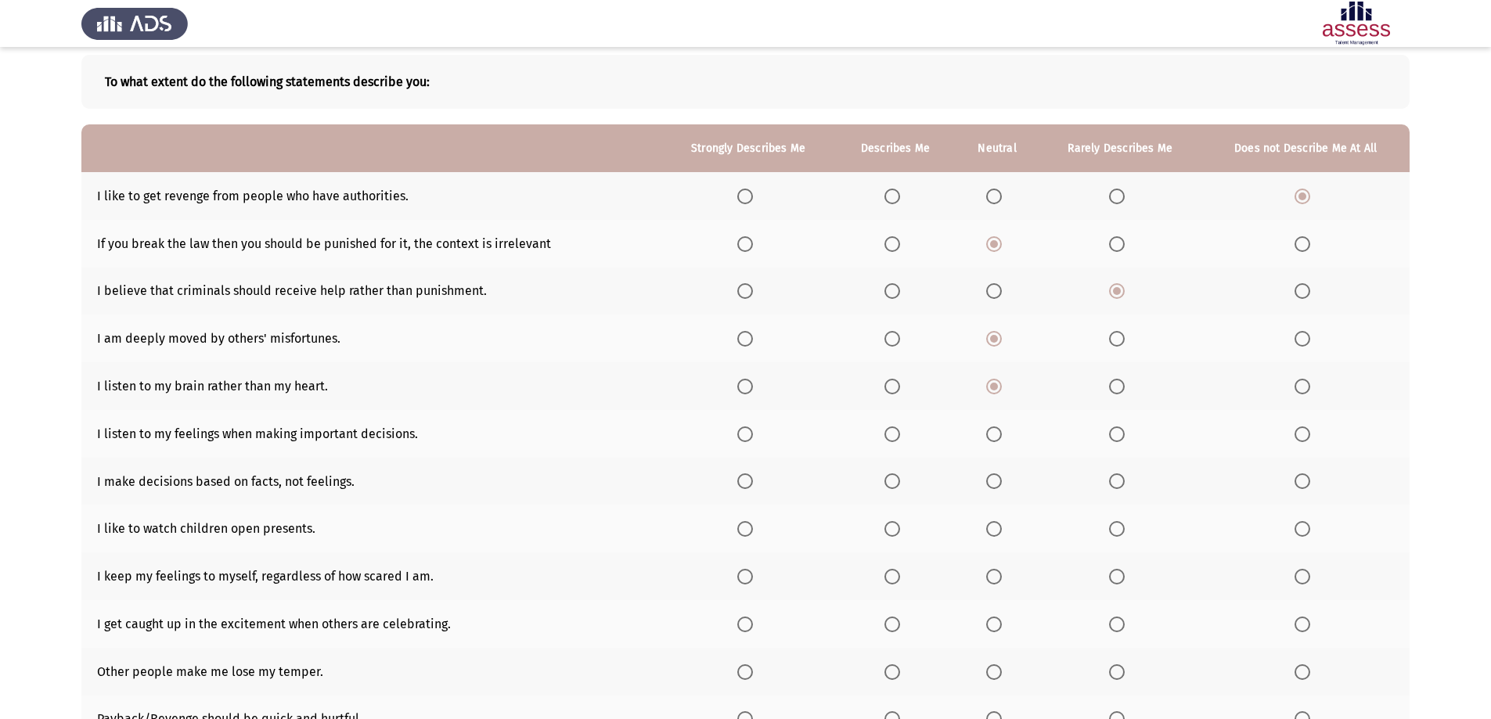
scroll to position [78, 0]
click at [751, 434] on span "Select an option" at bounding box center [745, 433] width 16 height 16
click at [751, 434] on input "Select an option" at bounding box center [745, 433] width 16 height 16
click at [898, 427] on span "Select an option" at bounding box center [893, 433] width 16 height 16
click at [898, 427] on input "Select an option" at bounding box center [893, 433] width 16 height 16
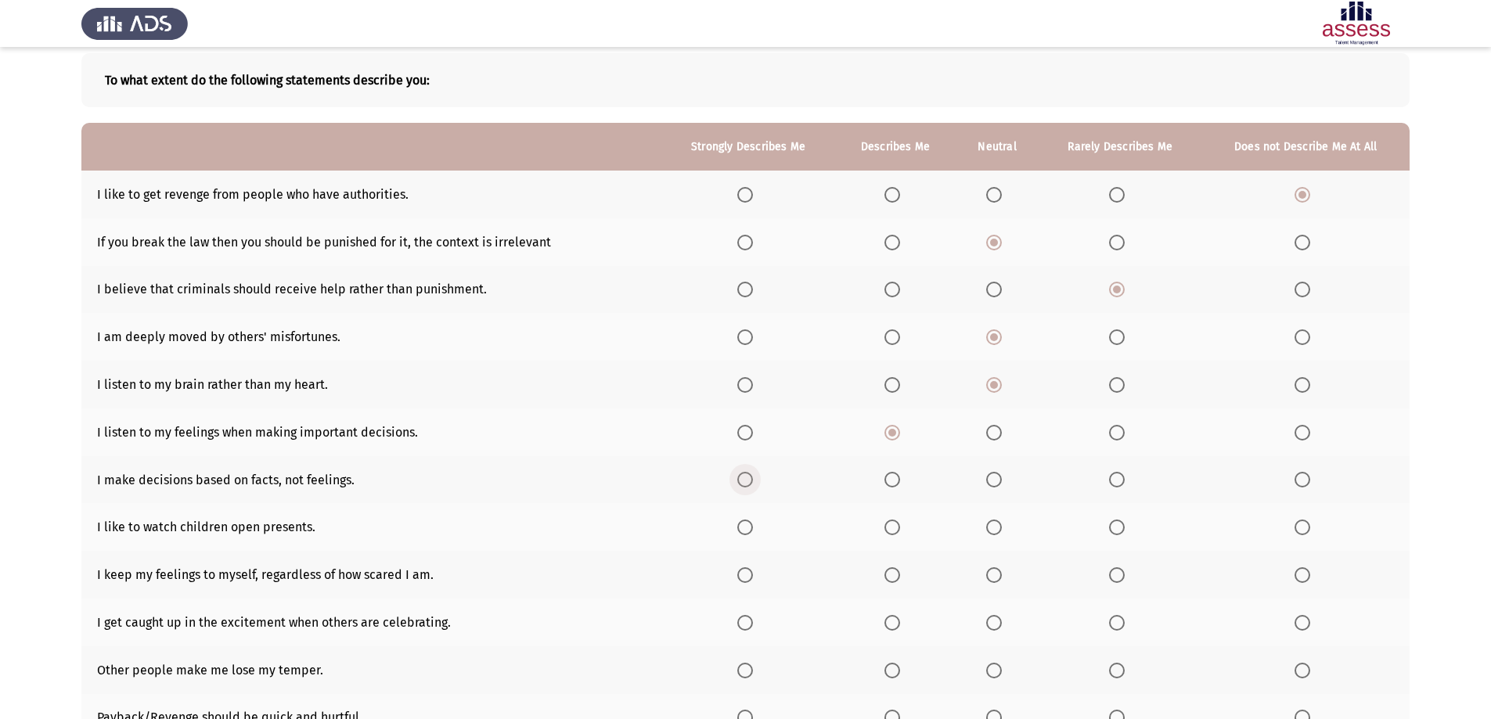
click at [747, 480] on span "Select an option" at bounding box center [745, 480] width 16 height 16
click at [747, 480] on input "Select an option" at bounding box center [745, 480] width 16 height 16
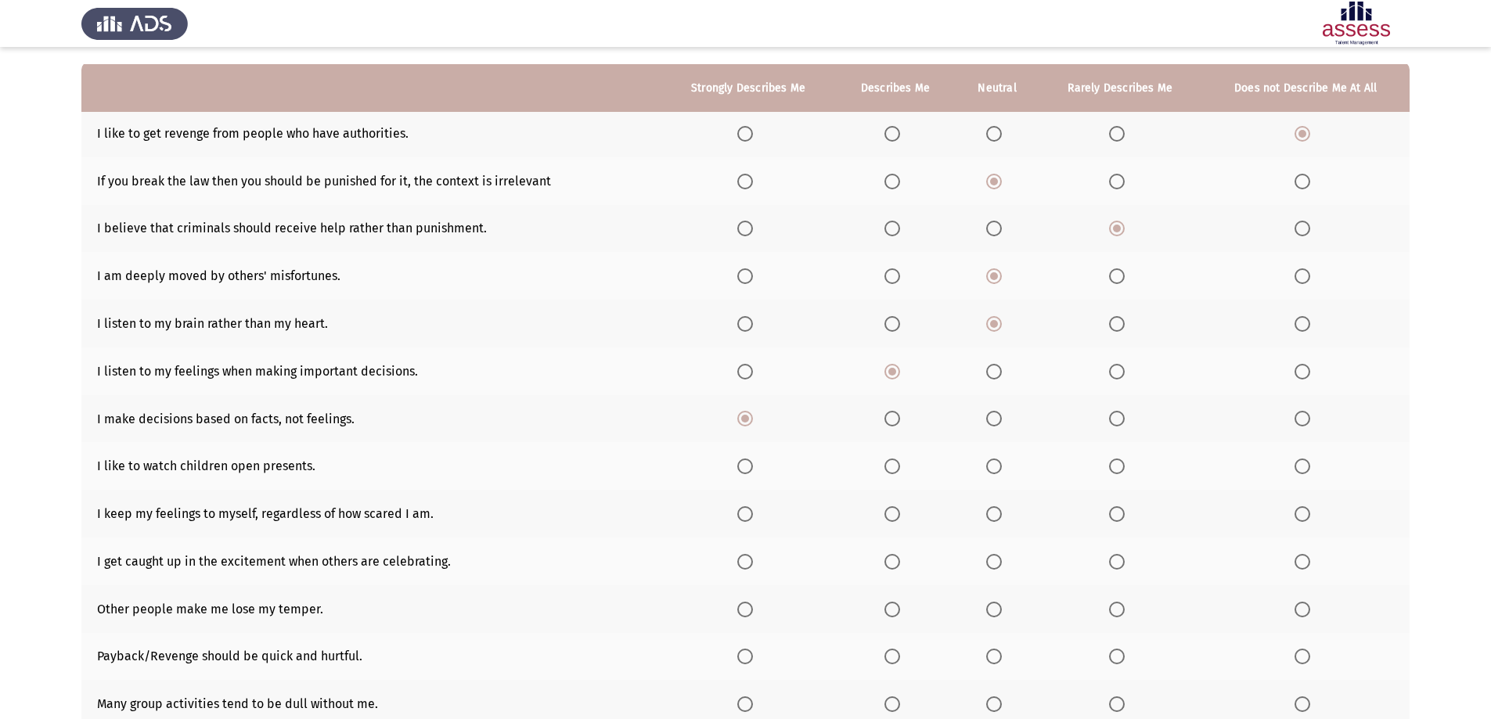
scroll to position [157, 0]
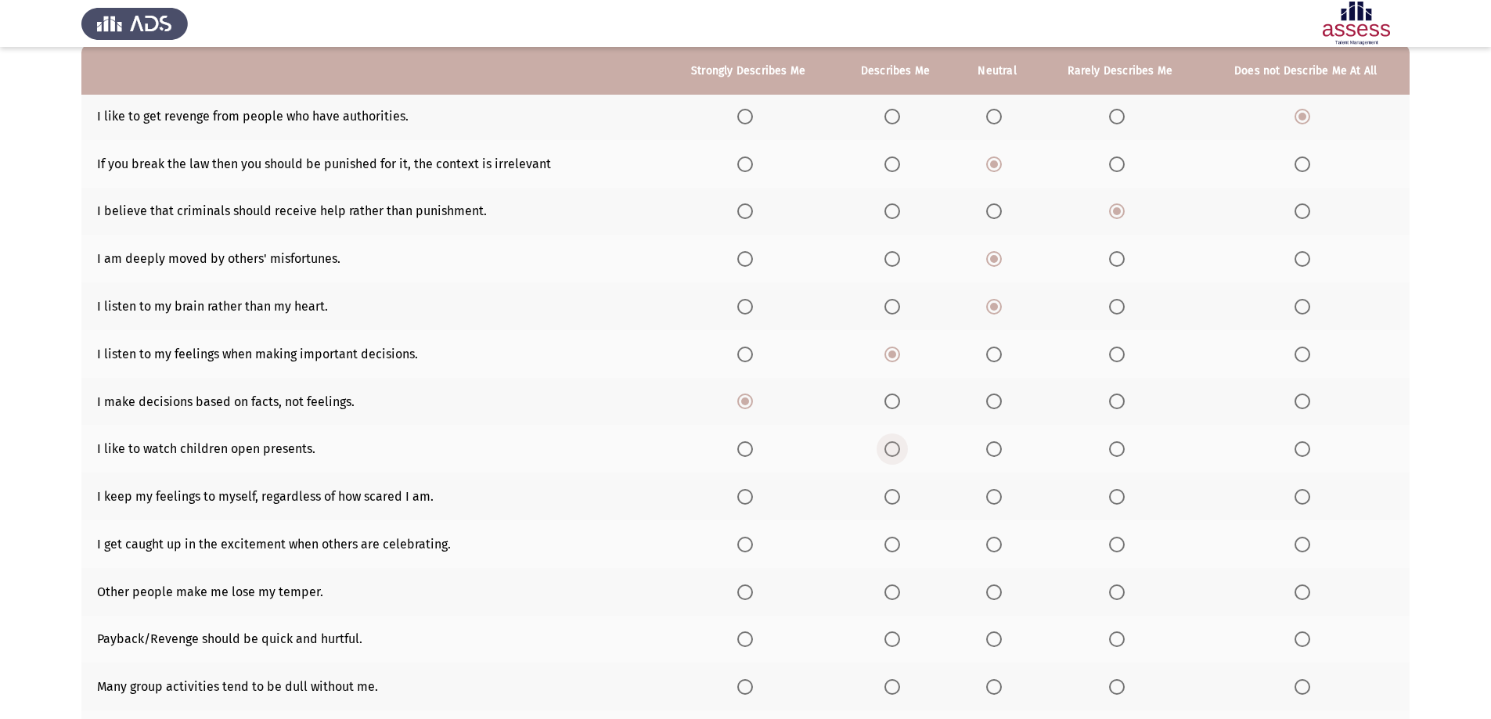
click at [894, 452] on span "Select an option" at bounding box center [893, 449] width 16 height 16
click at [894, 452] on input "Select an option" at bounding box center [893, 449] width 16 height 16
click at [1117, 500] on span "Select an option" at bounding box center [1117, 497] width 16 height 16
click at [1117, 500] on input "Select an option" at bounding box center [1117, 497] width 16 height 16
click at [888, 544] on span "Select an option" at bounding box center [893, 545] width 16 height 16
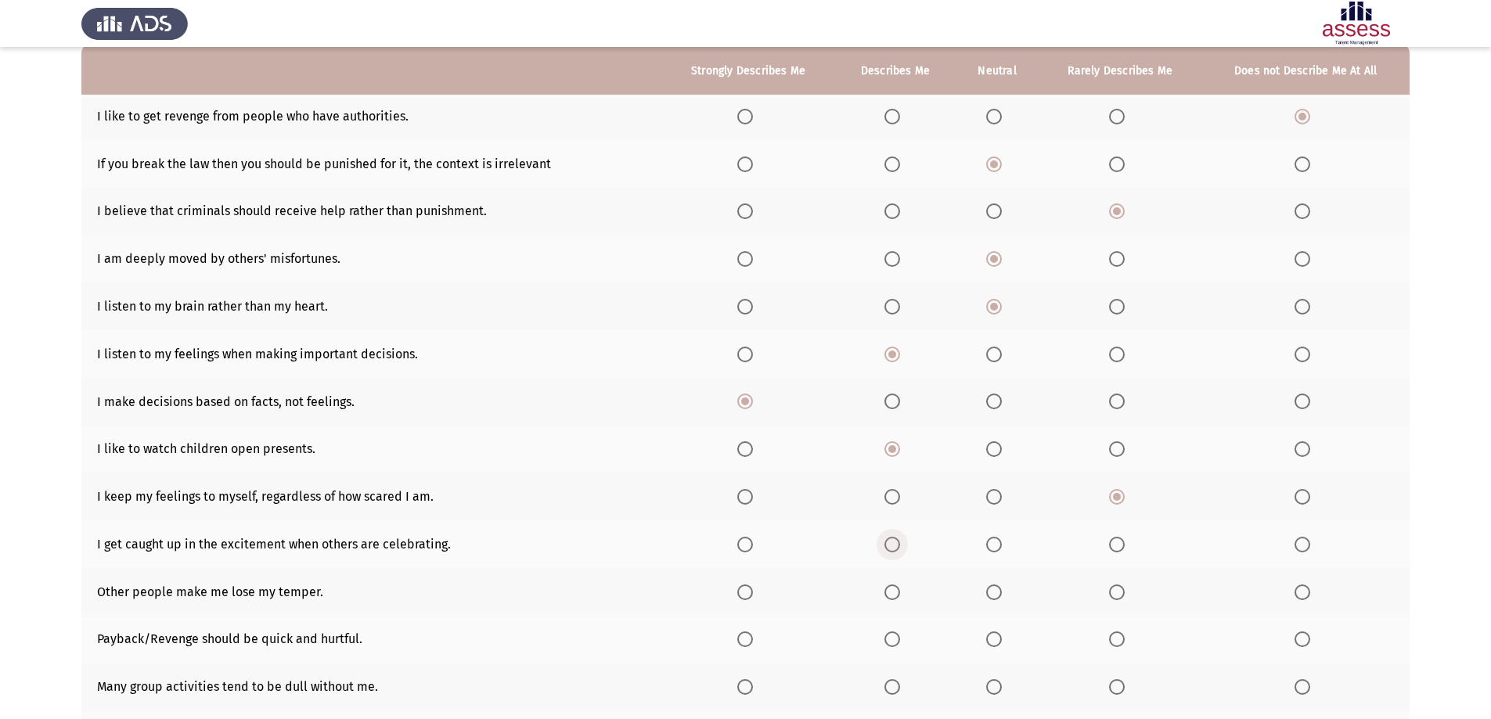
click at [888, 544] on input "Select an option" at bounding box center [893, 545] width 16 height 16
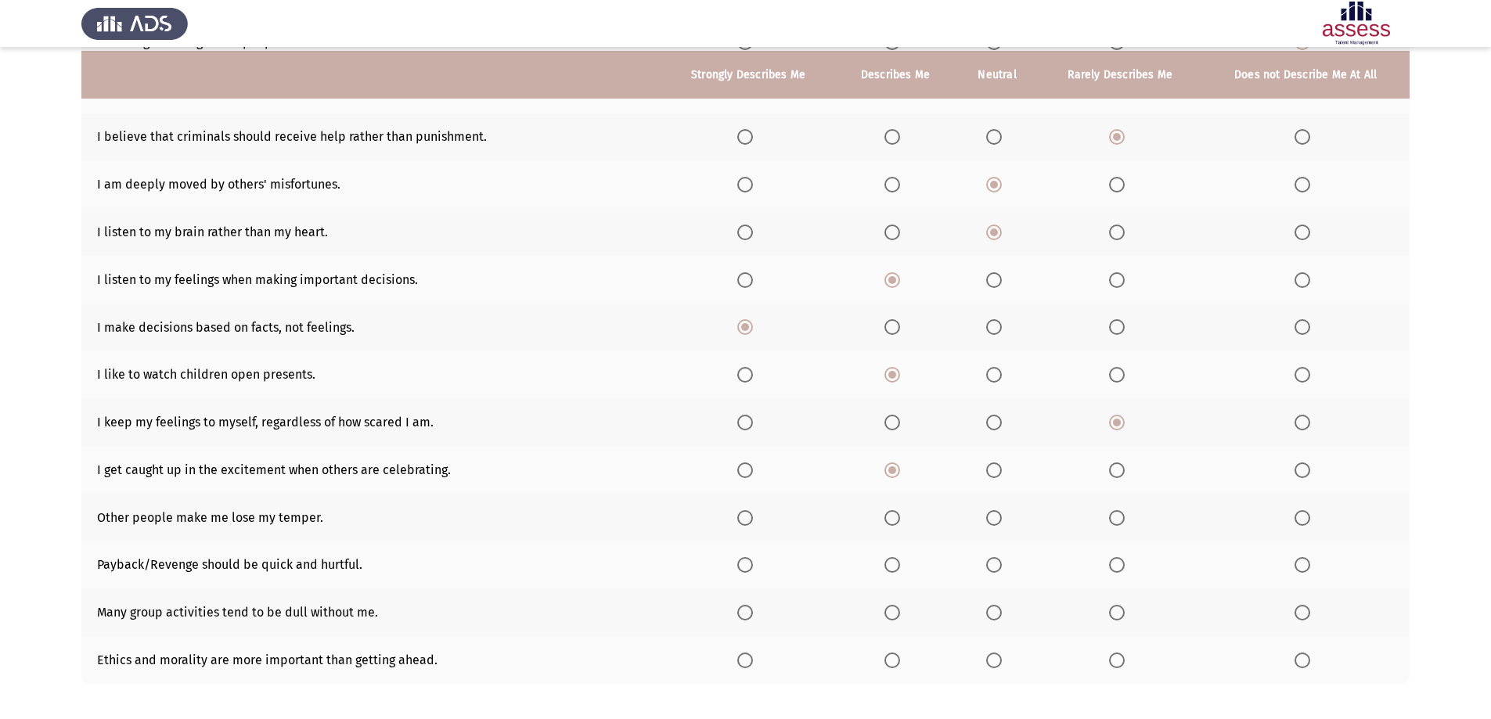
scroll to position [235, 0]
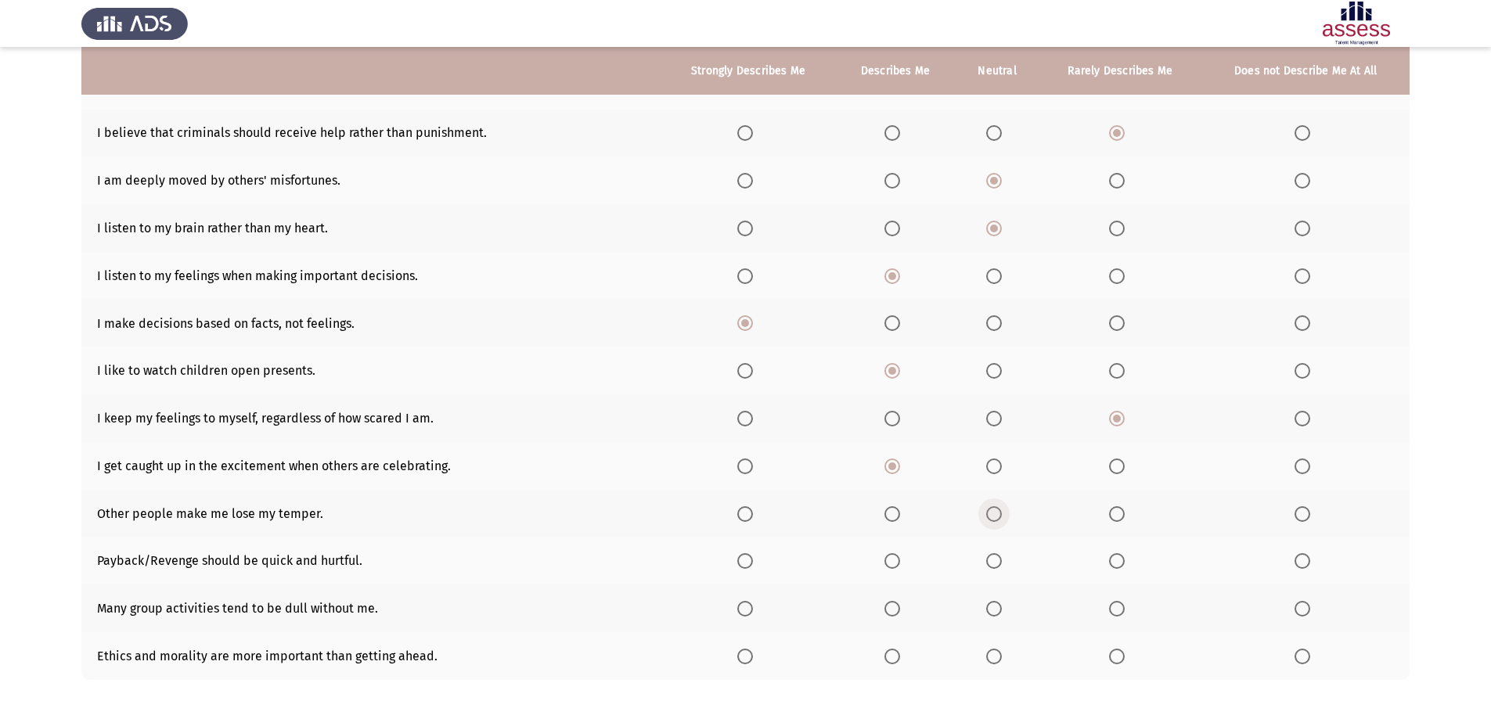
click at [990, 521] on span "Select an option" at bounding box center [994, 514] width 16 height 16
click at [990, 521] on input "Select an option" at bounding box center [994, 514] width 16 height 16
click at [1309, 557] on span "Select an option" at bounding box center [1303, 561] width 16 height 16
click at [1309, 557] on input "Select an option" at bounding box center [1303, 561] width 16 height 16
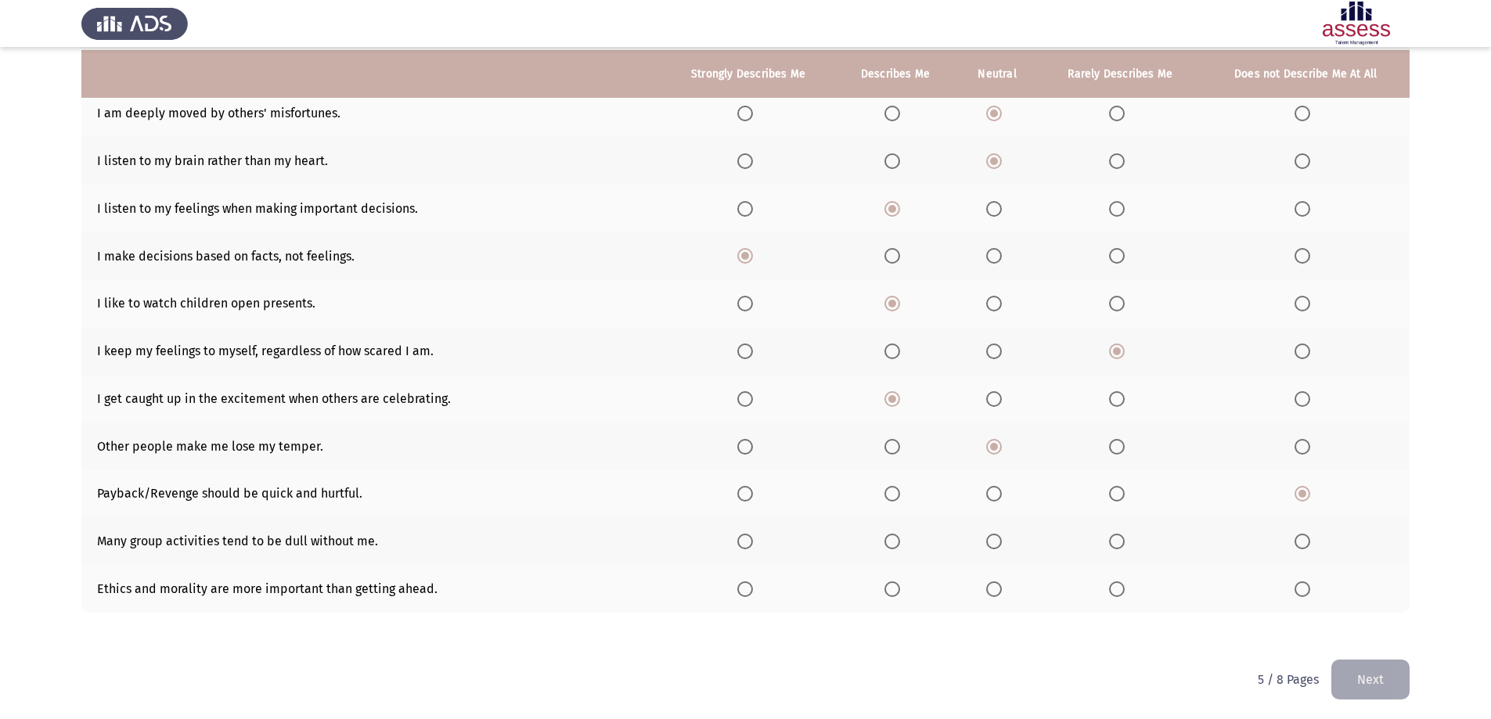
scroll to position [305, 0]
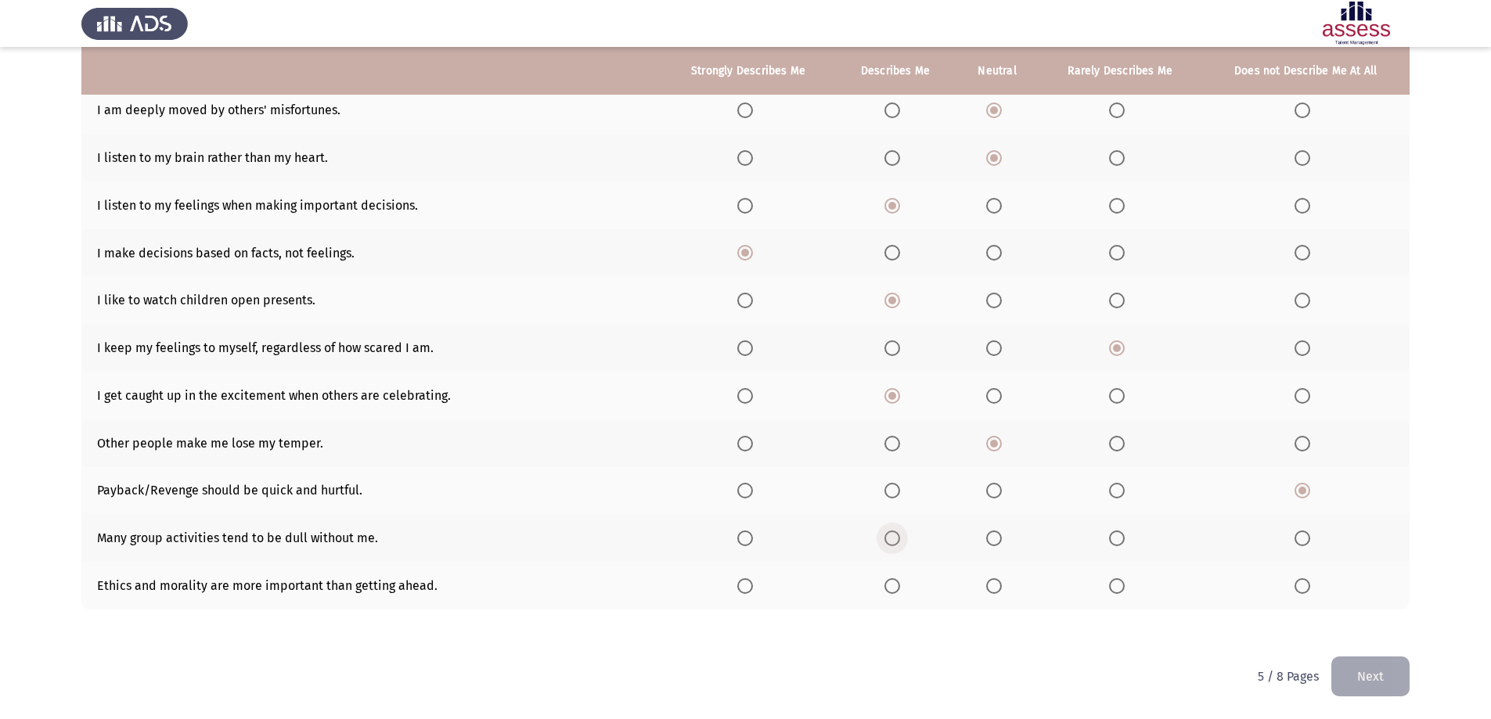
click at [892, 539] on span "Select an option" at bounding box center [893, 539] width 16 height 16
click at [892, 539] on input "Select an option" at bounding box center [893, 539] width 16 height 16
click at [750, 586] on span "Select an option" at bounding box center [745, 586] width 16 height 16
click at [750, 586] on input "Select an option" at bounding box center [745, 586] width 16 height 16
click at [1371, 676] on button "Next" at bounding box center [1370, 677] width 78 height 40
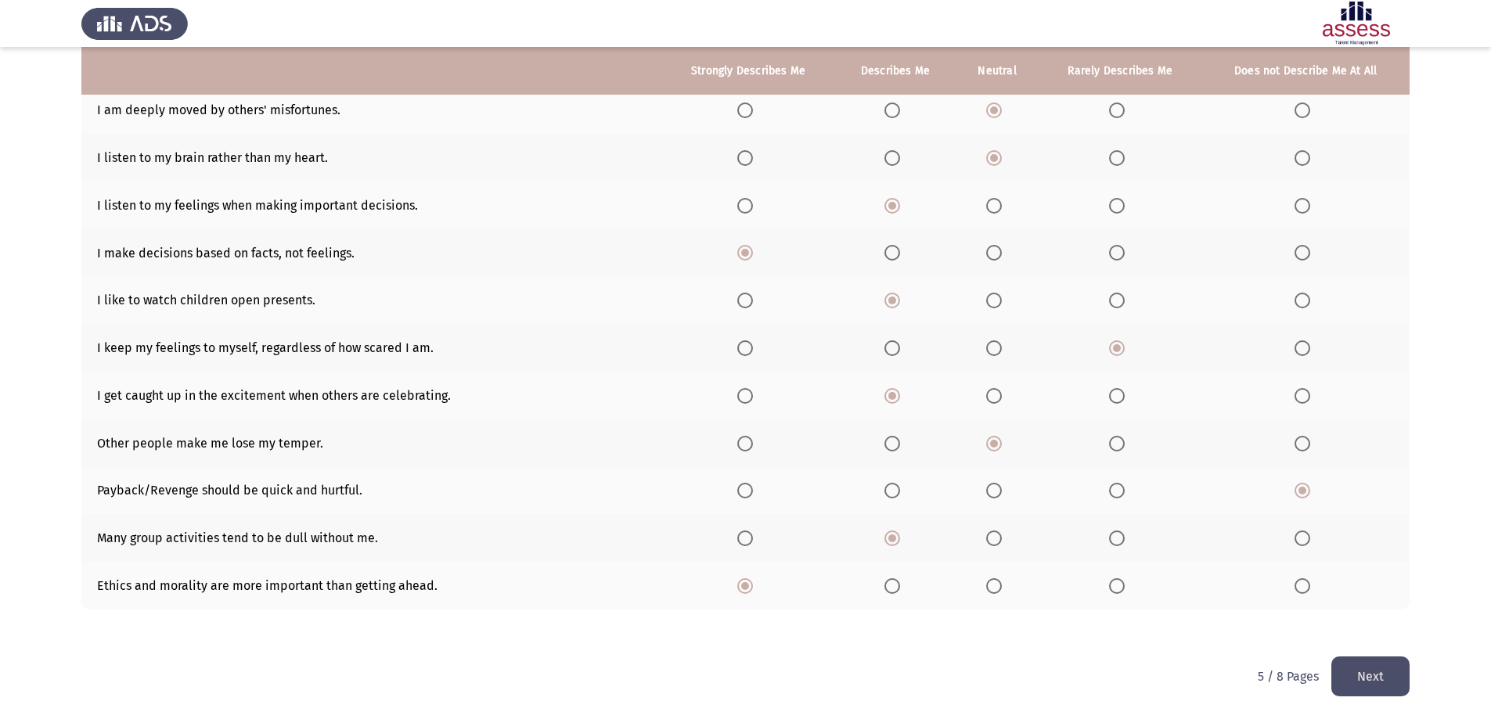
scroll to position [0, 0]
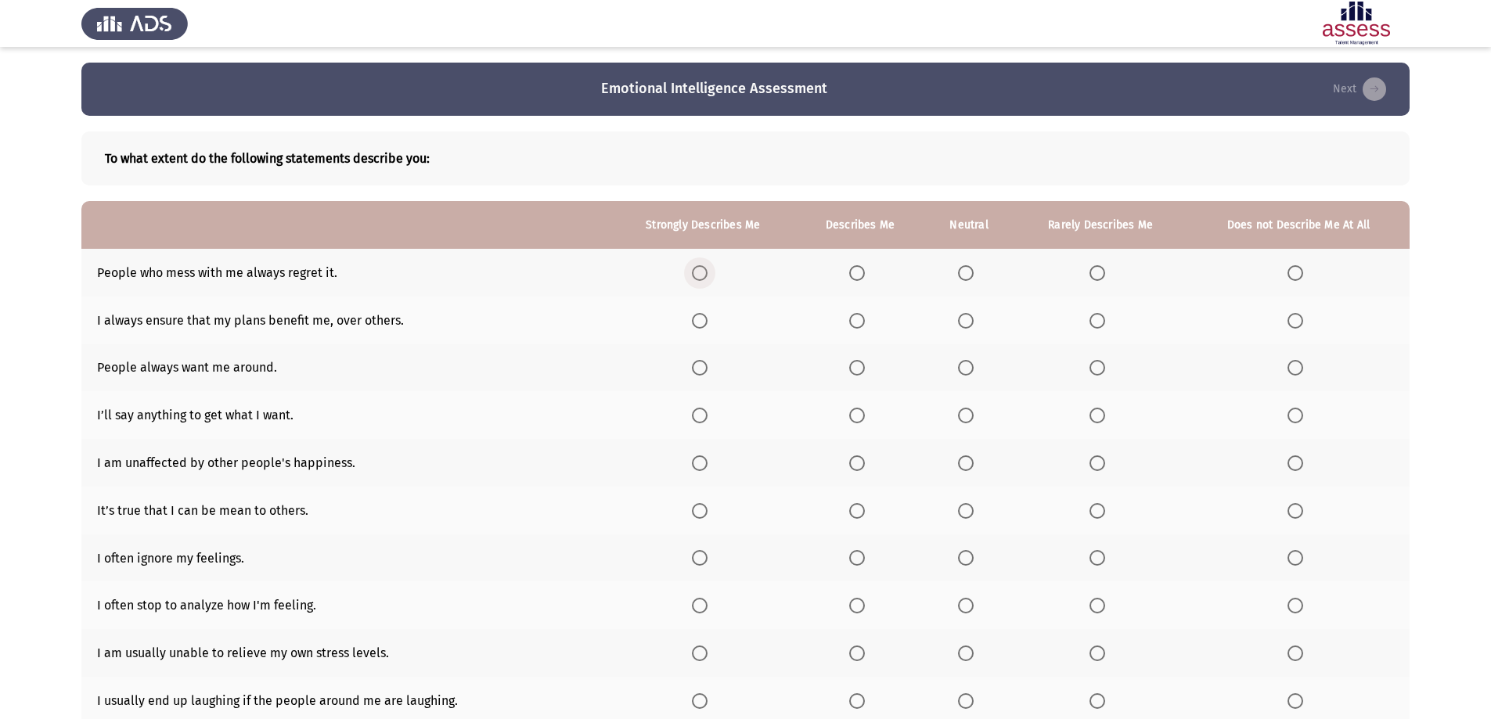
click at [697, 271] on span "Select an option" at bounding box center [700, 273] width 16 height 16
click at [697, 271] on input "Select an option" at bounding box center [700, 273] width 16 height 16
click at [967, 318] on span "Select an option" at bounding box center [966, 321] width 16 height 16
click at [967, 318] on input "Select an option" at bounding box center [966, 321] width 16 height 16
click at [964, 366] on span "Select an option" at bounding box center [966, 368] width 16 height 16
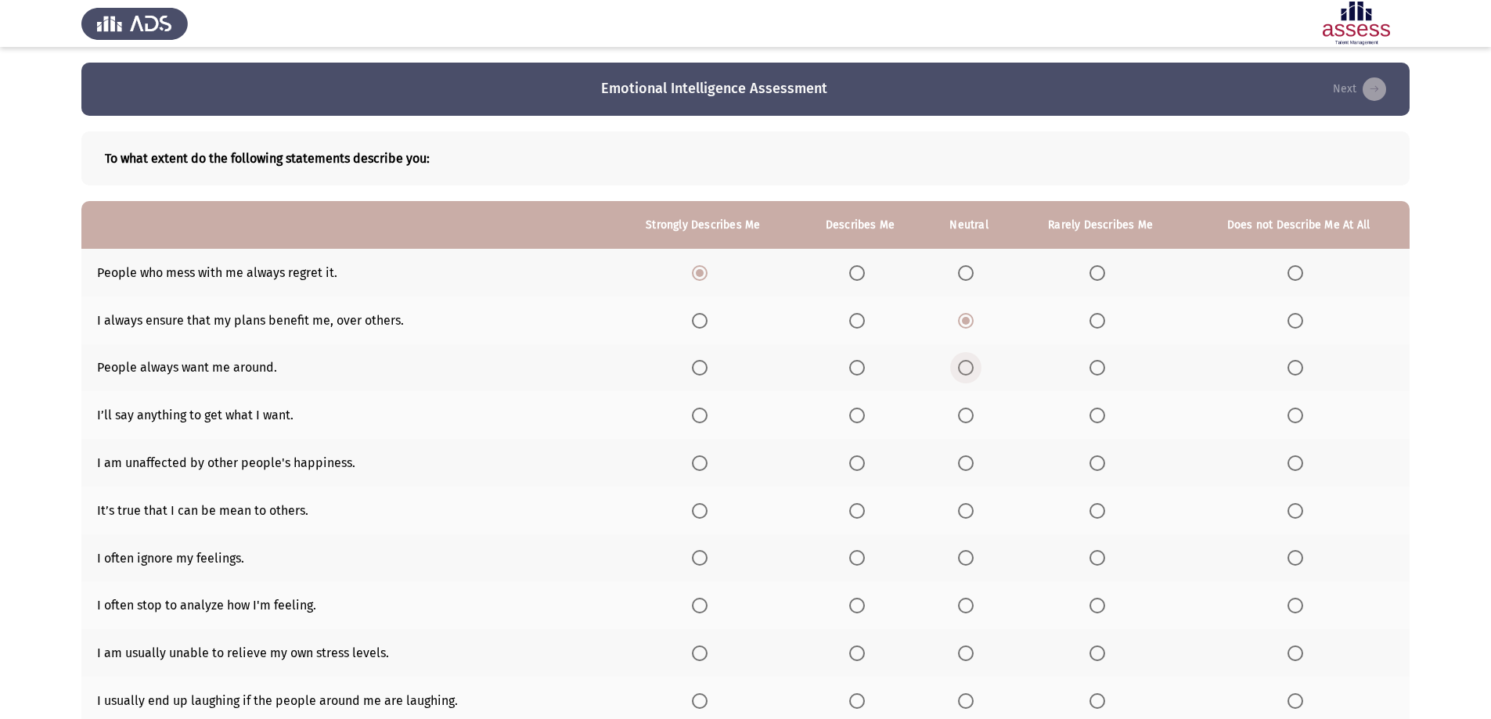
click at [964, 366] on input "Select an option" at bounding box center [966, 368] width 16 height 16
click at [856, 369] on span "Select an option" at bounding box center [857, 368] width 16 height 16
click at [856, 369] on input "Select an option" at bounding box center [857, 368] width 16 height 16
click at [1300, 415] on span "Select an option" at bounding box center [1296, 416] width 16 height 16
click at [1300, 415] on input "Select an option" at bounding box center [1296, 416] width 16 height 16
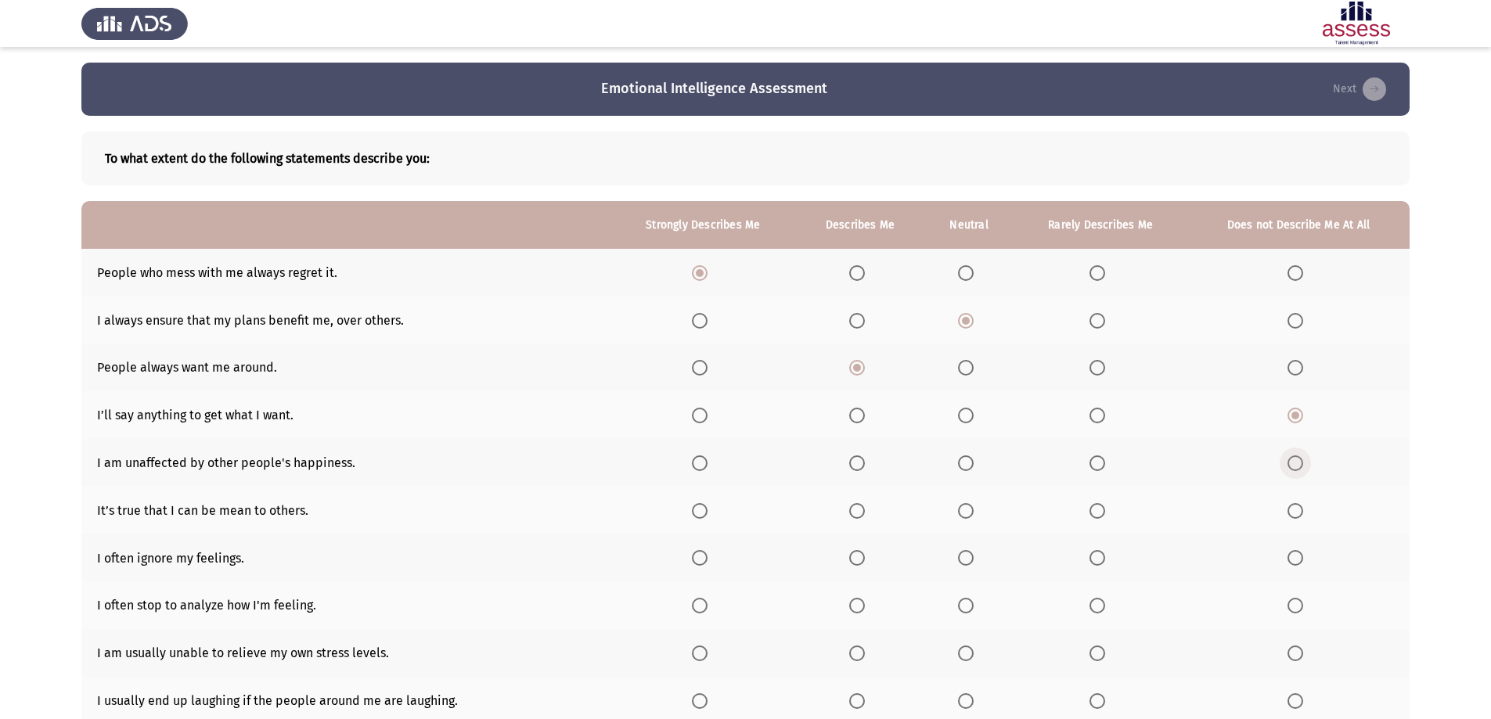
click at [1305, 464] on label "Select an option" at bounding box center [1299, 464] width 22 height 16
click at [1303, 464] on input "Select an option" at bounding box center [1296, 464] width 16 height 16
click at [1097, 512] on span "Select an option" at bounding box center [1098, 511] width 16 height 16
click at [1097, 512] on input "Select an option" at bounding box center [1098, 511] width 16 height 16
click at [1101, 557] on span "Select an option" at bounding box center [1098, 558] width 16 height 16
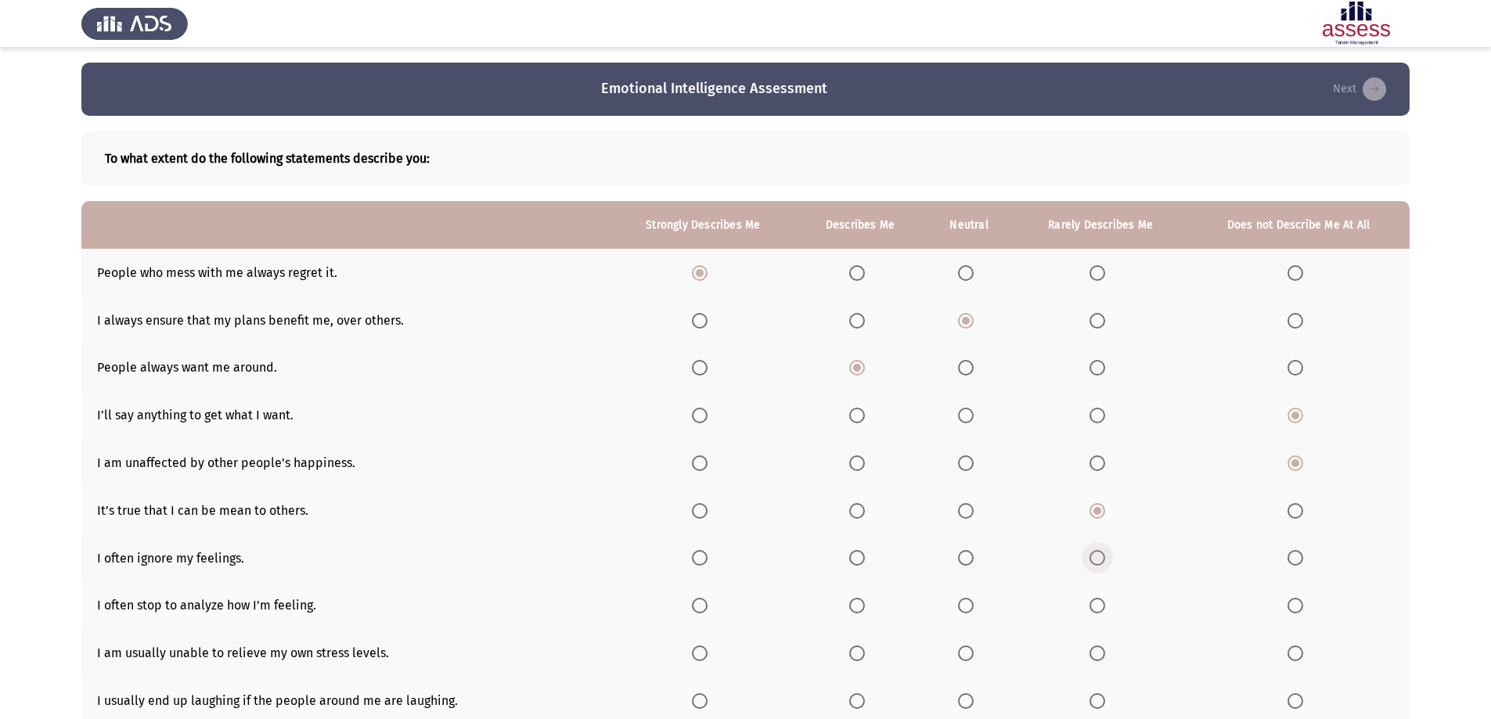
click at [1101, 557] on input "Select an option" at bounding box center [1098, 558] width 16 height 16
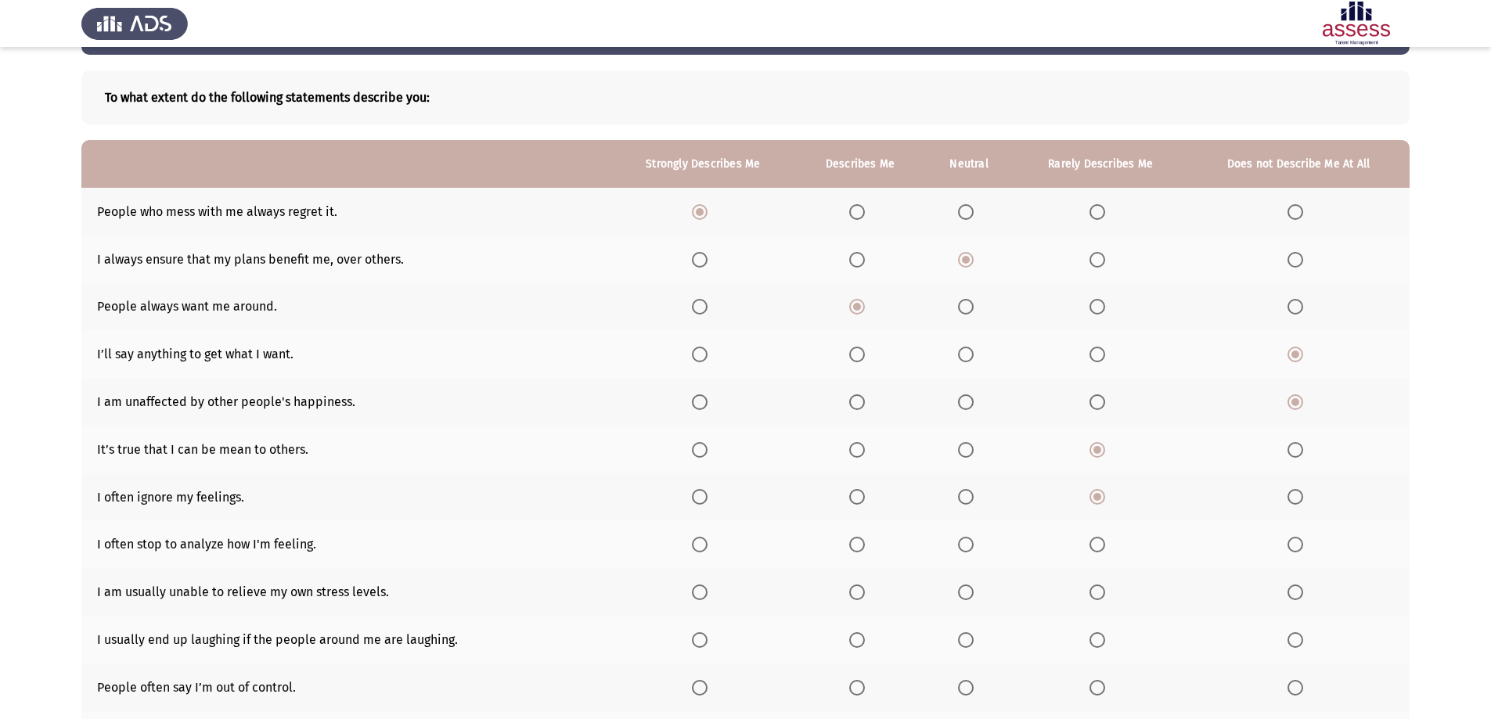
scroll to position [78, 0]
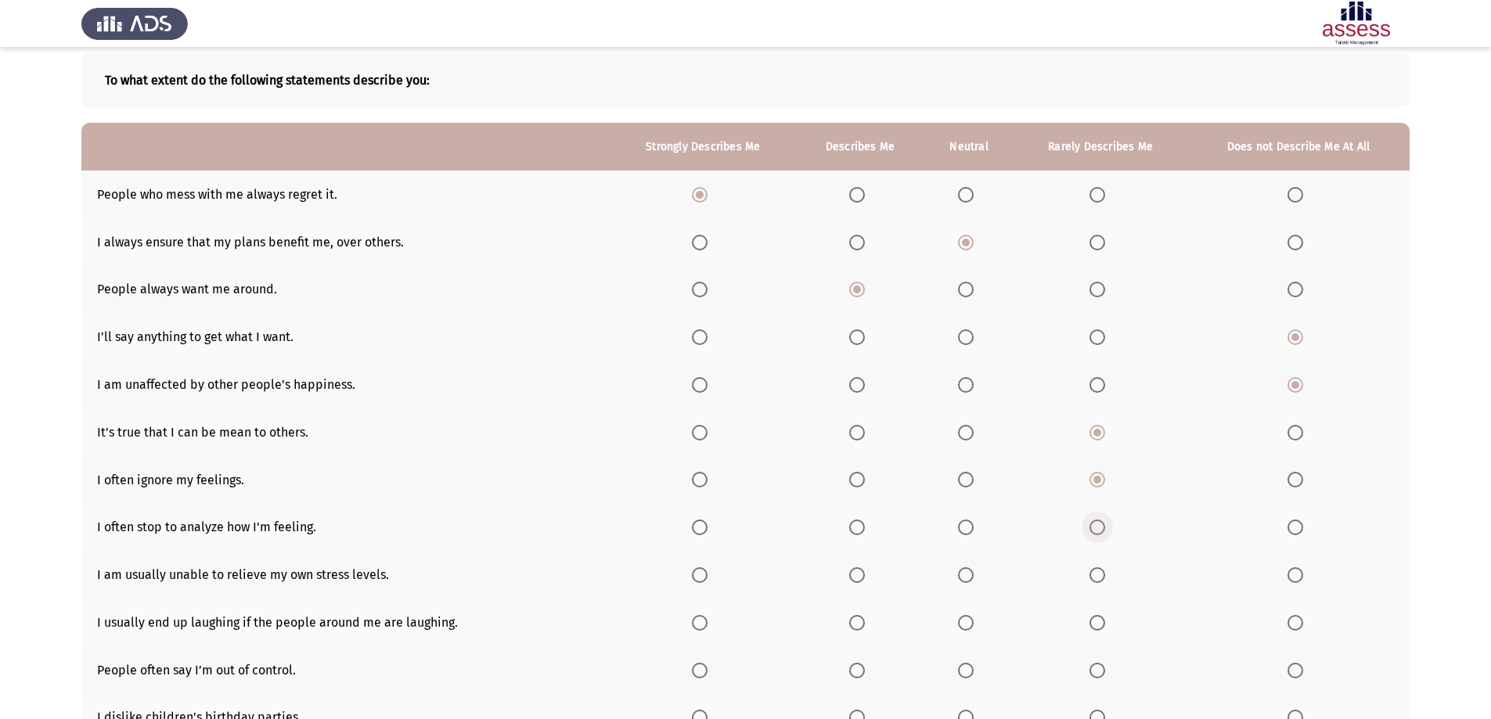
click at [1097, 528] on span "Select an option" at bounding box center [1098, 528] width 16 height 16
click at [1097, 528] on input "Select an option" at bounding box center [1098, 528] width 16 height 16
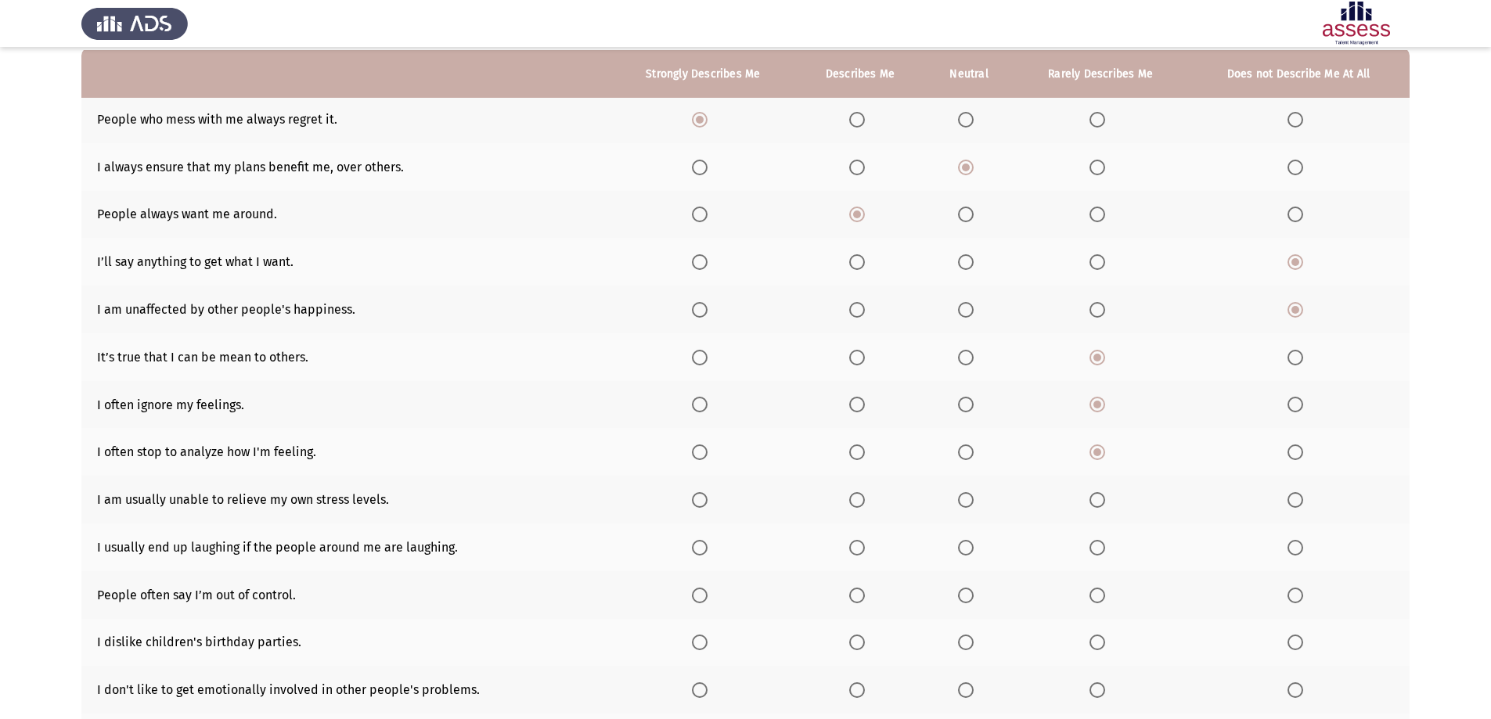
scroll to position [157, 0]
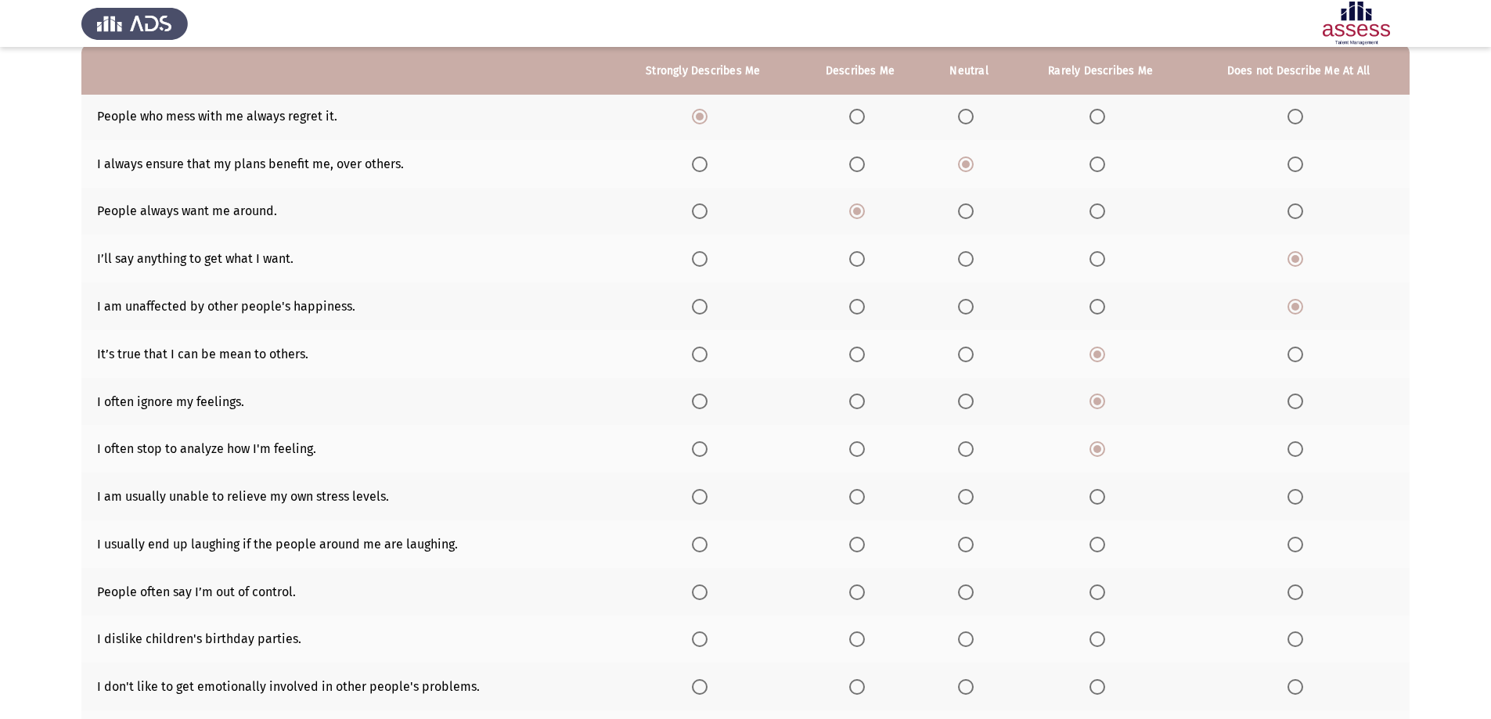
click at [1292, 499] on span "Select an option" at bounding box center [1296, 497] width 16 height 16
click at [1292, 499] on input "Select an option" at bounding box center [1296, 497] width 16 height 16
click at [970, 539] on span "Select an option" at bounding box center [966, 545] width 16 height 16
click at [970, 539] on input "Select an option" at bounding box center [966, 545] width 16 height 16
click at [1292, 589] on span "Select an option" at bounding box center [1296, 593] width 16 height 16
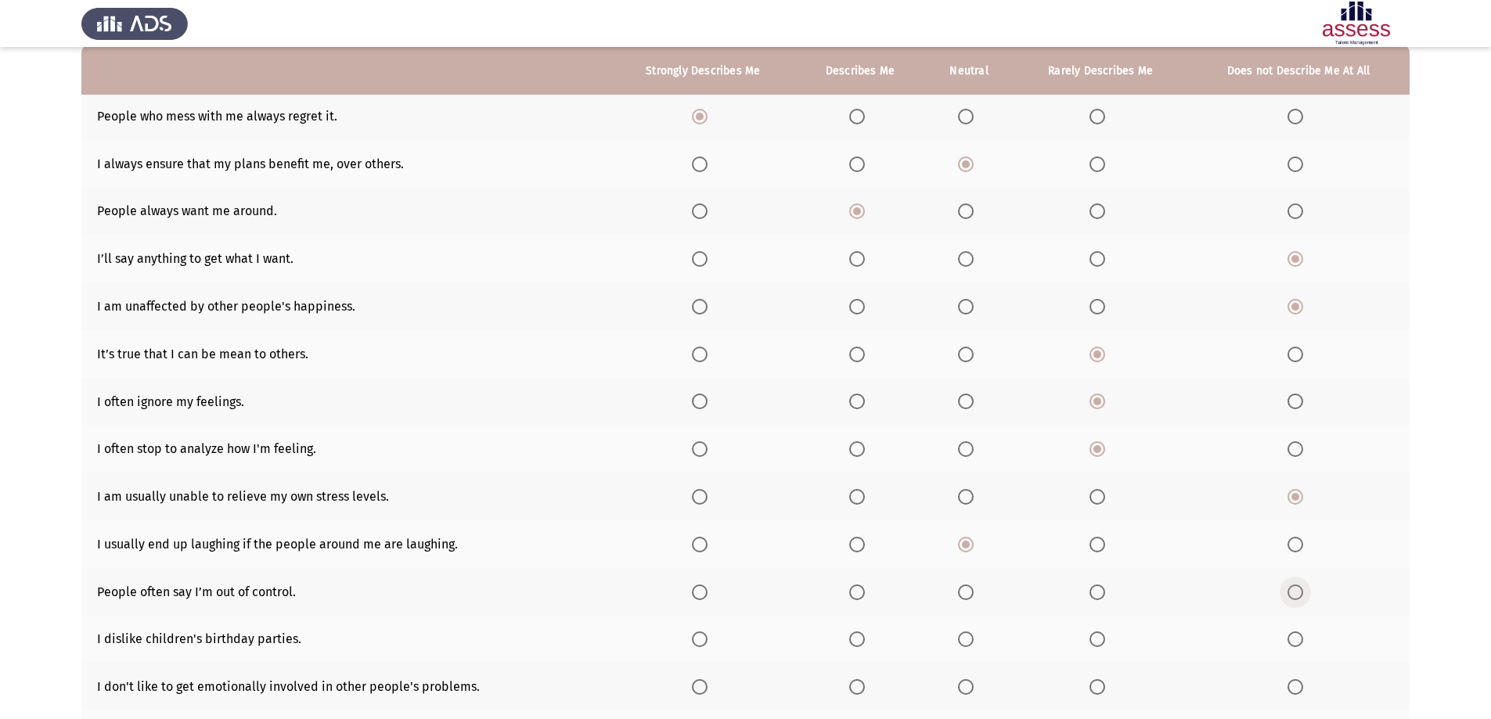
click at [1292, 589] on input "Select an option" at bounding box center [1296, 593] width 16 height 16
click at [1300, 642] on span "Select an option" at bounding box center [1296, 640] width 16 height 16
click at [1300, 642] on input "Select an option" at bounding box center [1296, 640] width 16 height 16
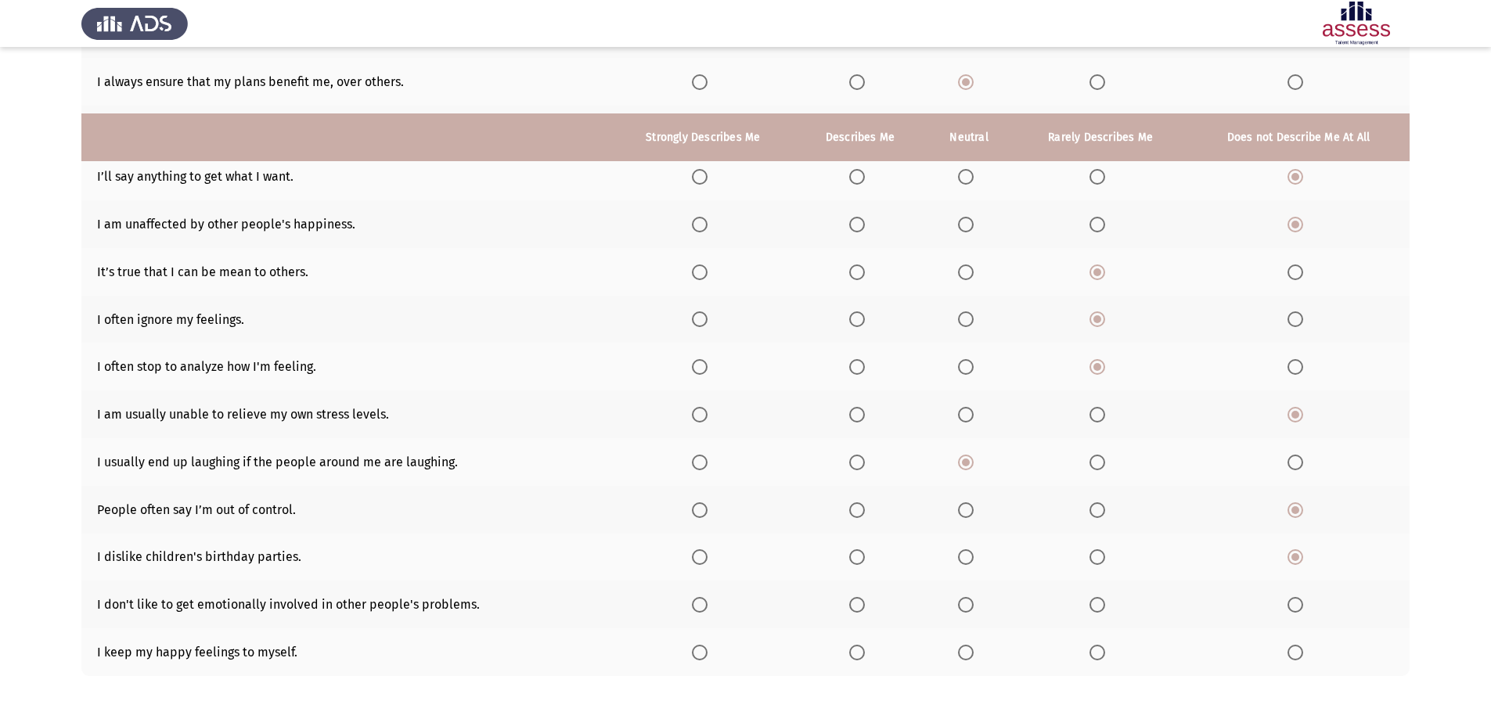
scroll to position [305, 0]
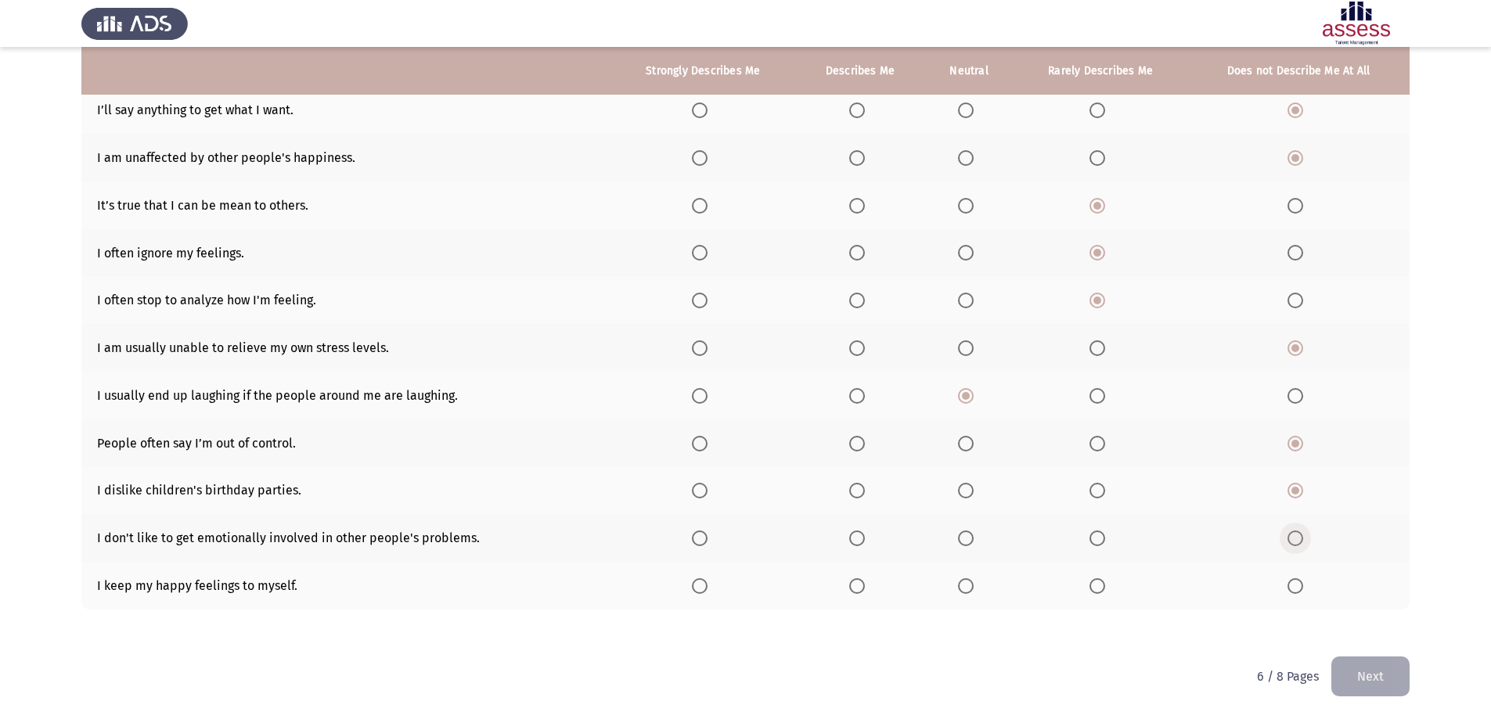
click at [1293, 531] on span "Select an option" at bounding box center [1296, 539] width 16 height 16
click at [1293, 531] on input "Select an option" at bounding box center [1296, 539] width 16 height 16
click at [1297, 584] on span "Select an option" at bounding box center [1296, 586] width 16 height 16
click at [1297, 584] on input "Select an option" at bounding box center [1296, 586] width 16 height 16
click at [1378, 689] on button "Next" at bounding box center [1370, 677] width 78 height 40
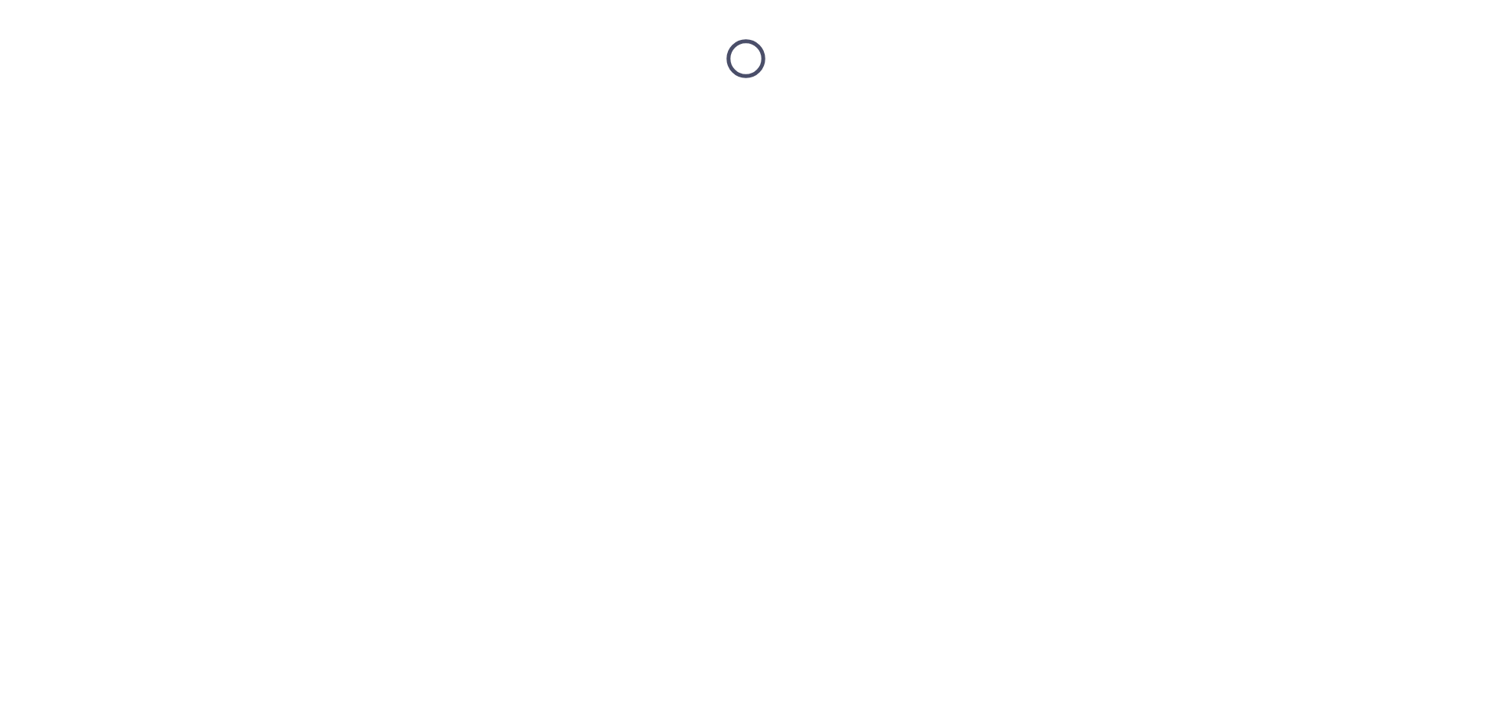
scroll to position [0, 0]
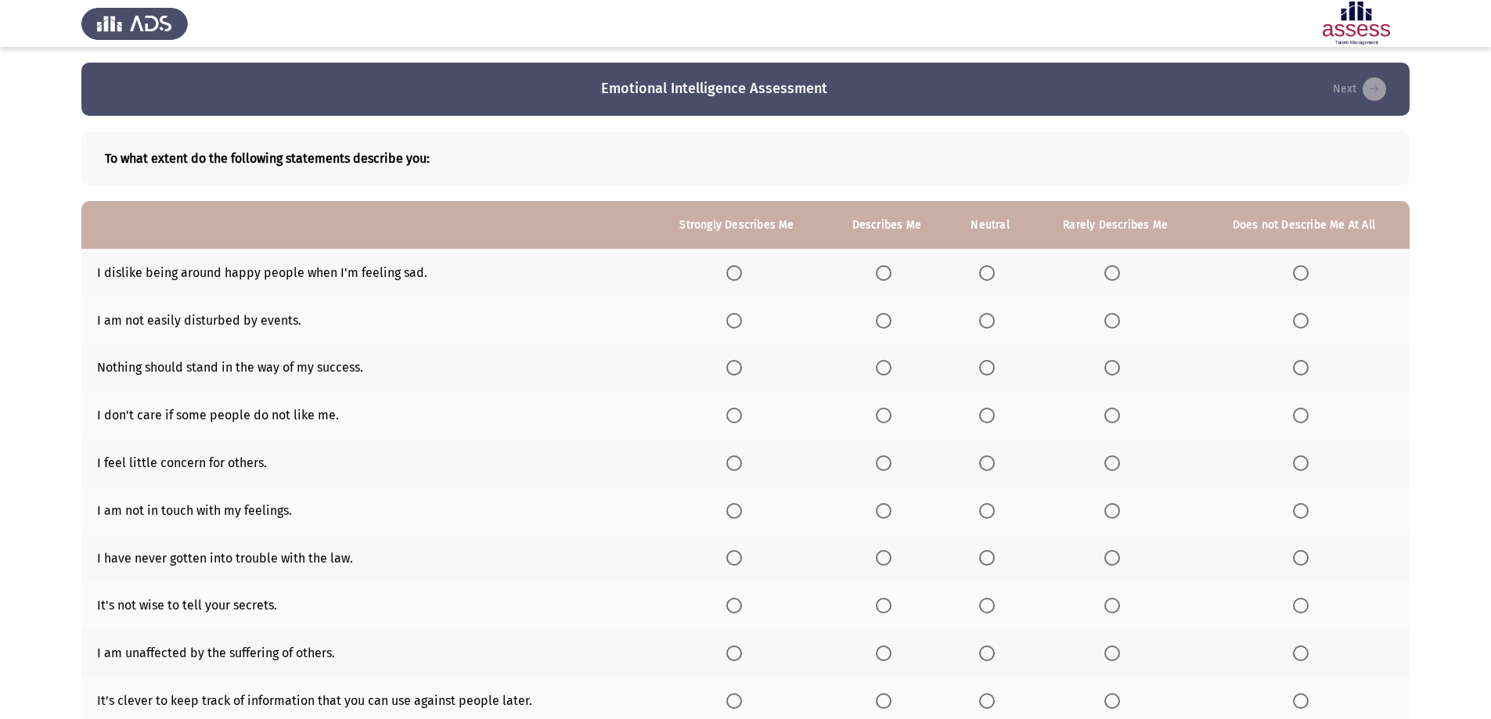
click at [1308, 270] on span "Select an option" at bounding box center [1301, 273] width 16 height 16
click at [1308, 270] on input "Select an option" at bounding box center [1301, 273] width 16 height 16
click at [987, 321] on span "Select an option" at bounding box center [987, 321] width 0 height 0
click at [988, 321] on input "Select an option" at bounding box center [987, 321] width 16 height 16
click at [740, 366] on span "Select an option" at bounding box center [734, 368] width 16 height 16
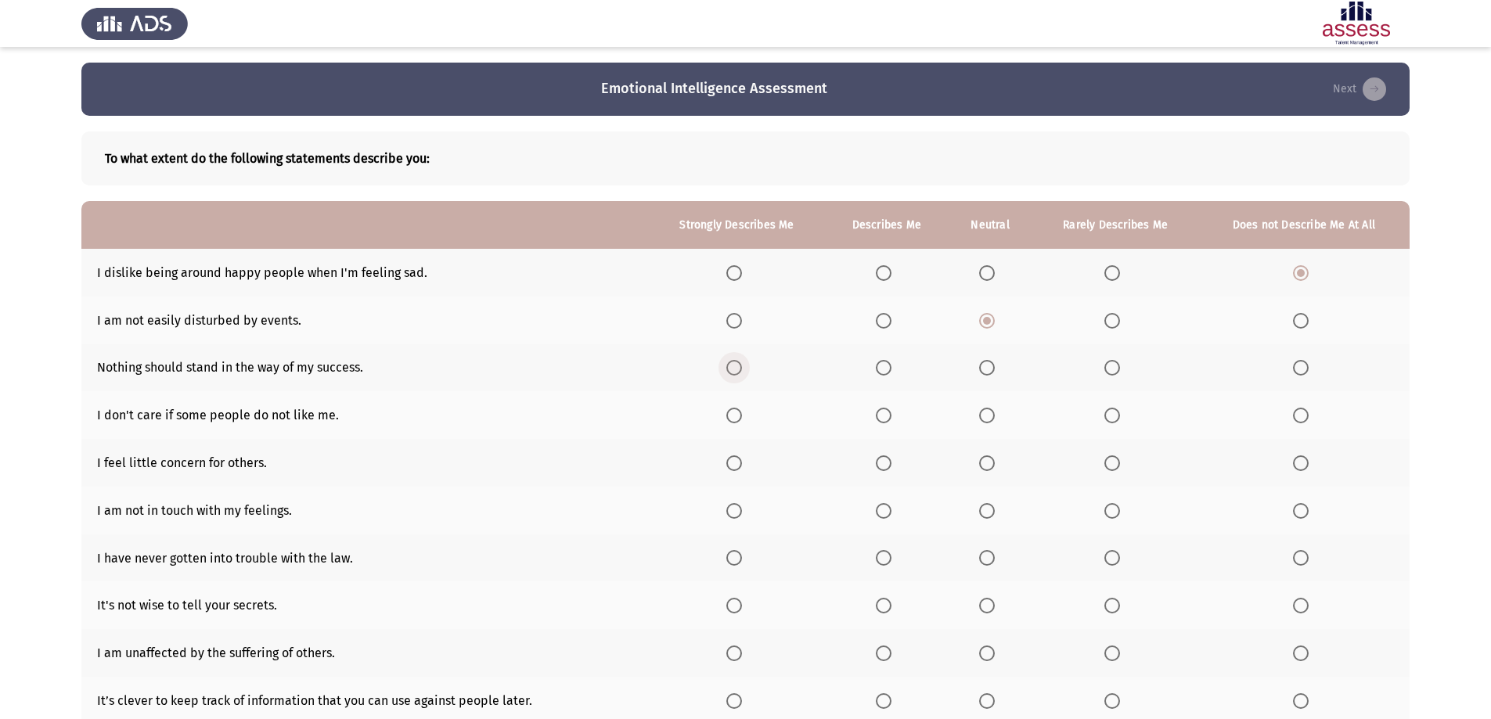
click at [740, 366] on input "Select an option" at bounding box center [734, 368] width 16 height 16
click at [986, 413] on span "Select an option" at bounding box center [987, 416] width 16 height 16
click at [986, 413] on input "Select an option" at bounding box center [987, 416] width 16 height 16
click at [878, 457] on span "Select an option" at bounding box center [884, 464] width 16 height 16
click at [878, 457] on input "Select an option" at bounding box center [884, 464] width 16 height 16
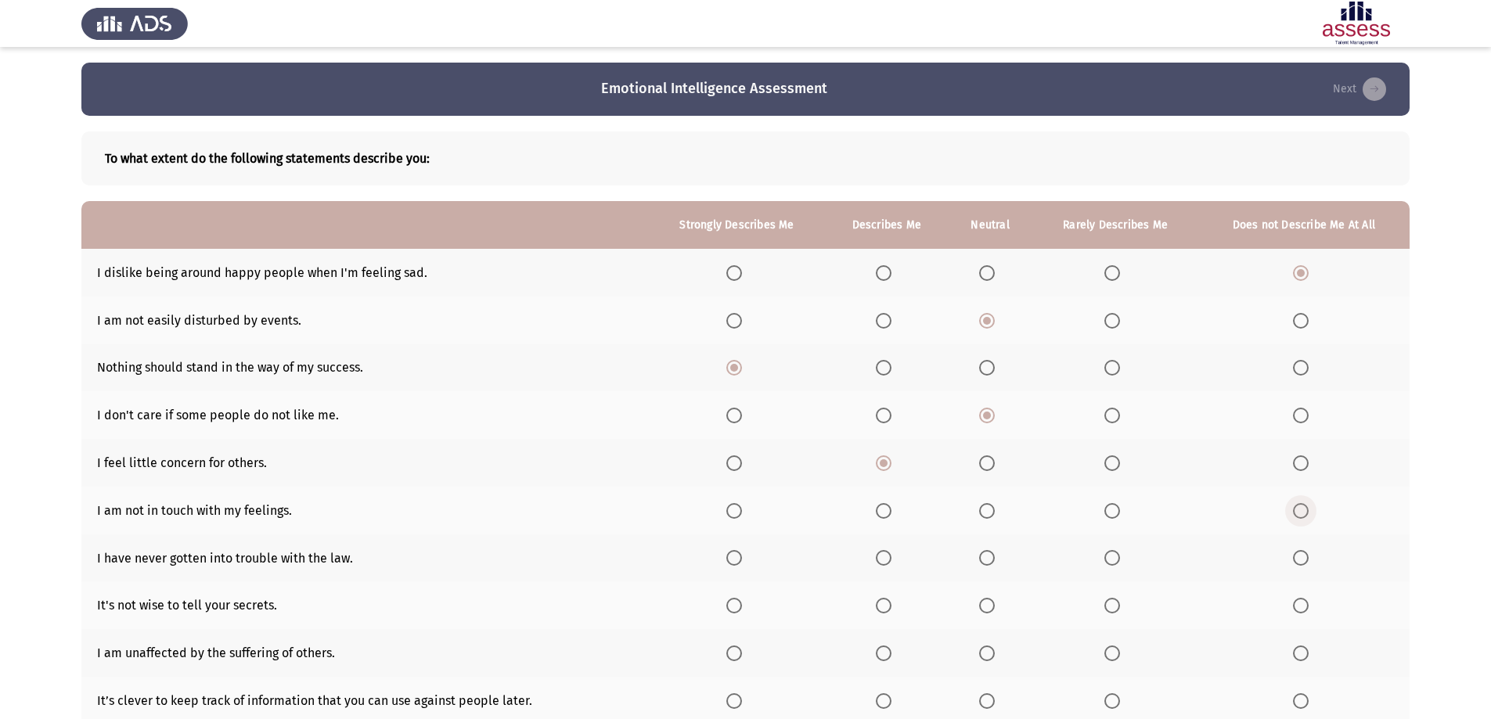
click at [1294, 518] on span "Select an option" at bounding box center [1301, 511] width 16 height 16
click at [1294, 518] on input "Select an option" at bounding box center [1301, 511] width 16 height 16
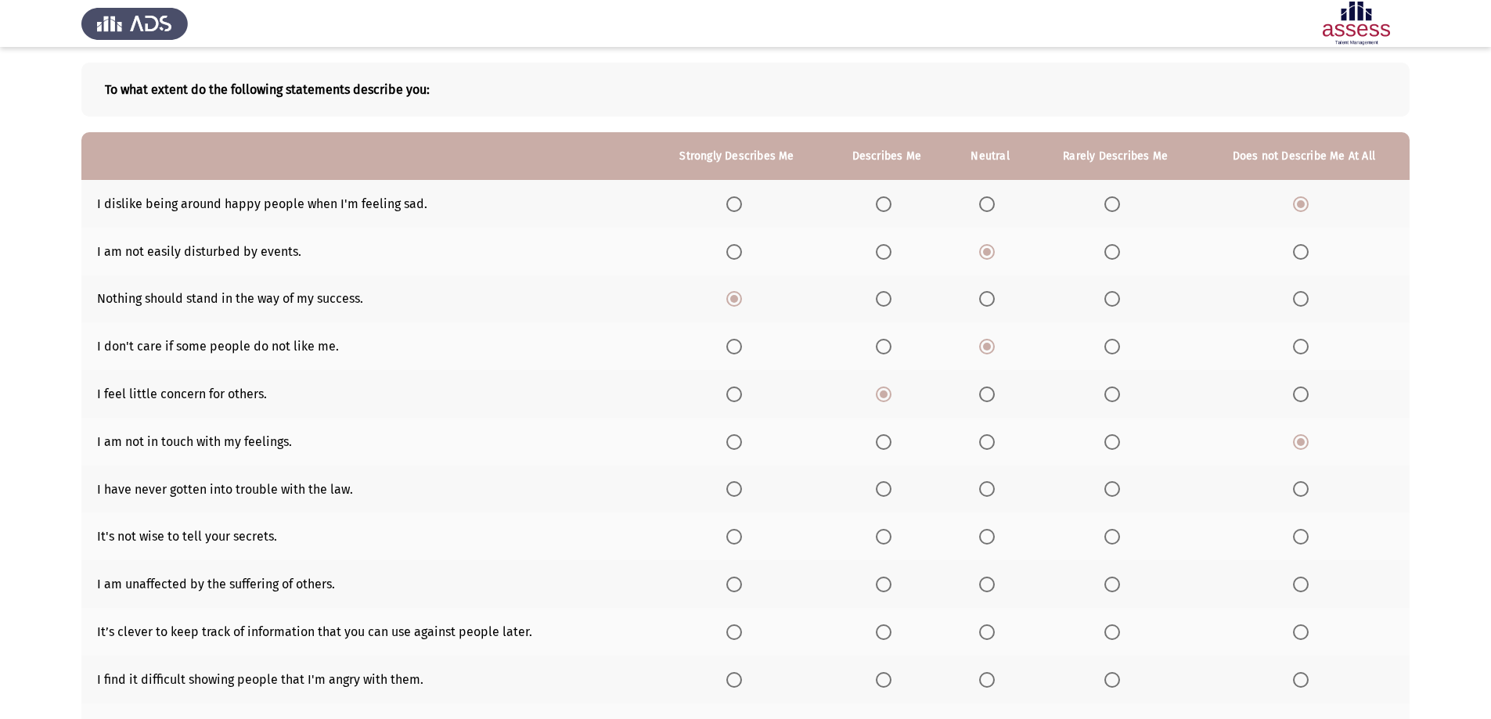
scroll to position [78, 0]
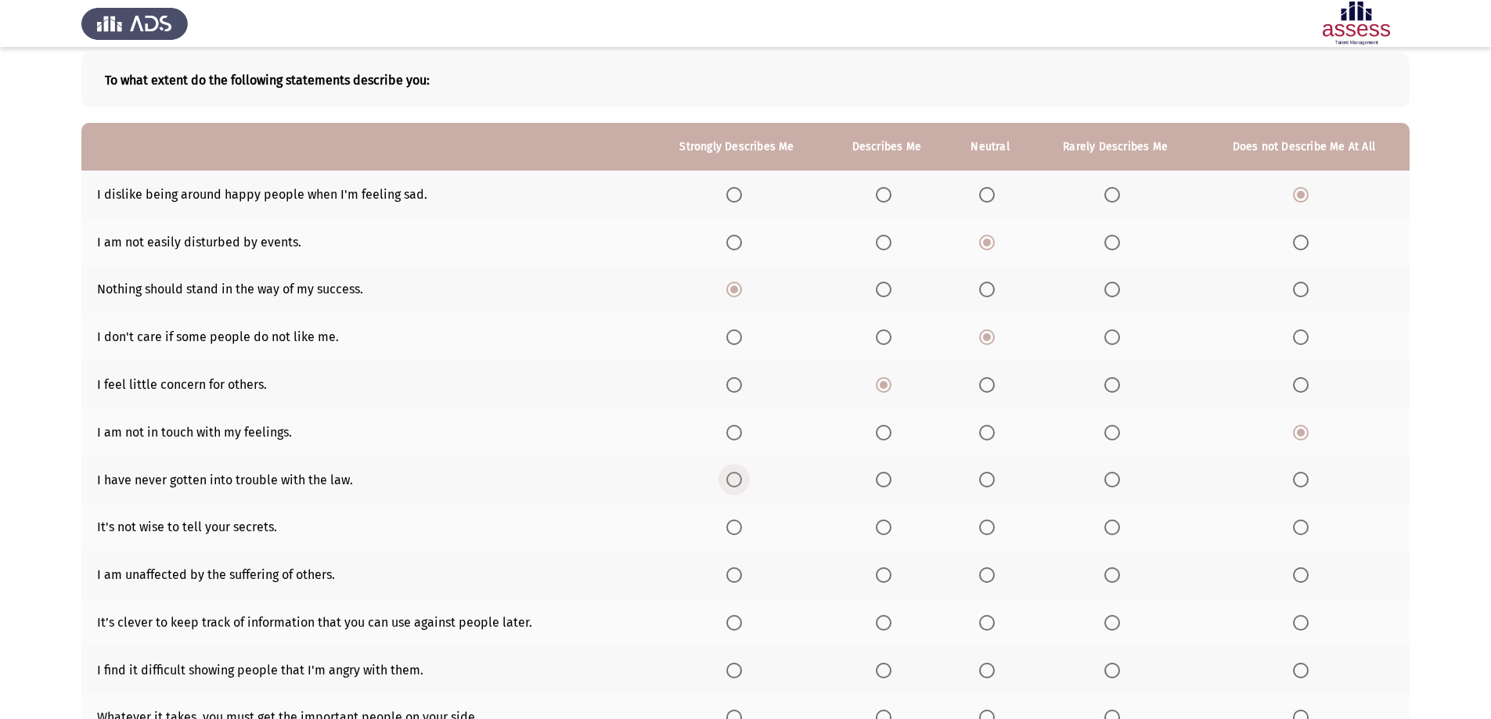
click at [729, 482] on span "Select an option" at bounding box center [734, 480] width 16 height 16
click at [729, 482] on input "Select an option" at bounding box center [734, 480] width 16 height 16
click at [987, 531] on span "Select an option" at bounding box center [987, 528] width 16 height 16
click at [987, 531] on input "Select an option" at bounding box center [987, 528] width 16 height 16
click at [1297, 578] on span "Select an option" at bounding box center [1301, 576] width 16 height 16
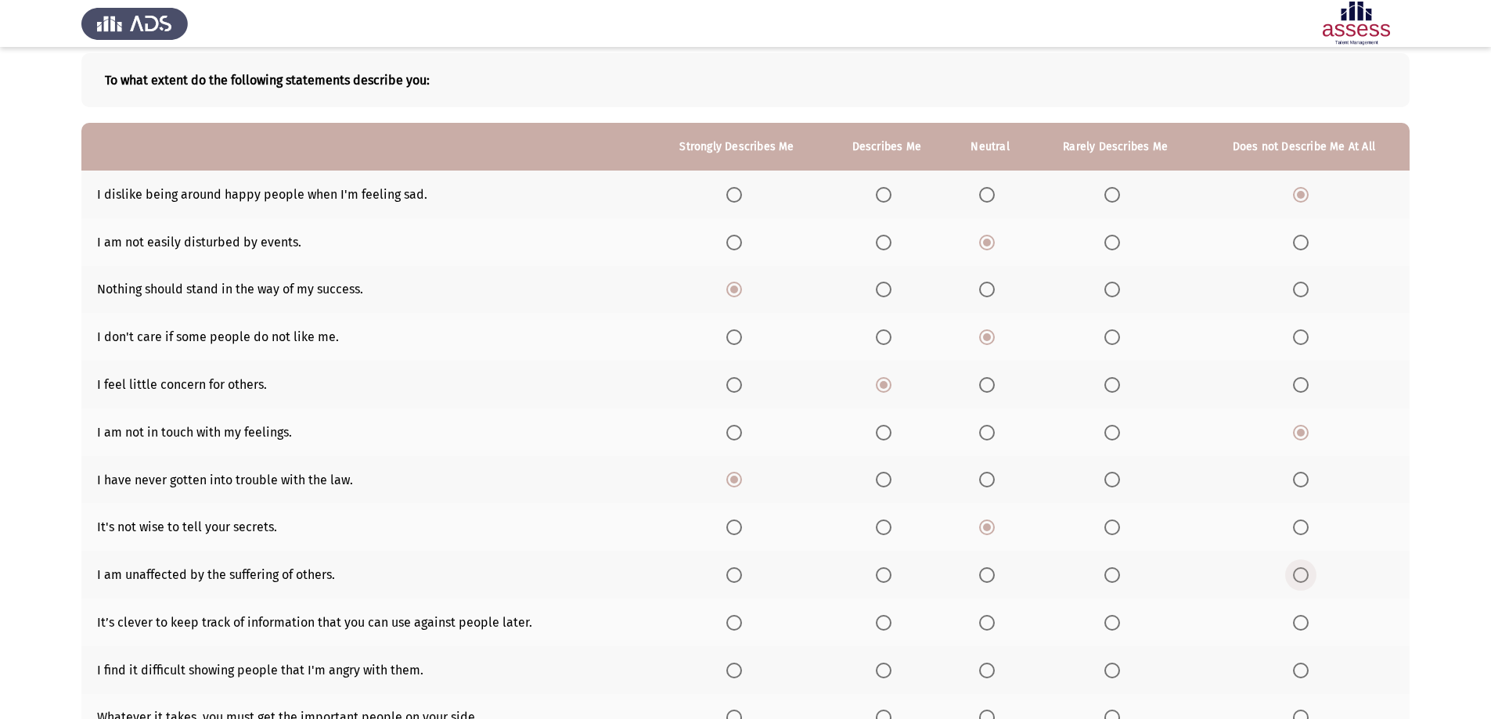
click at [1297, 578] on input "Select an option" at bounding box center [1301, 576] width 16 height 16
click at [737, 621] on span "Select an option" at bounding box center [734, 623] width 16 height 16
click at [737, 621] on input "Select an option" at bounding box center [734, 623] width 16 height 16
click at [990, 628] on span "Select an option" at bounding box center [987, 623] width 16 height 16
click at [990, 628] on input "Select an option" at bounding box center [987, 623] width 16 height 16
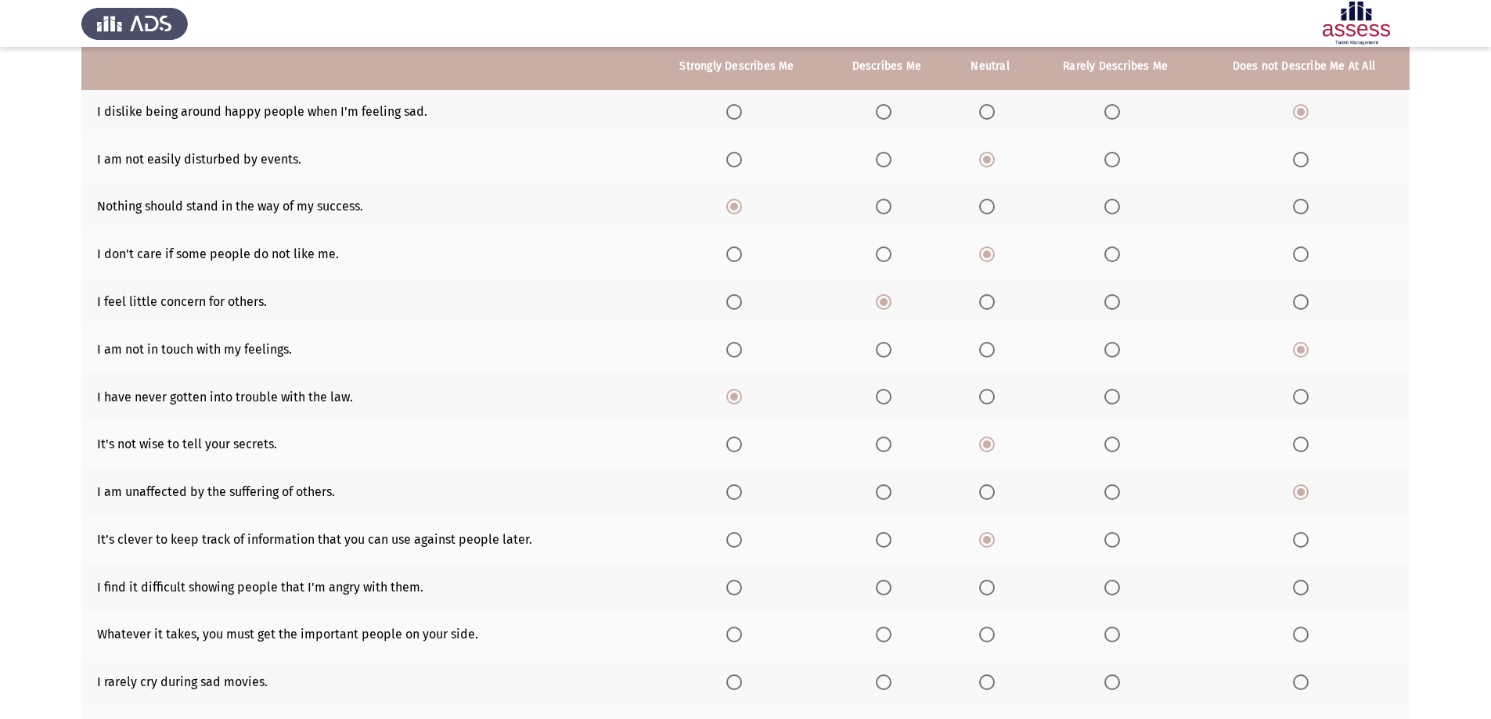
scroll to position [235, 0]
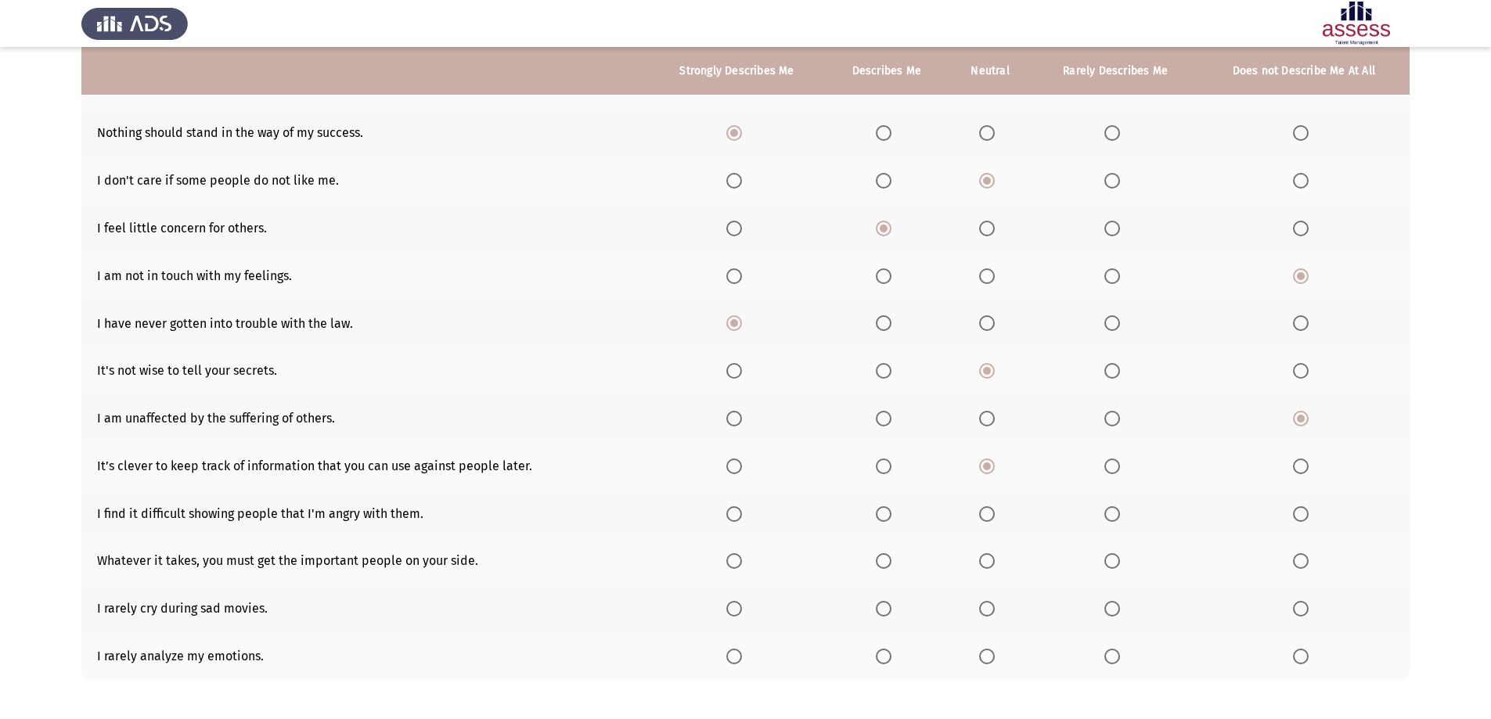
click at [1296, 517] on span "Select an option" at bounding box center [1301, 514] width 16 height 16
click at [1296, 517] on input "Select an option" at bounding box center [1301, 514] width 16 height 16
click at [1300, 564] on span "Select an option" at bounding box center [1301, 561] width 16 height 16
click at [1300, 564] on input "Select an option" at bounding box center [1301, 561] width 16 height 16
click at [1308, 658] on span "Select an option" at bounding box center [1301, 657] width 16 height 16
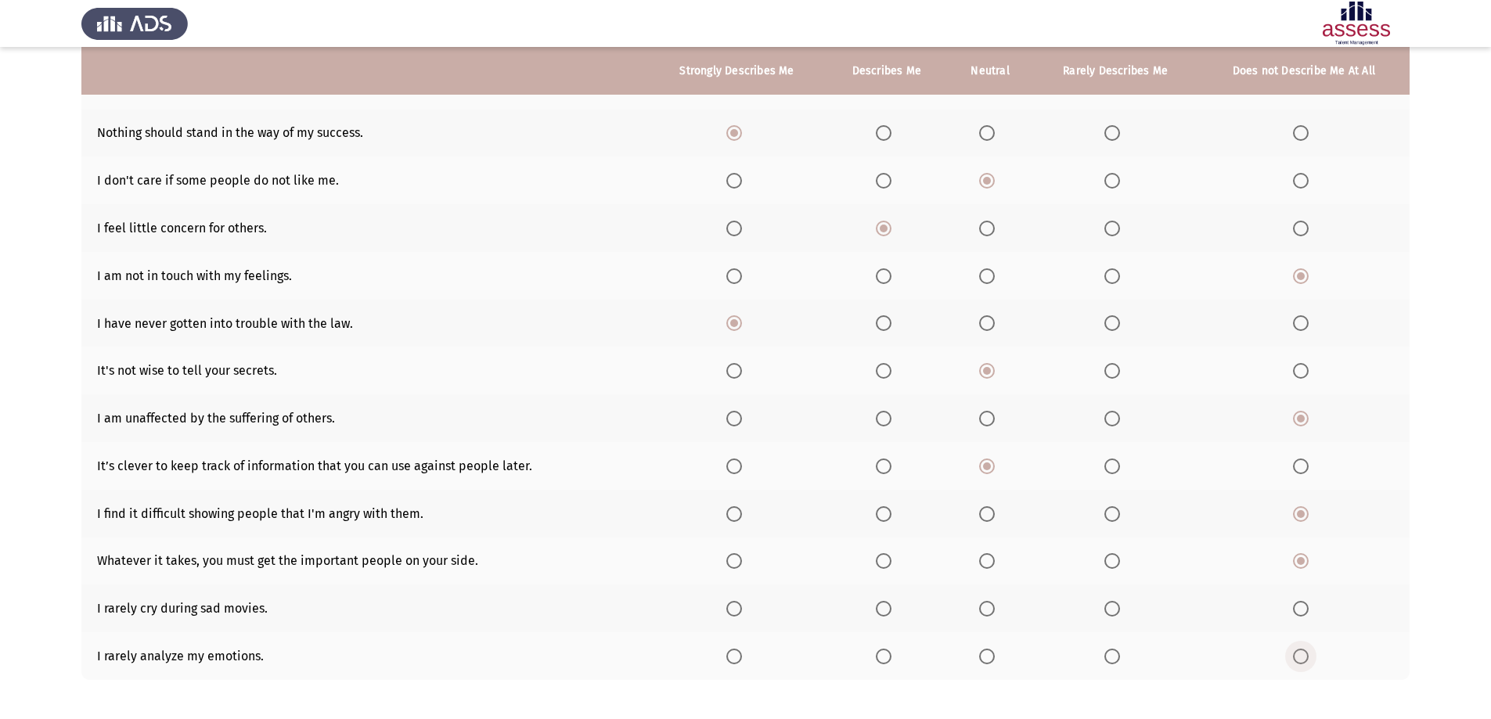
click at [1308, 658] on input "Select an option" at bounding box center [1301, 657] width 16 height 16
click at [1299, 607] on span "Select an option" at bounding box center [1301, 609] width 16 height 16
click at [1299, 607] on input "Select an option" at bounding box center [1301, 609] width 16 height 16
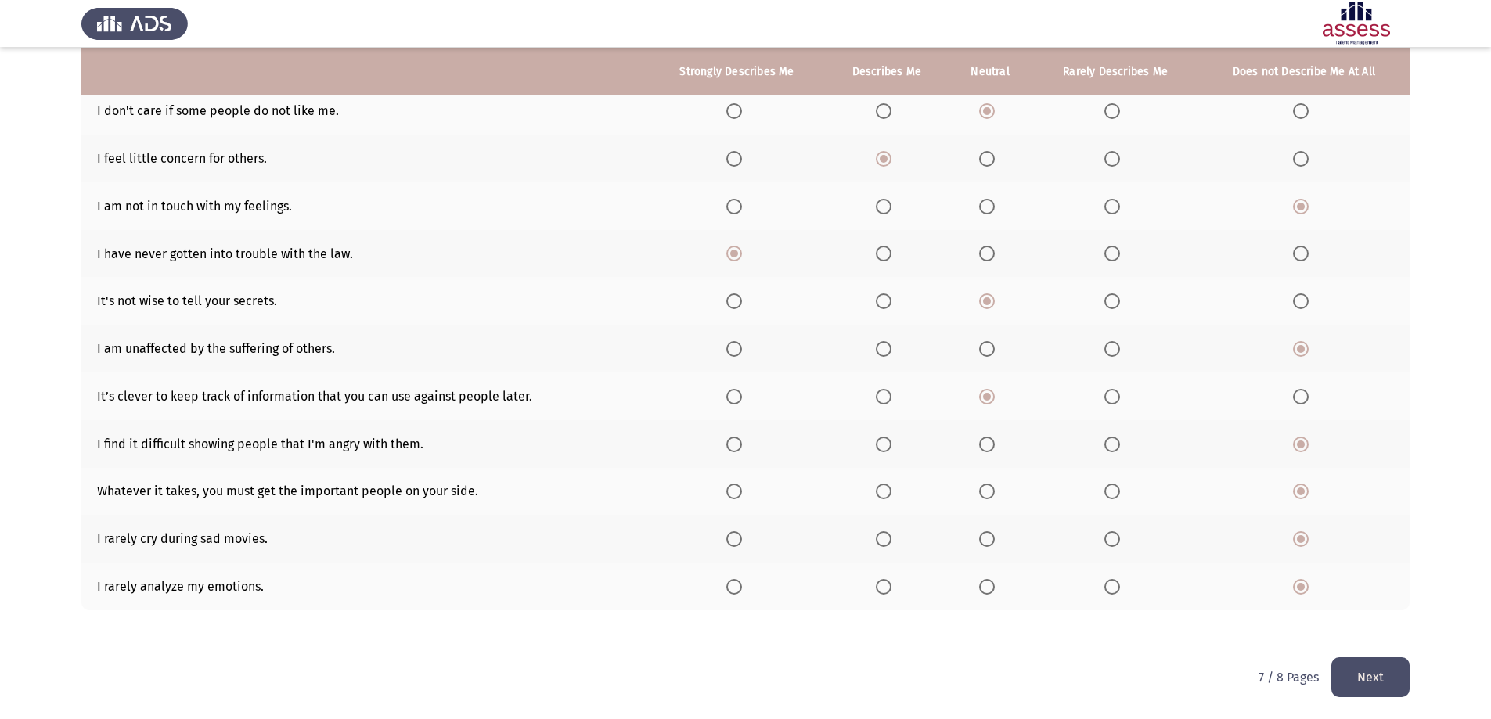
scroll to position [305, 0]
click at [1371, 672] on button "Next" at bounding box center [1370, 677] width 78 height 40
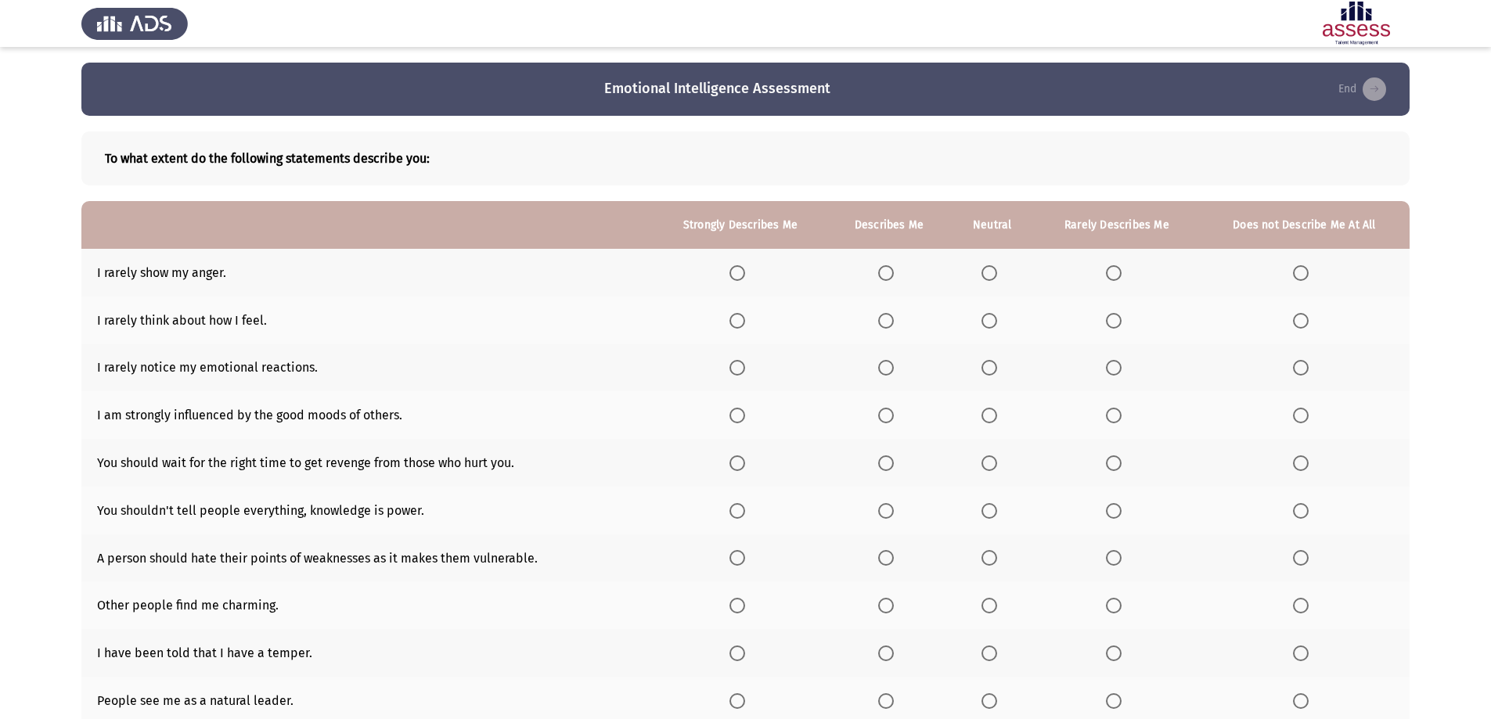
click at [990, 269] on span "Select an option" at bounding box center [990, 273] width 16 height 16
click at [990, 269] on input "Select an option" at bounding box center [990, 273] width 16 height 16
click at [991, 319] on span "Select an option" at bounding box center [990, 321] width 16 height 16
click at [991, 319] on input "Select an option" at bounding box center [990, 321] width 16 height 16
drag, startPoint x: 891, startPoint y: 319, endPoint x: 1072, endPoint y: 325, distance: 181.7
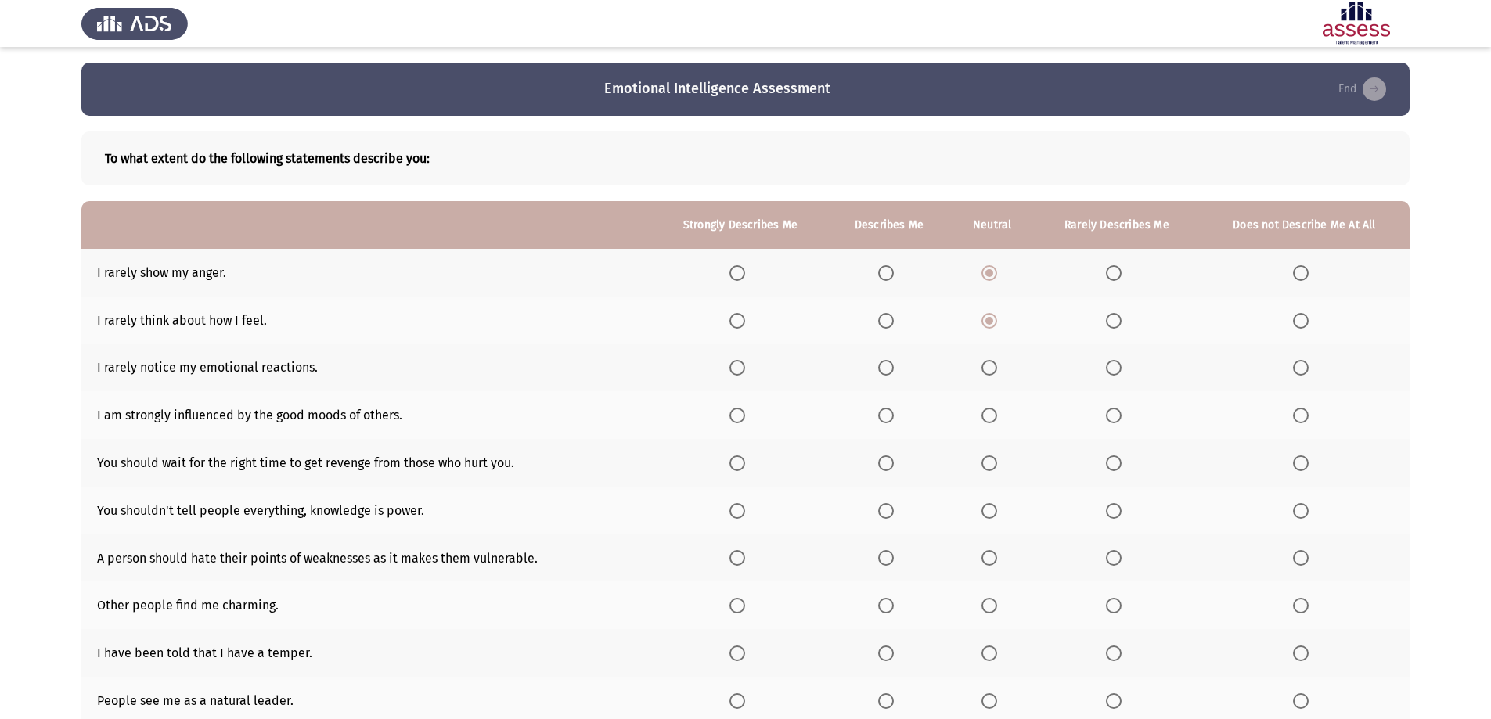
click at [1063, 326] on tr "I rarely think about how I feel." at bounding box center [745, 321] width 1328 height 48
click at [1119, 322] on span "Select an option" at bounding box center [1114, 321] width 16 height 16
click at [1119, 322] on input "Select an option" at bounding box center [1114, 321] width 16 height 16
click at [1116, 366] on span "Select an option" at bounding box center [1114, 368] width 16 height 16
click at [1116, 366] on input "Select an option" at bounding box center [1114, 368] width 16 height 16
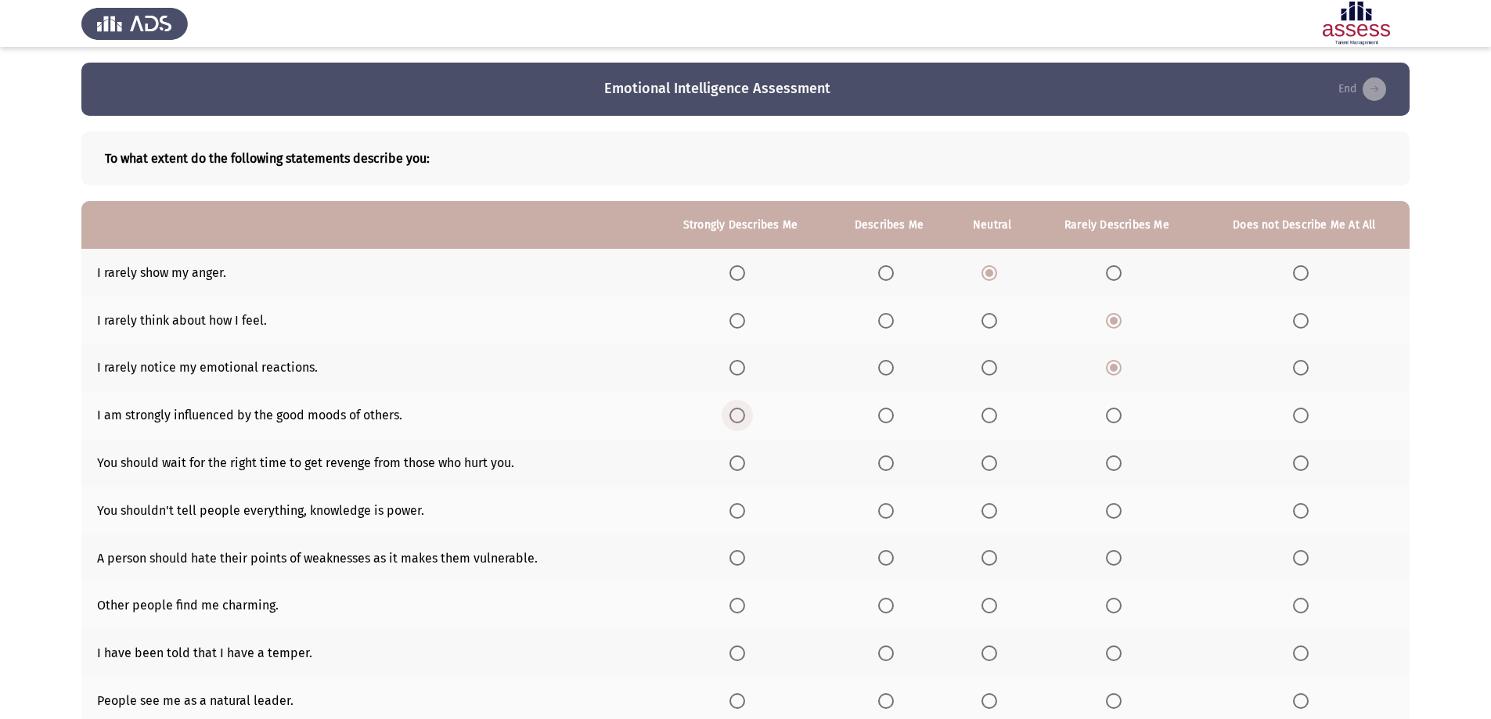
click at [741, 414] on span "Select an option" at bounding box center [738, 416] width 16 height 16
click at [741, 414] on input "Select an option" at bounding box center [738, 416] width 16 height 16
click at [1120, 461] on span "Select an option" at bounding box center [1114, 464] width 16 height 16
click at [1120, 461] on input "Select an option" at bounding box center [1114, 464] width 16 height 16
click at [1306, 504] on span "Select an option" at bounding box center [1301, 511] width 16 height 16
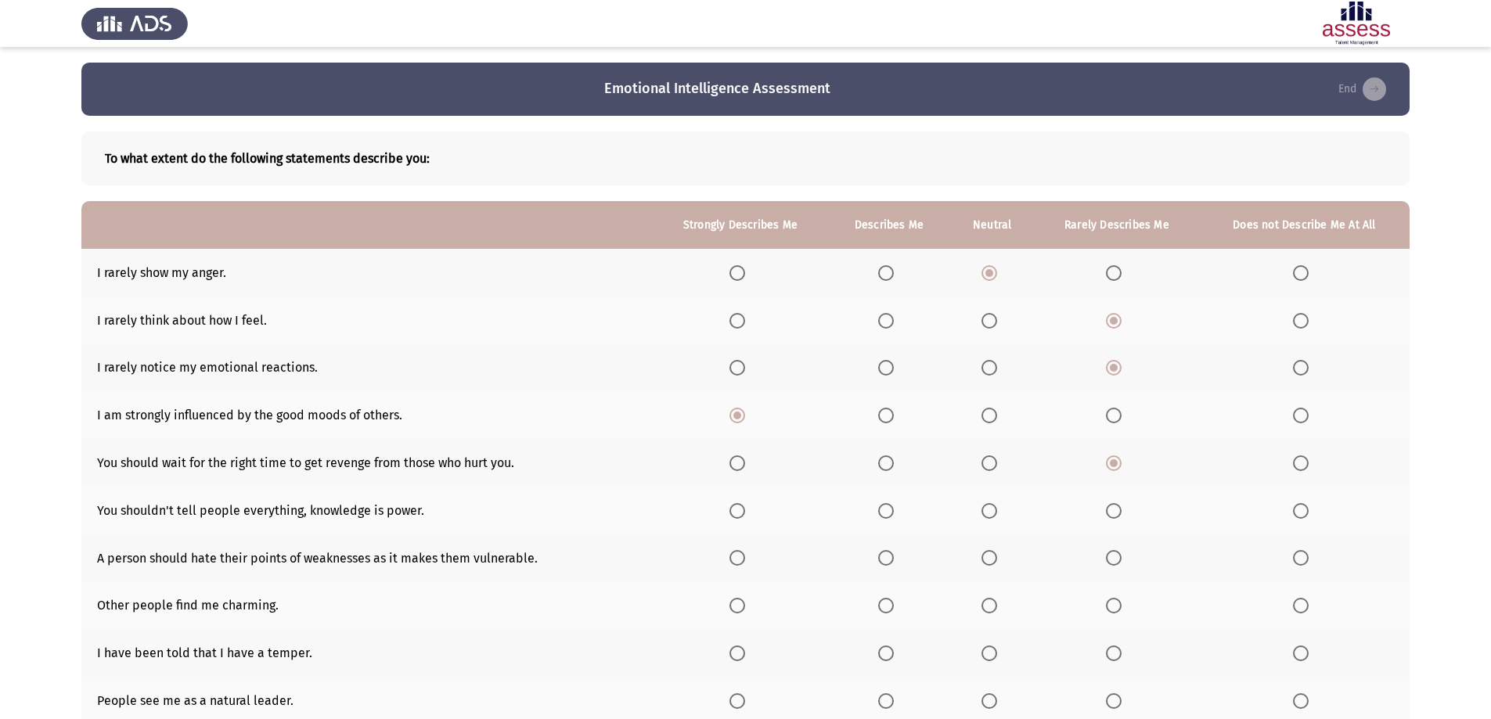
click at [1306, 504] on input "Select an option" at bounding box center [1301, 511] width 16 height 16
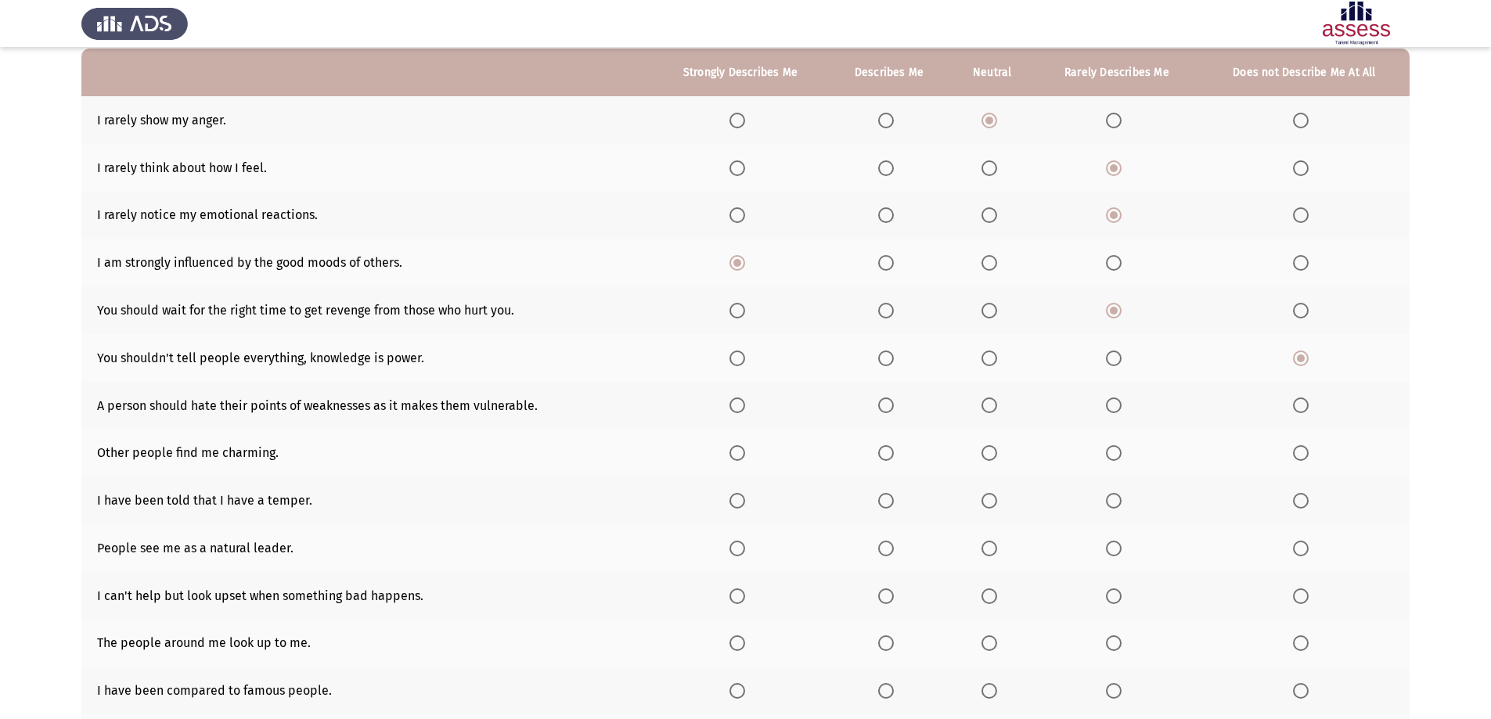
scroll to position [157, 0]
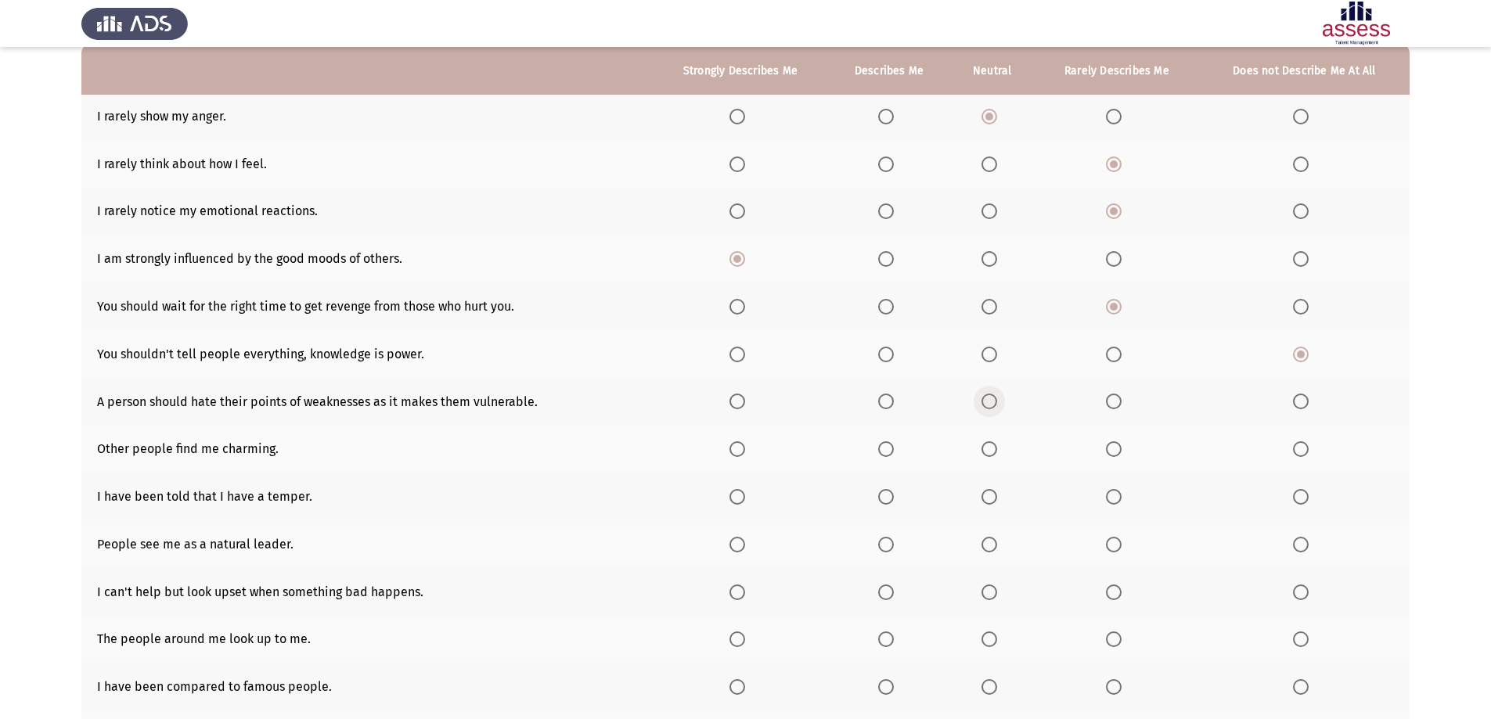
click at [1002, 396] on label "Select an option" at bounding box center [993, 402] width 22 height 16
click at [997, 396] on input "Select an option" at bounding box center [990, 402] width 16 height 16
click at [745, 451] on span "Select an option" at bounding box center [738, 449] width 16 height 16
click at [745, 451] on input "Select an option" at bounding box center [738, 449] width 16 height 16
click at [1305, 496] on span "Select an option" at bounding box center [1301, 497] width 16 height 16
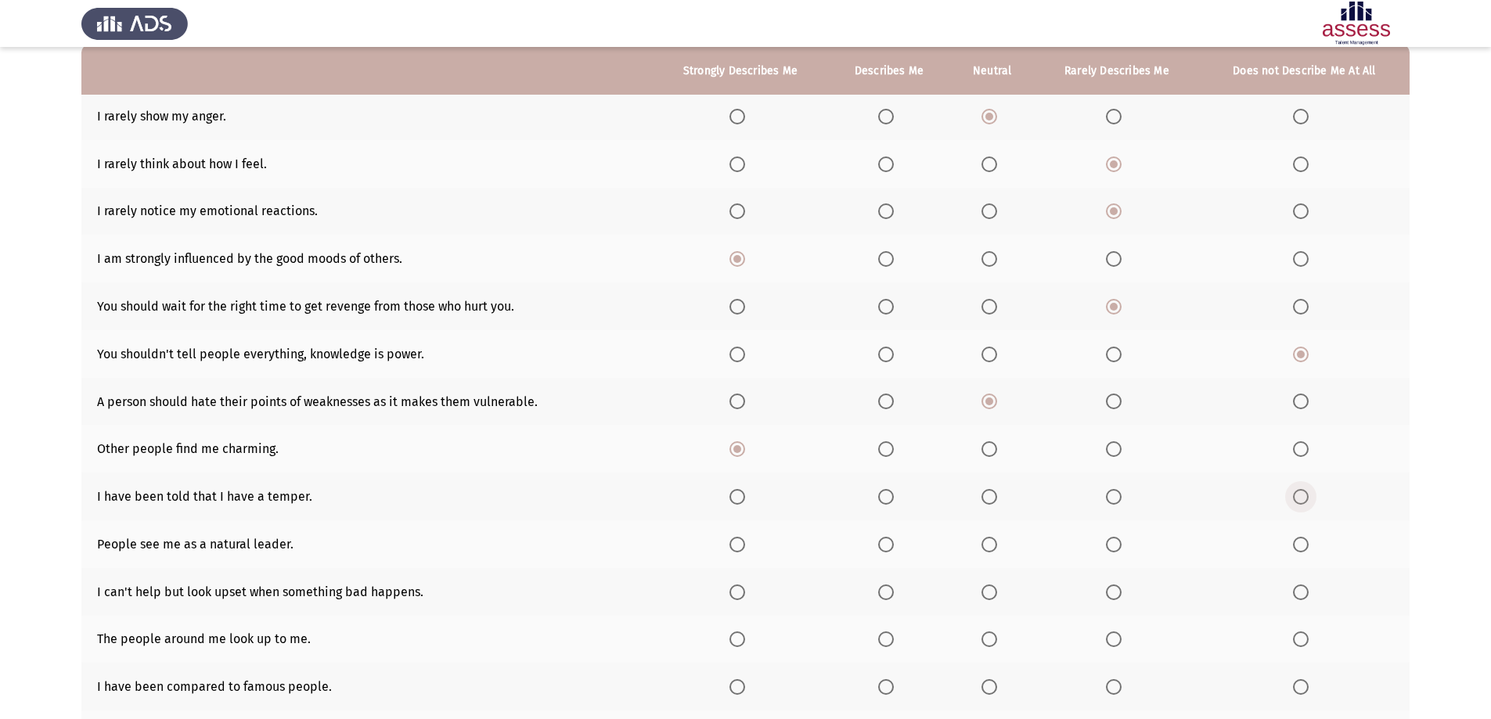
click at [1305, 496] on input "Select an option" at bounding box center [1301, 497] width 16 height 16
click at [745, 542] on span "Select an option" at bounding box center [738, 545] width 16 height 16
click at [745, 542] on input "Select an option" at bounding box center [738, 545] width 16 height 16
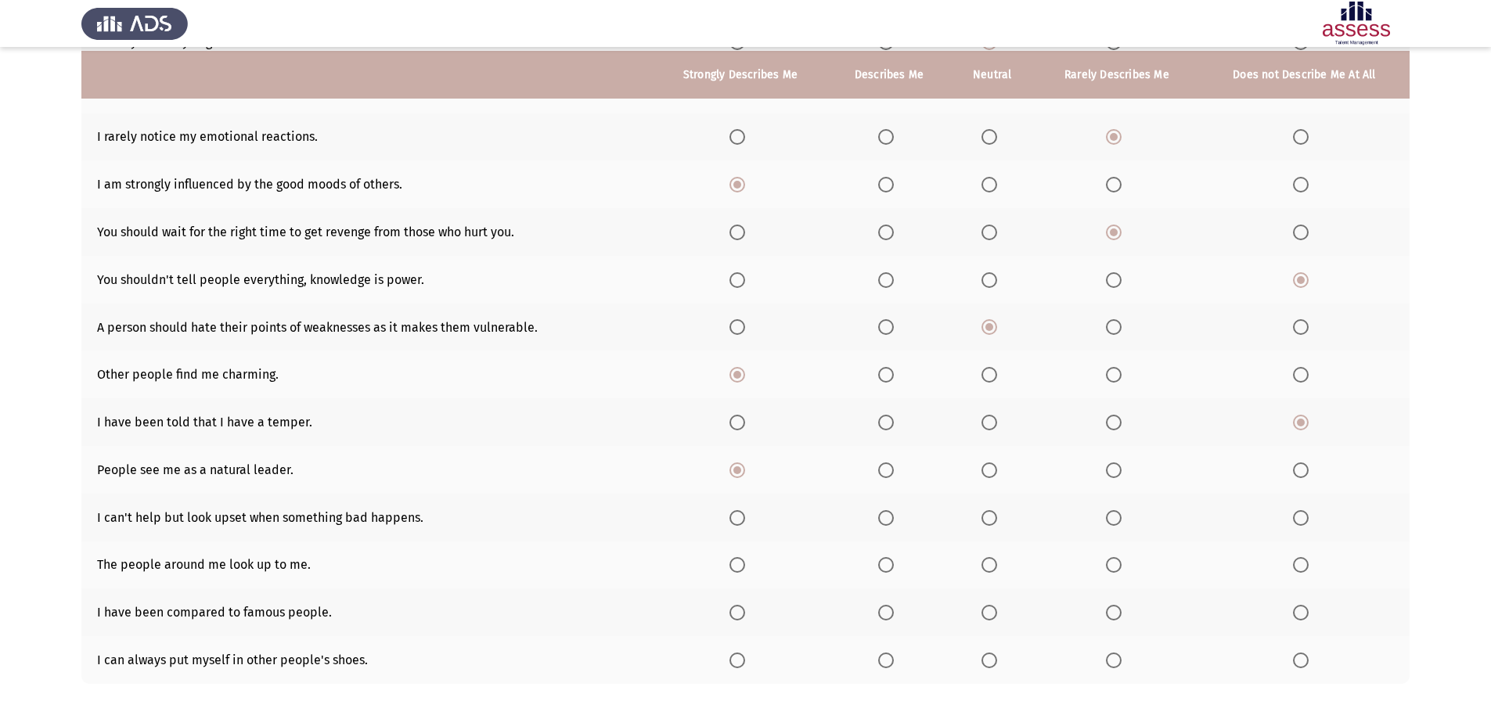
scroll to position [235, 0]
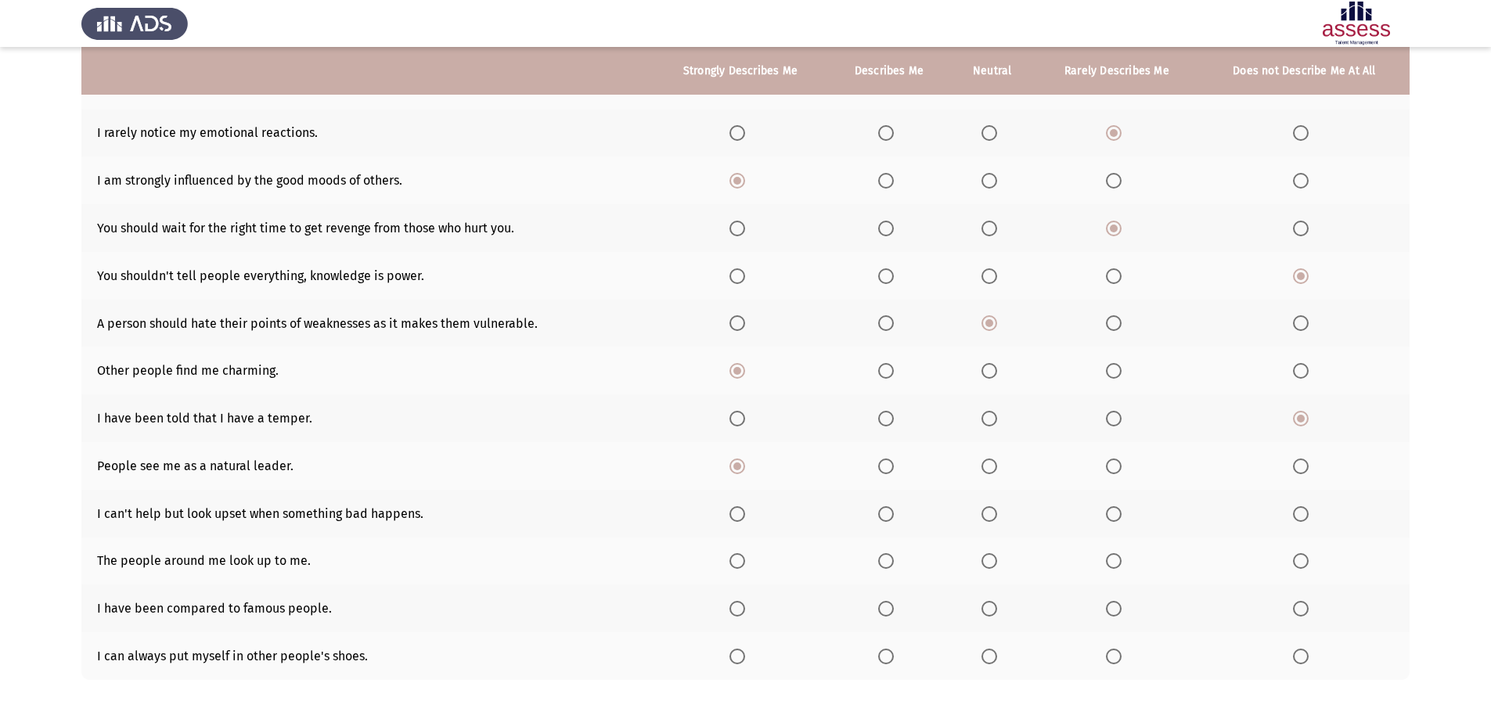
click at [892, 514] on span "Select an option" at bounding box center [886, 514] width 16 height 16
click at [892, 514] on input "Select an option" at bounding box center [886, 514] width 16 height 16
click at [894, 562] on span "Select an option" at bounding box center [886, 561] width 16 height 16
click at [894, 562] on input "Select an option" at bounding box center [886, 561] width 16 height 16
click at [731, 613] on th at bounding box center [740, 609] width 176 height 48
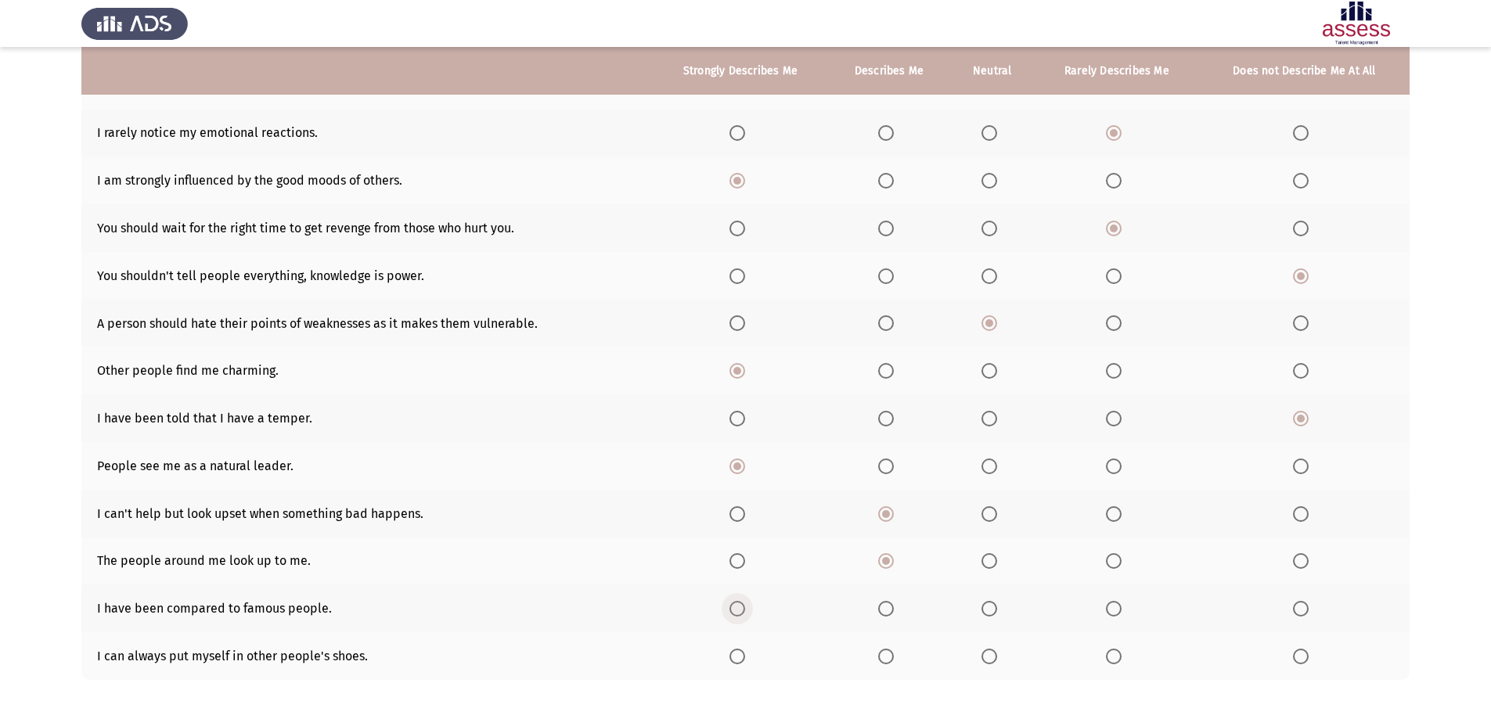
click at [737, 609] on span "Select an option" at bounding box center [737, 609] width 0 height 0
click at [742, 609] on input "Select an option" at bounding box center [738, 609] width 16 height 16
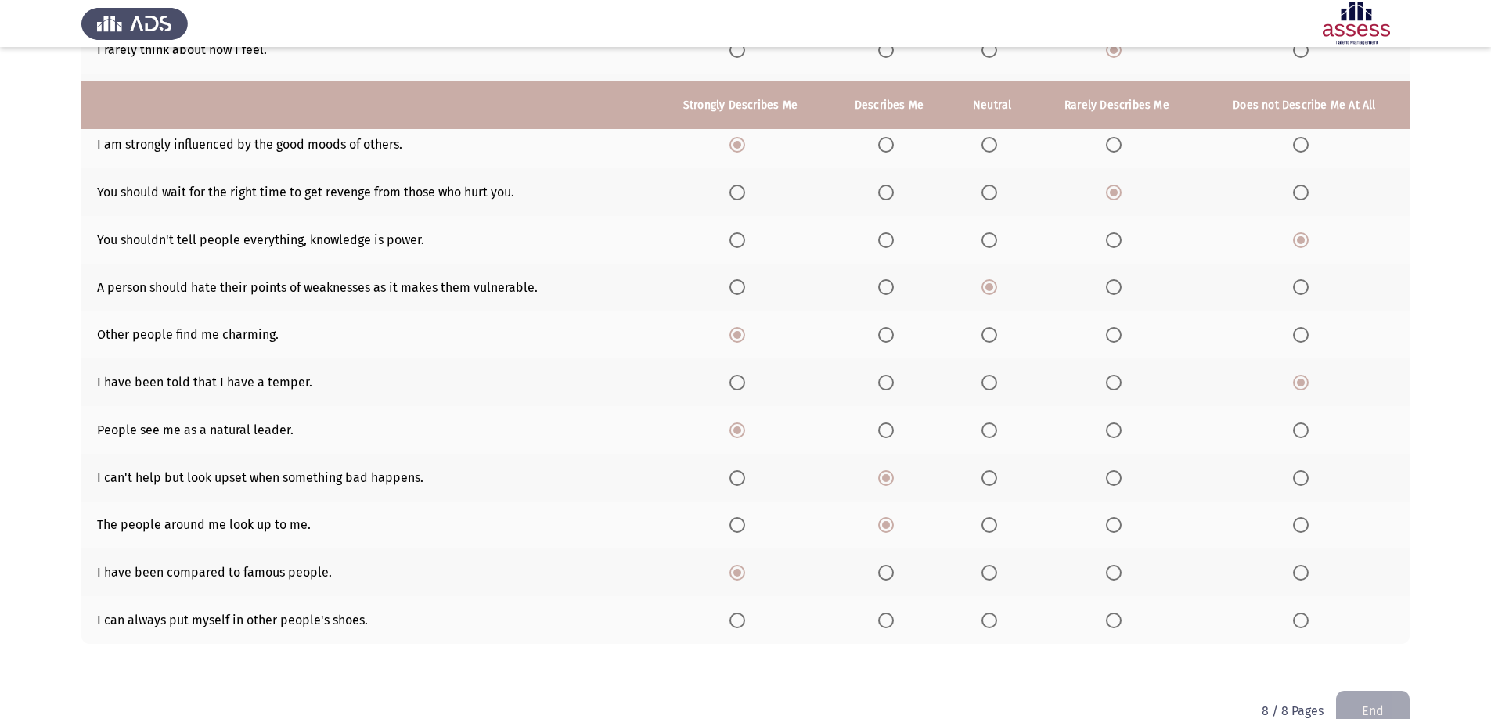
scroll to position [305, 0]
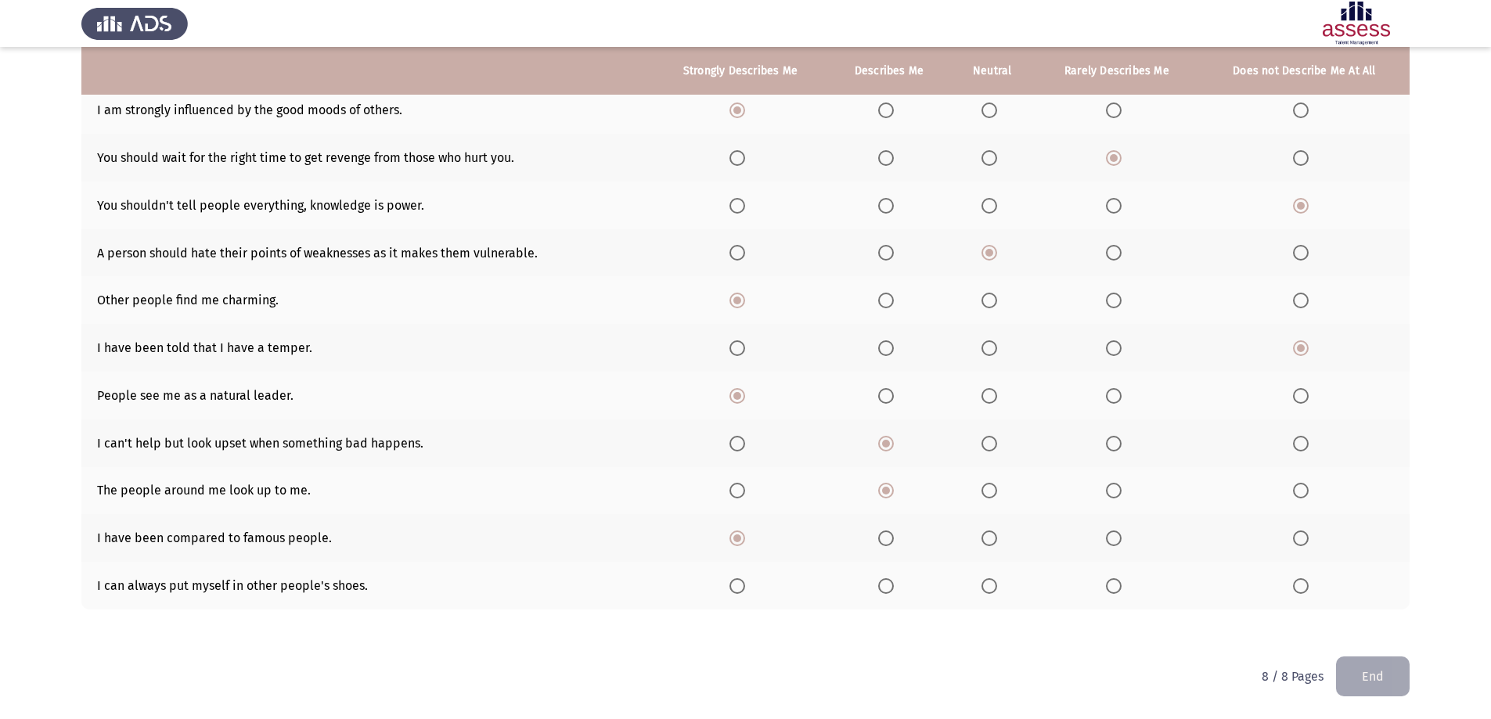
click at [894, 587] on span "Select an option" at bounding box center [886, 586] width 16 height 16
click at [894, 587] on input "Select an option" at bounding box center [886, 586] width 16 height 16
click at [1370, 672] on button "End" at bounding box center [1373, 677] width 74 height 40
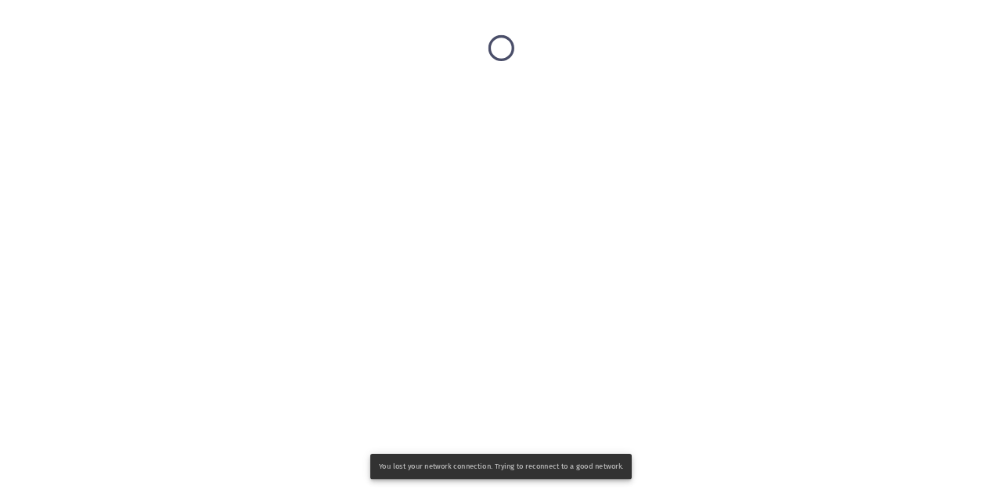
scroll to position [0, 0]
